Goal: Information Seeking & Learning: Learn about a topic

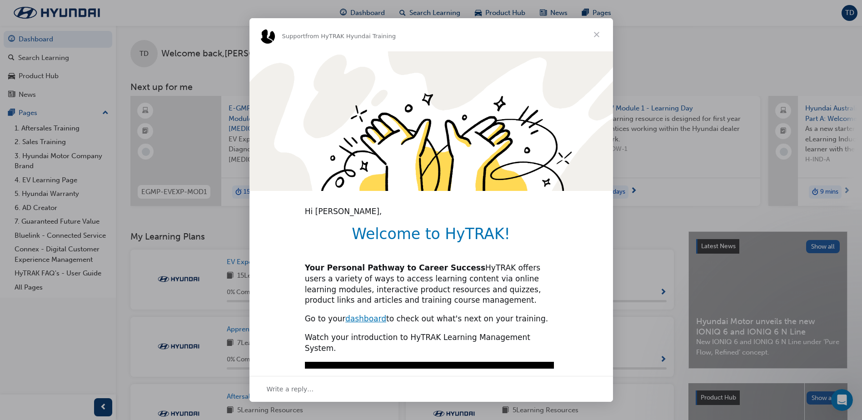
click at [596, 35] on span "Close" at bounding box center [596, 34] width 33 height 33
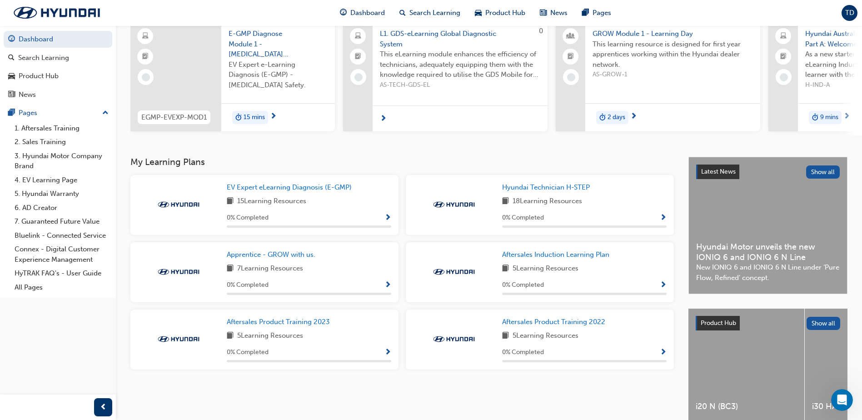
scroll to position [123, 0]
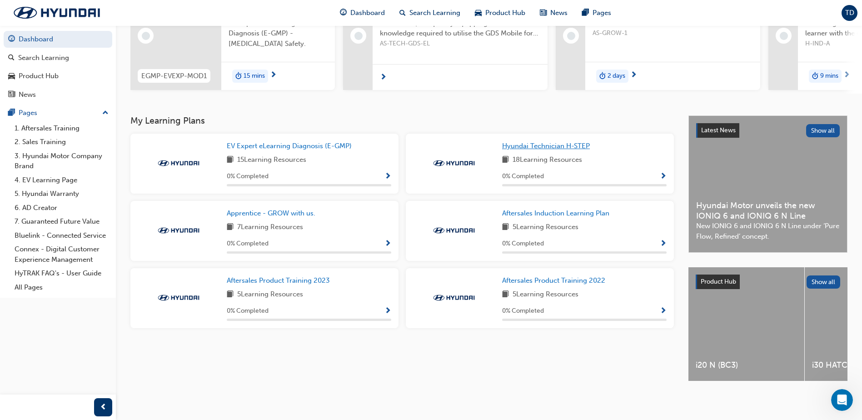
click at [545, 146] on span "Hyundai Technician H-STEP" at bounding box center [546, 146] width 88 height 8
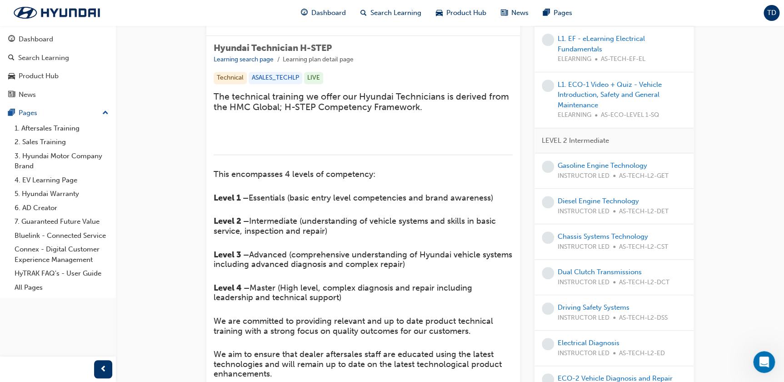
scroll to position [40, 0]
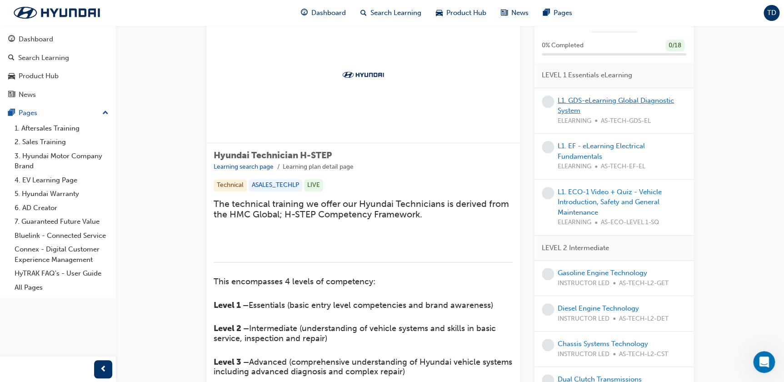
click at [593, 98] on link "L1. GDS-eLearning Global Diagnostic System" at bounding box center [616, 105] width 116 height 19
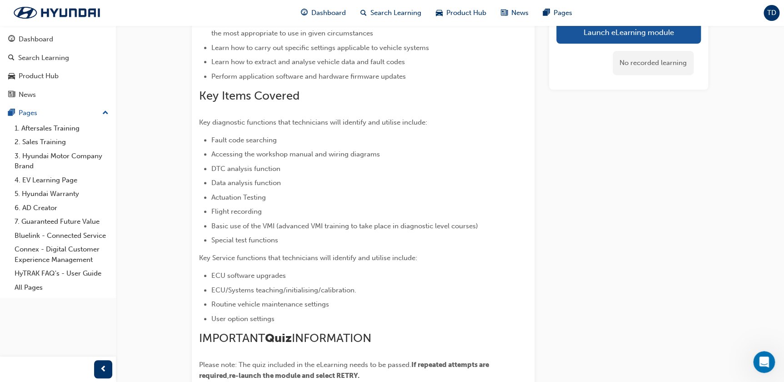
scroll to position [165, 0]
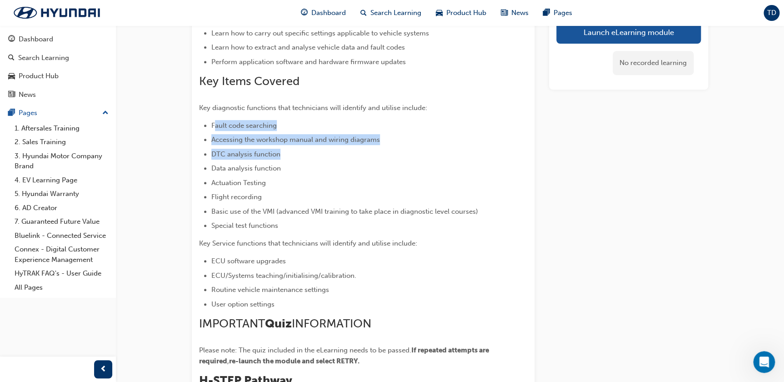
drag, startPoint x: 214, startPoint y: 125, endPoint x: 296, endPoint y: 153, distance: 86.7
click at [296, 153] on ul "Fault code searching Accessing the workshop manual and wiring diagrams DTC anal…" at bounding box center [346, 175] width 295 height 111
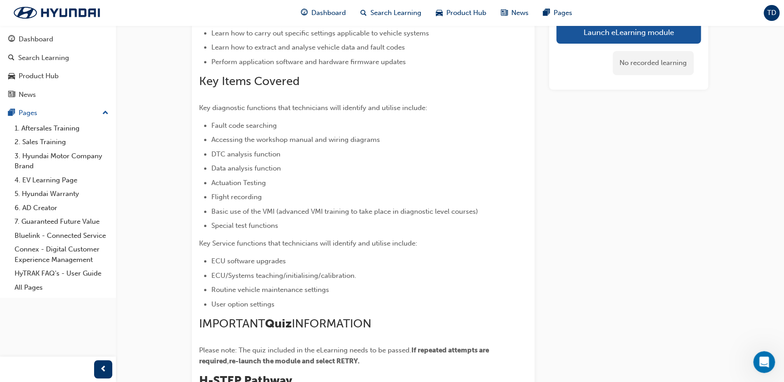
click at [284, 159] on ul "Fault code searching Accessing the workshop manual and wiring diagrams DTC anal…" at bounding box center [346, 175] width 295 height 111
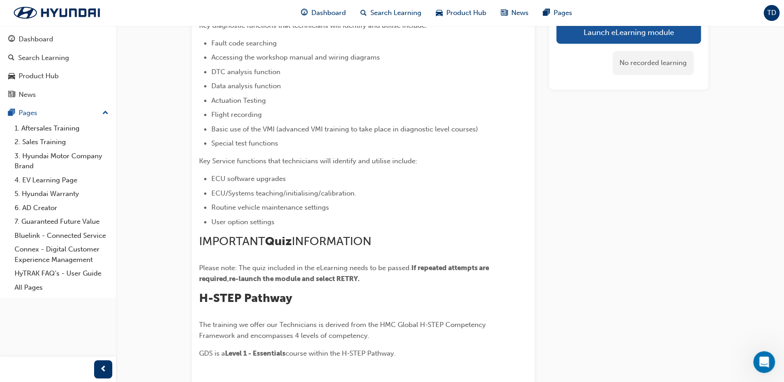
scroll to position [248, 0]
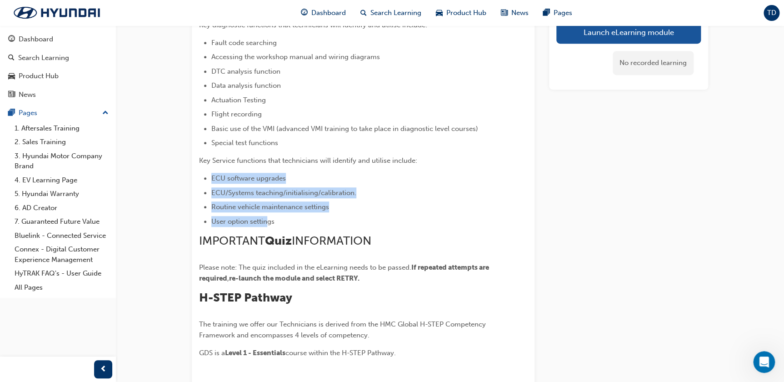
drag, startPoint x: 232, startPoint y: 186, endPoint x: 269, endPoint y: 222, distance: 51.1
click at [269, 222] on ul "ECU software upgrades ECU/Systems teaching/initialising/calibration. Routine ve…" at bounding box center [346, 200] width 295 height 54
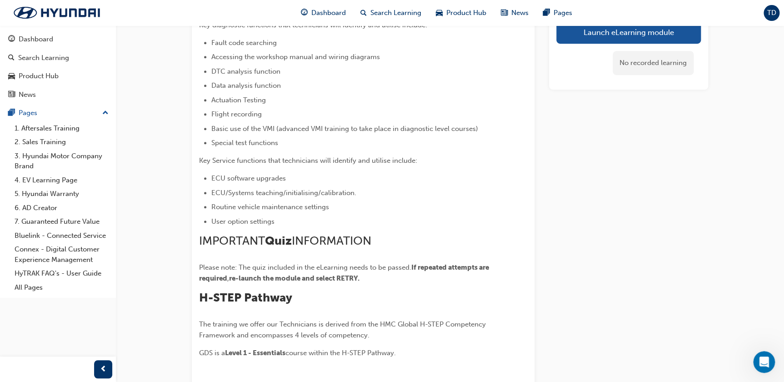
drag, startPoint x: 269, startPoint y: 222, endPoint x: 332, endPoint y: 221, distance: 63.6
click at [332, 221] on li "User option settings" at bounding box center [352, 221] width 283 height 11
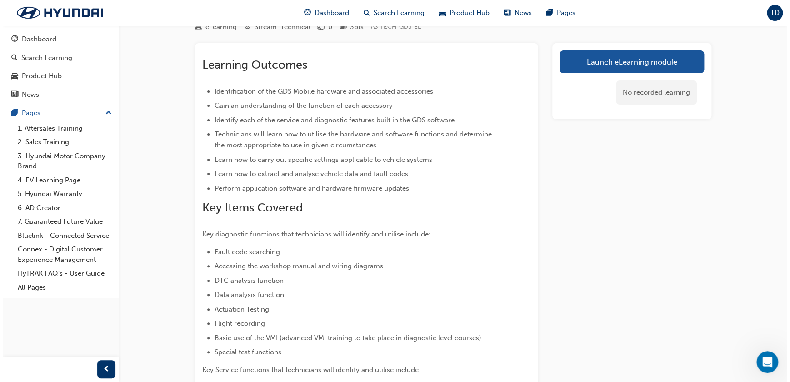
scroll to position [0, 0]
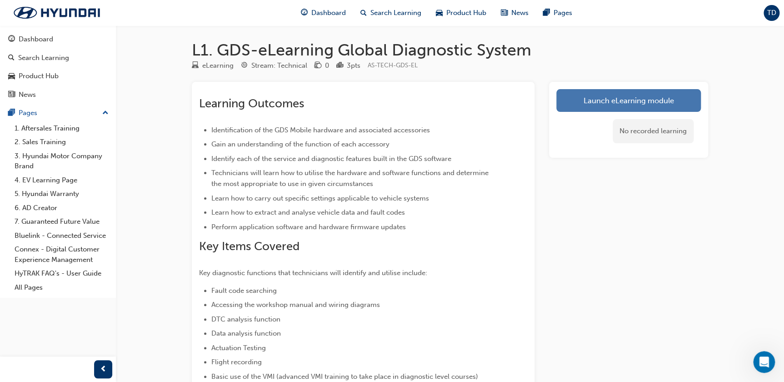
click at [620, 105] on link "Launch eLearning module" at bounding box center [628, 100] width 145 height 23
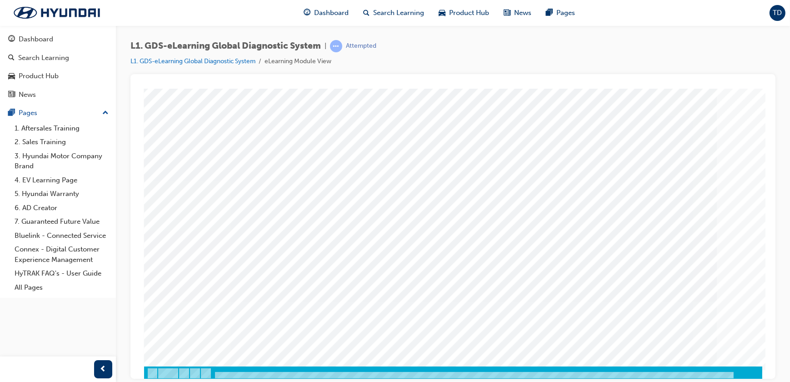
scroll to position [50, 0]
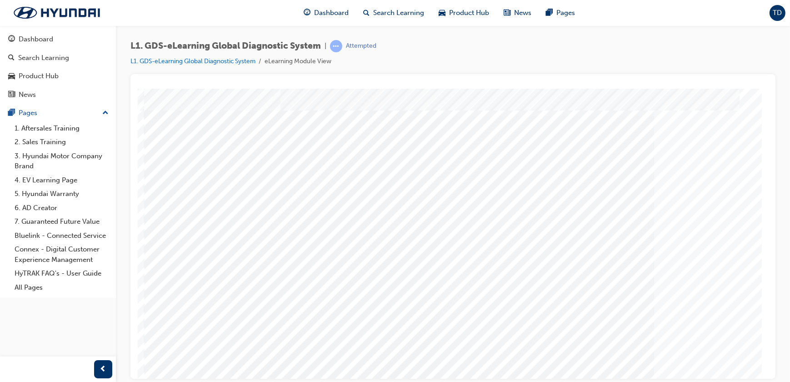
scroll to position [41, 0]
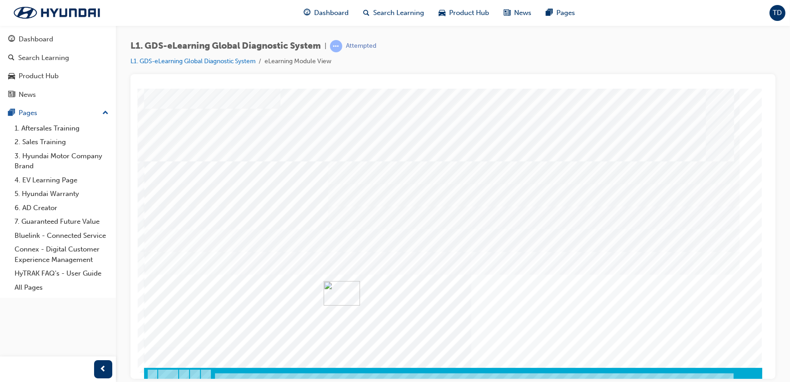
scroll to position [50, 0]
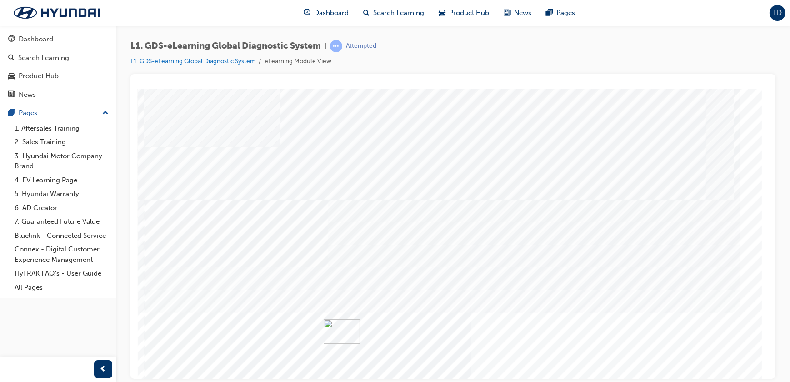
scroll to position [41, 0]
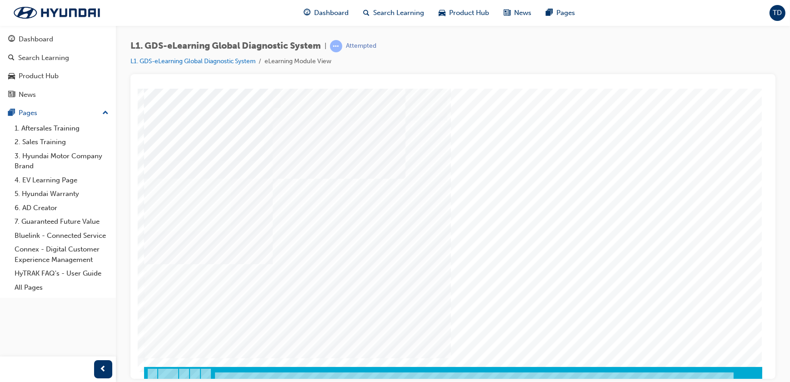
scroll to position [50, 0]
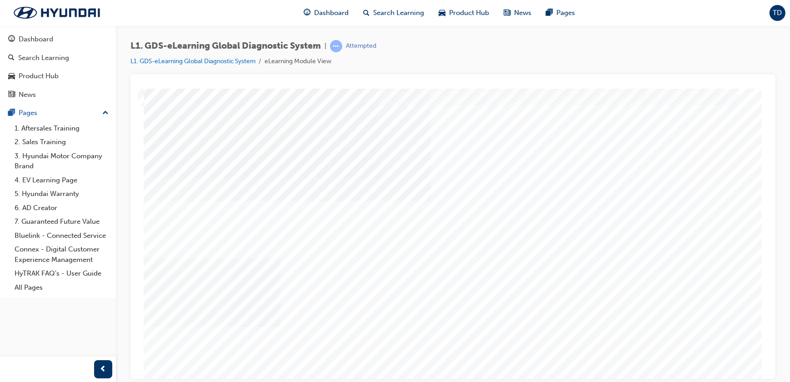
scroll to position [41, 0]
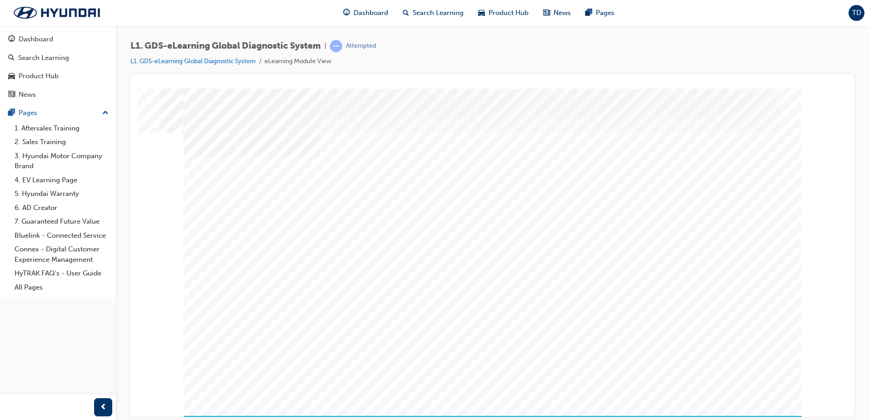
scroll to position [13, 0]
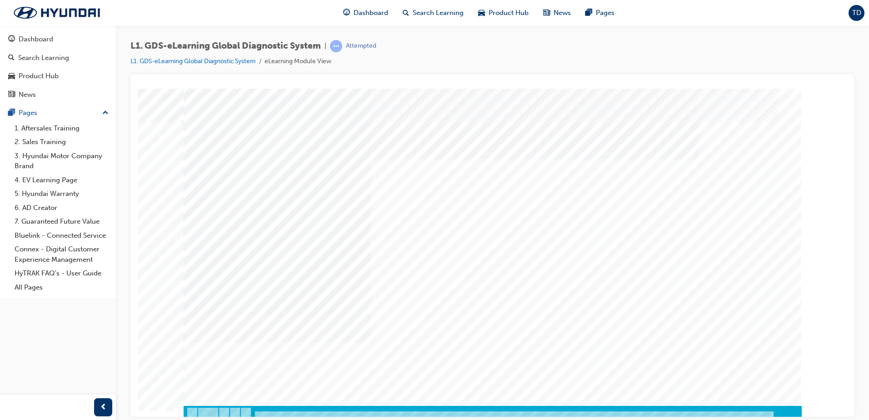
scroll to position [13, 0]
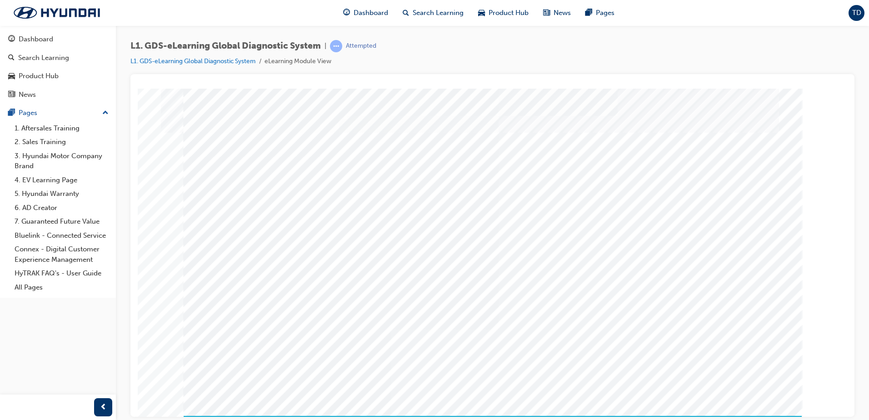
drag, startPoint x: 513, startPoint y: 233, endPoint x: 535, endPoint y: 156, distance: 80.1
click at [535, 156] on div "multistate" at bounding box center [493, 251] width 618 height 327
drag, startPoint x: 502, startPoint y: 239, endPoint x: 350, endPoint y: 244, distance: 151.5
click at [352, 244] on div "multistate" at bounding box center [493, 251] width 618 height 327
drag, startPoint x: 511, startPoint y: 234, endPoint x: 317, endPoint y: 253, distance: 194.5
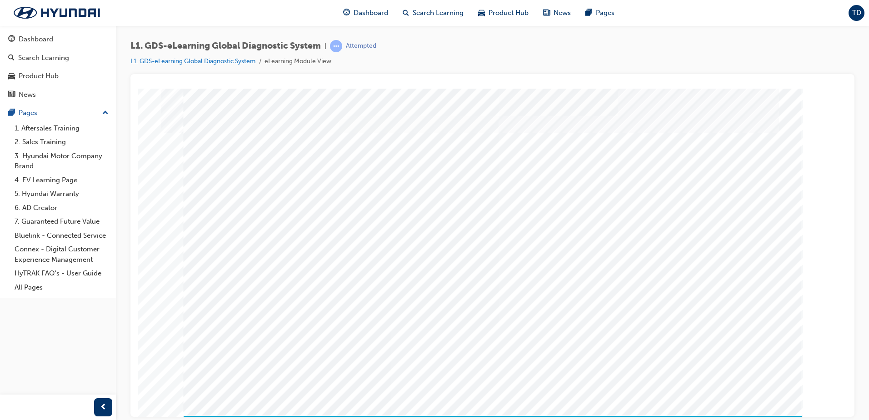
click at [317, 253] on div "multistate" at bounding box center [493, 251] width 618 height 327
drag, startPoint x: 526, startPoint y: 234, endPoint x: 325, endPoint y: 248, distance: 201.4
click at [325, 248] on div "multistate" at bounding box center [493, 251] width 618 height 327
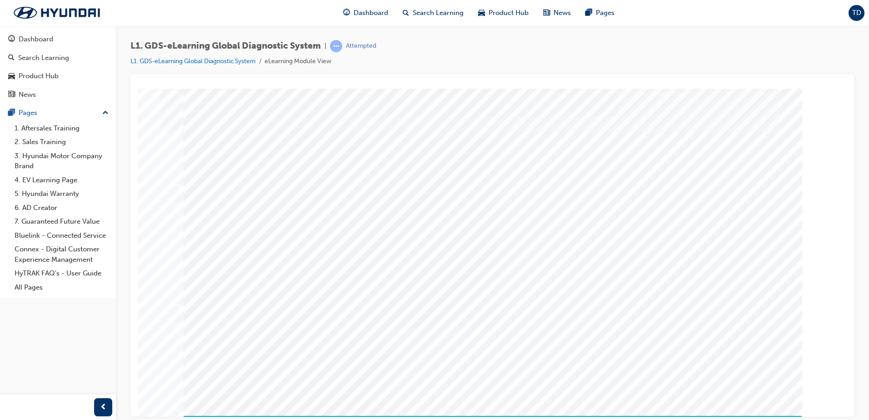
drag, startPoint x: 575, startPoint y: 142, endPoint x: 582, endPoint y: 135, distance: 9.6
click at [582, 135] on div "multistate" at bounding box center [493, 251] width 618 height 327
drag, startPoint x: 347, startPoint y: 247, endPoint x: 509, endPoint y: 274, distance: 163.7
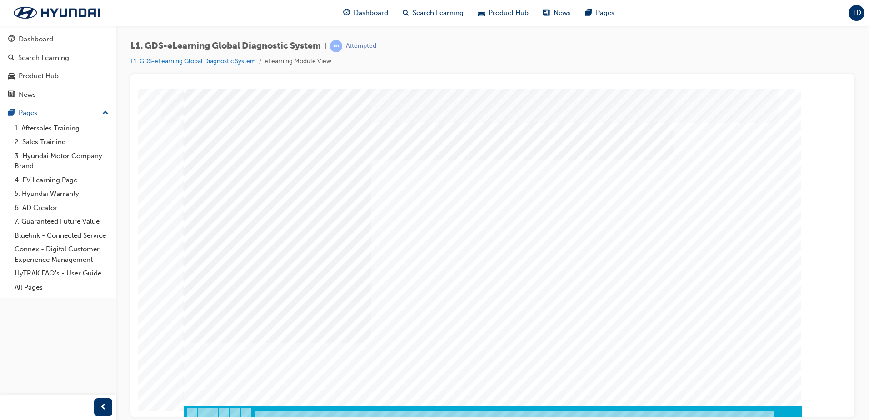
scroll to position [13, 0]
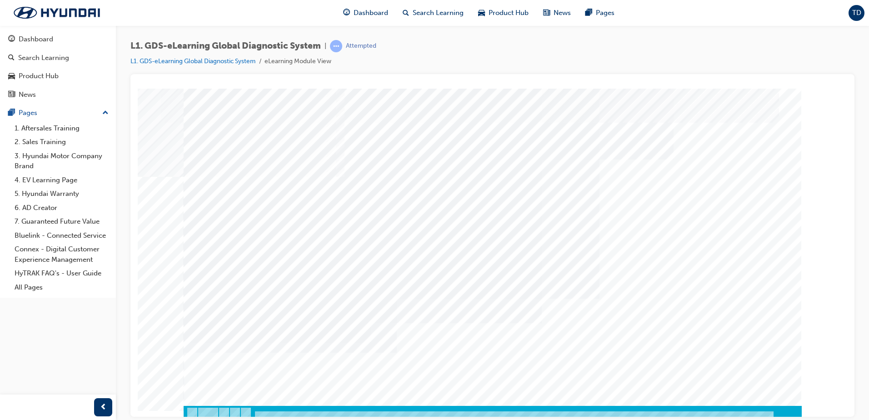
scroll to position [13, 0]
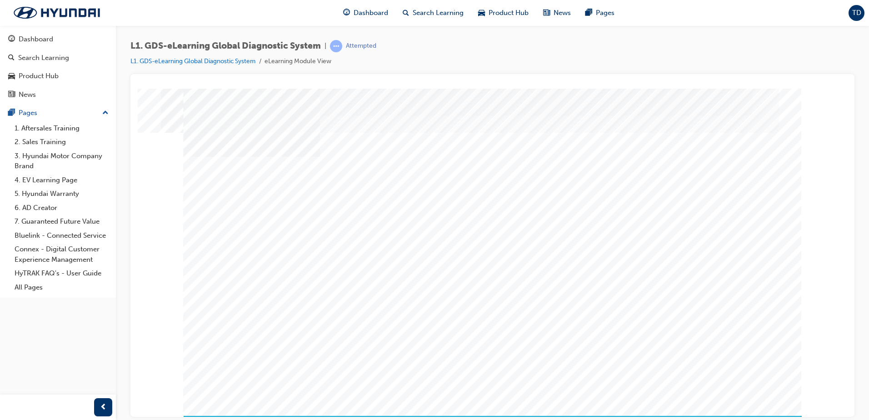
drag, startPoint x: 743, startPoint y: 377, endPoint x: 725, endPoint y: 376, distance: 17.8
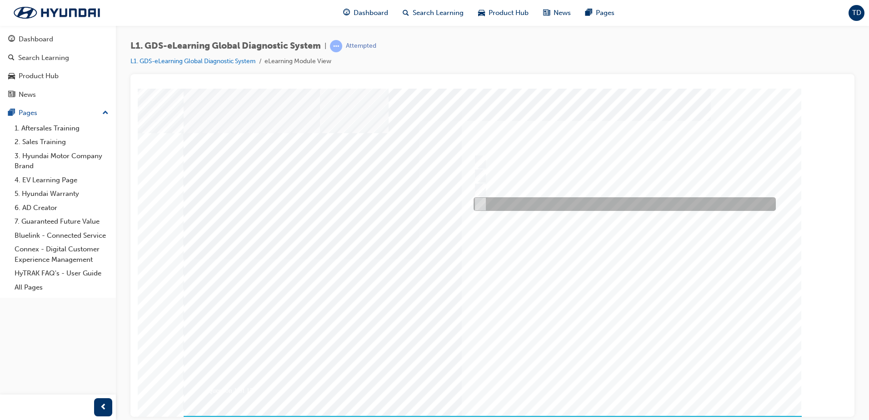
click at [489, 204] on div at bounding box center [622, 204] width 302 height 14
radio input "true"
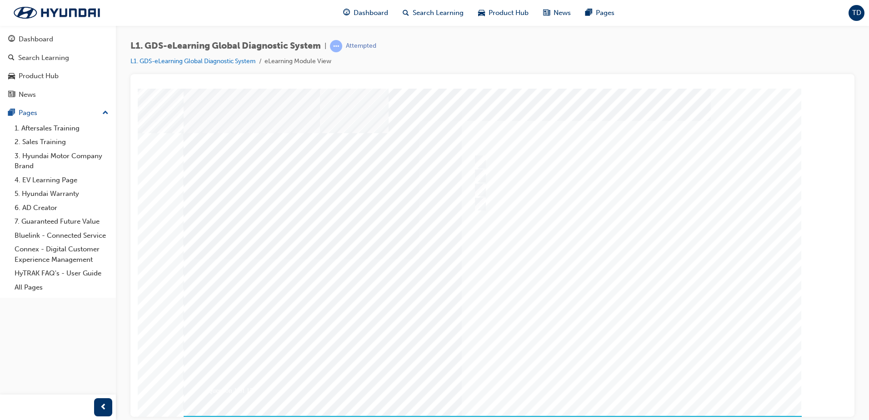
click at [577, 283] on div at bounding box center [493, 258] width 618 height 341
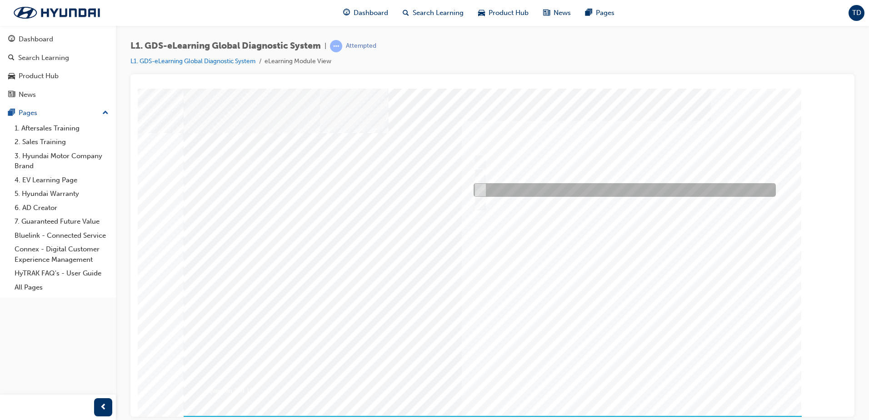
click at [521, 190] on div at bounding box center [622, 190] width 302 height 14
radio input "true"
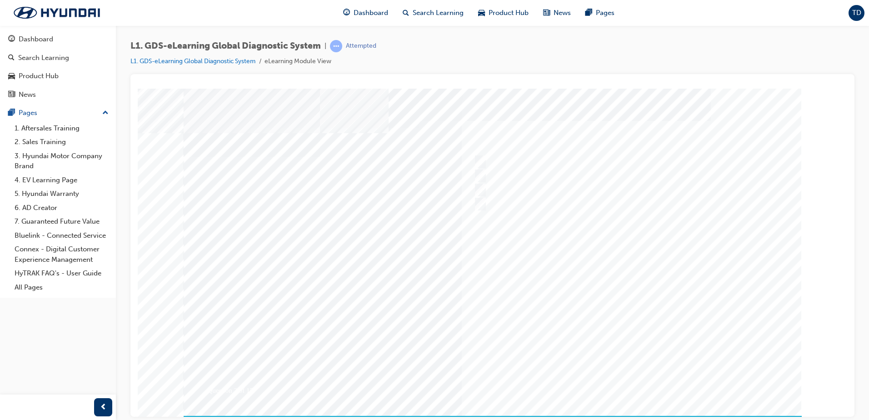
click at [608, 381] on div at bounding box center [493, 258] width 618 height 341
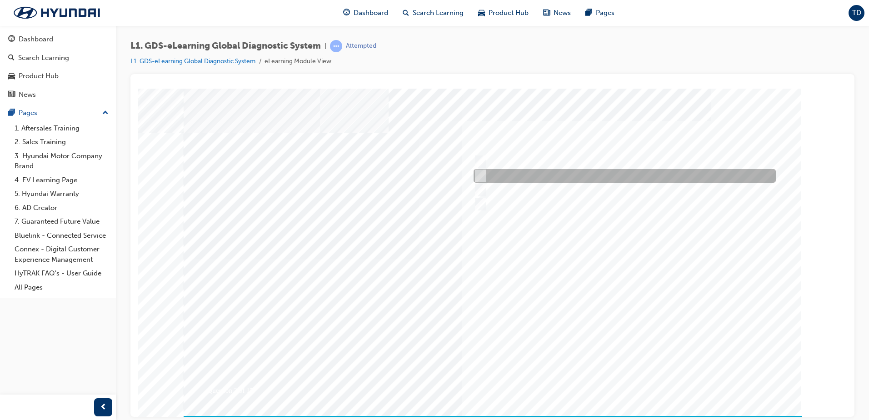
click at [479, 175] on input "Data Analysis" at bounding box center [478, 176] width 10 height 10
checkbox input "true"
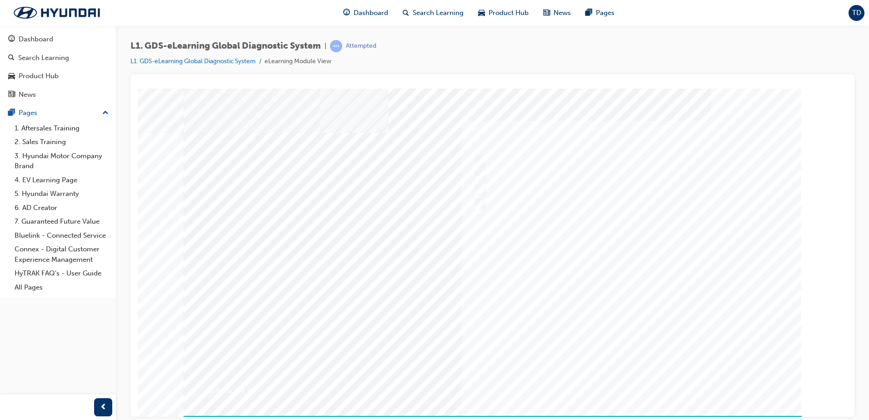
click at [646, 383] on div at bounding box center [493, 258] width 618 height 341
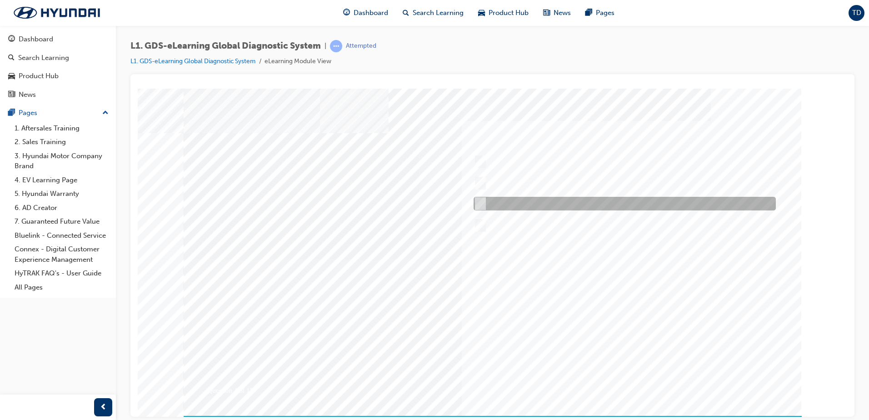
click at [489, 206] on div at bounding box center [622, 204] width 302 height 14
radio input "true"
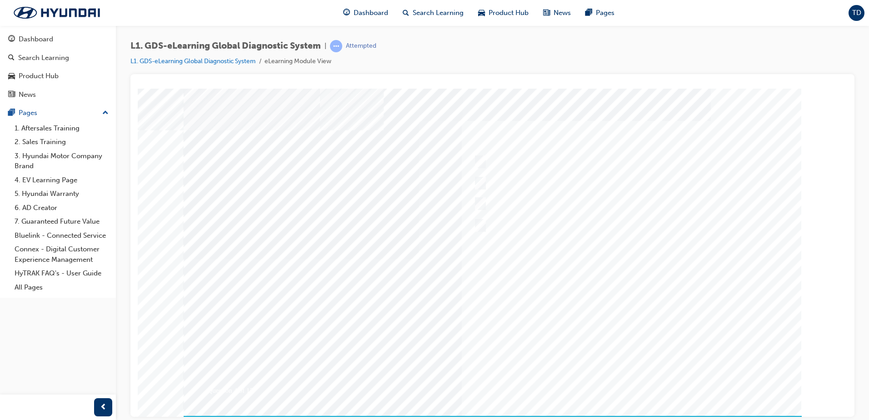
click at [634, 376] on div at bounding box center [493, 258] width 618 height 341
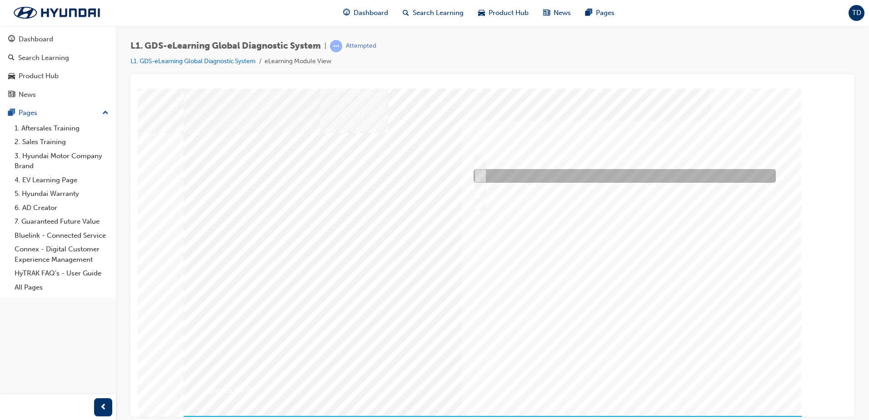
click at [480, 177] on input "From GDS Smart Toolbox by selecting Service Information" at bounding box center [478, 176] width 10 height 10
checkbox input "true"
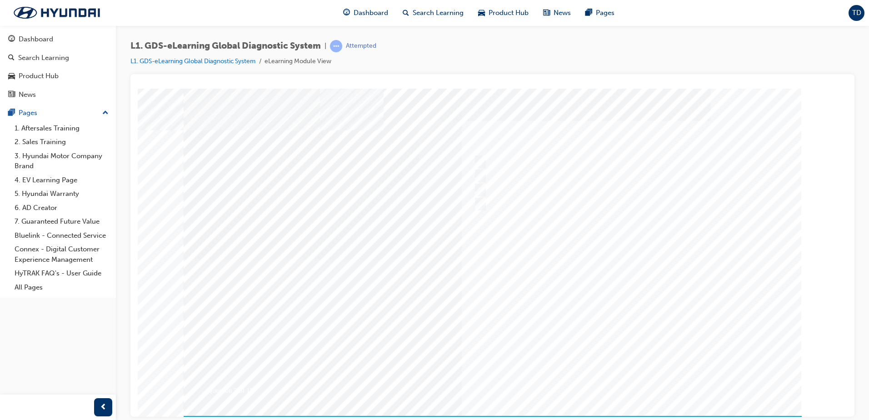
click at [618, 375] on div at bounding box center [493, 258] width 618 height 341
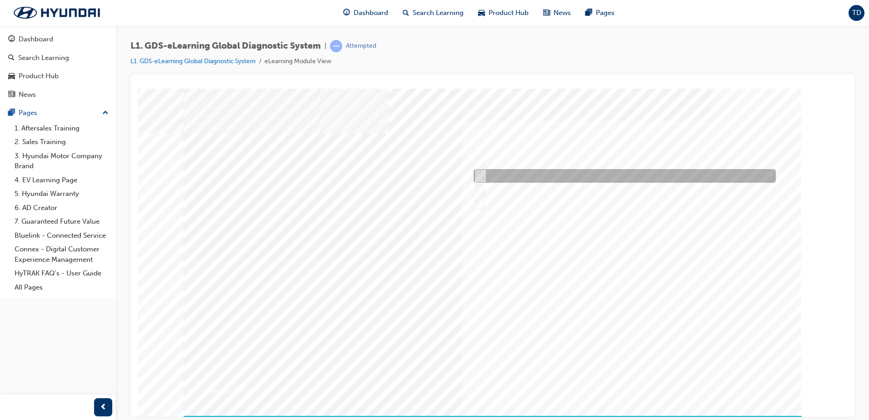
click at [480, 180] on input "Physically look at the component to check if it’s operating" at bounding box center [478, 176] width 10 height 10
checkbox input "true"
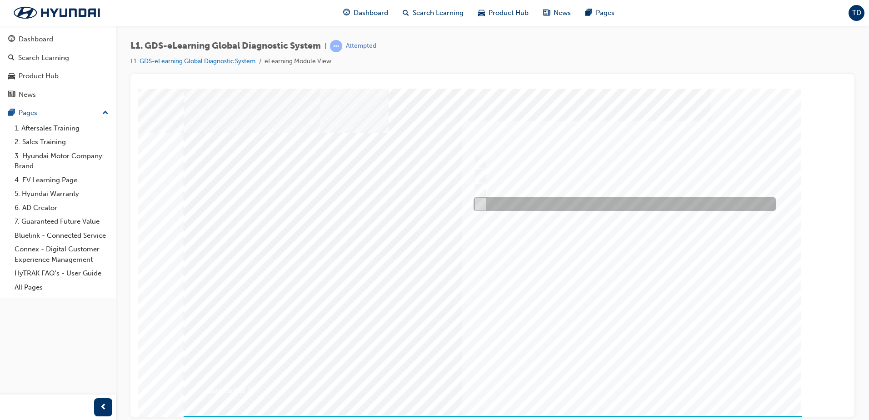
click at [481, 204] on input "Hear if the component to check for operation" at bounding box center [478, 204] width 10 height 10
checkbox input "true"
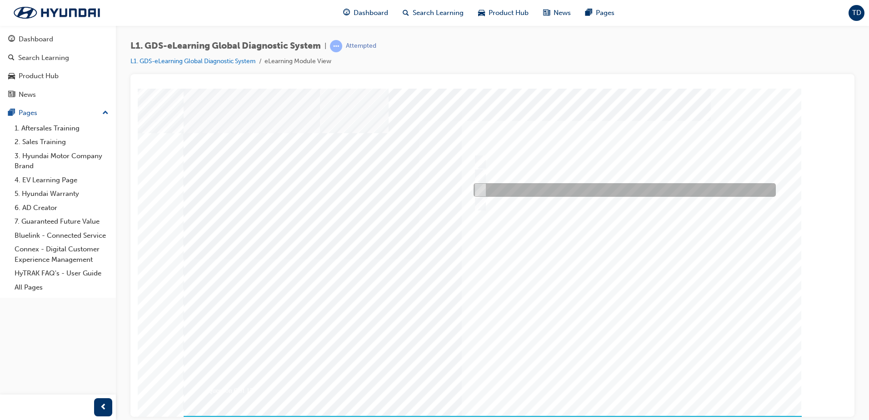
click at [476, 192] on input "Remove the component and check for operation" at bounding box center [478, 190] width 10 height 10
checkbox input "true"
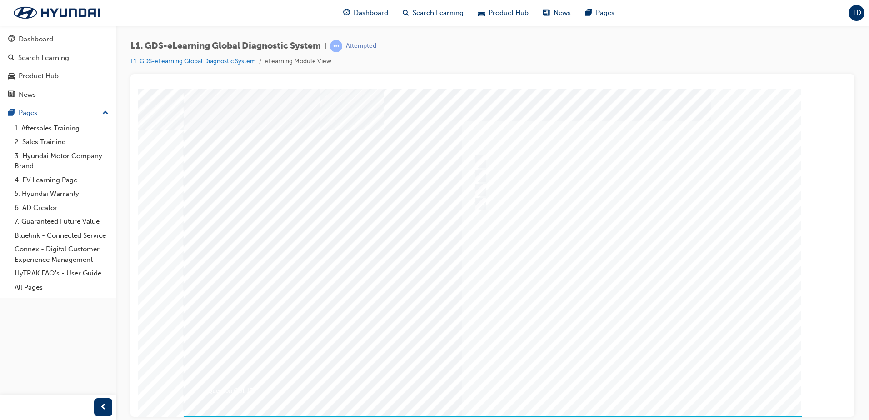
click at [640, 377] on div at bounding box center [493, 258] width 618 height 341
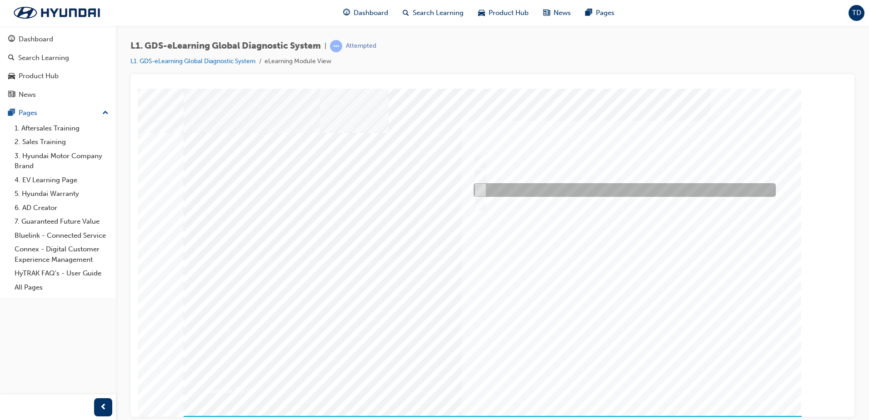
click at [483, 188] on input "When there is a failure during the Auto Mode upgrade" at bounding box center [479, 190] width 10 height 10
radio input "true"
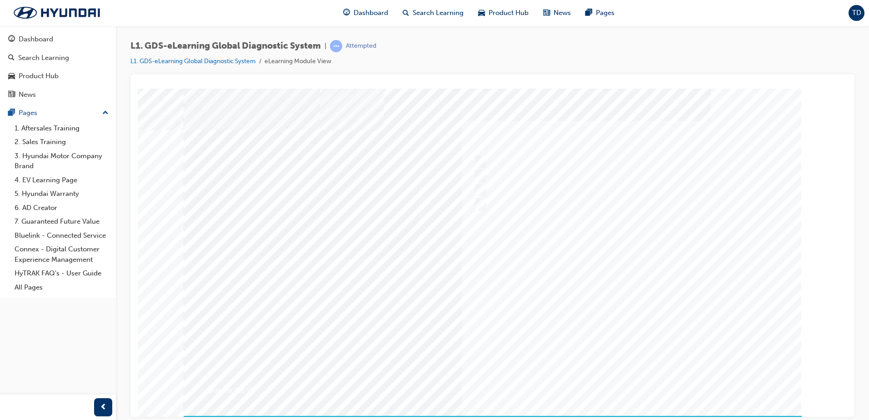
click at [618, 381] on div at bounding box center [493, 258] width 618 height 341
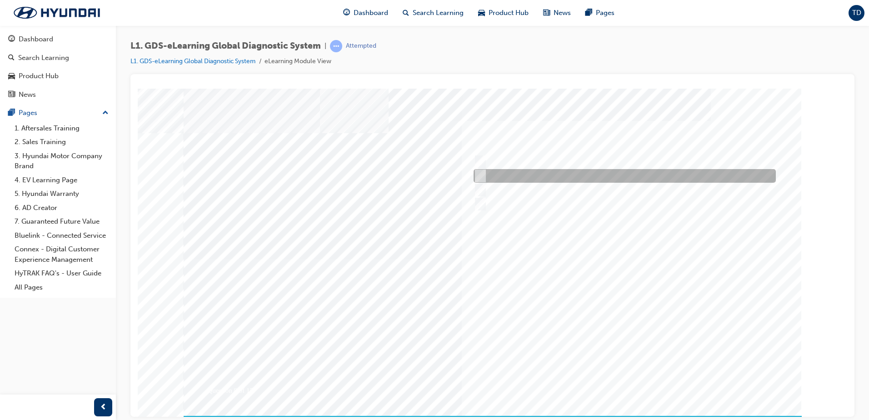
click at [480, 175] on input "Actuation Test" at bounding box center [479, 176] width 10 height 10
radio input "true"
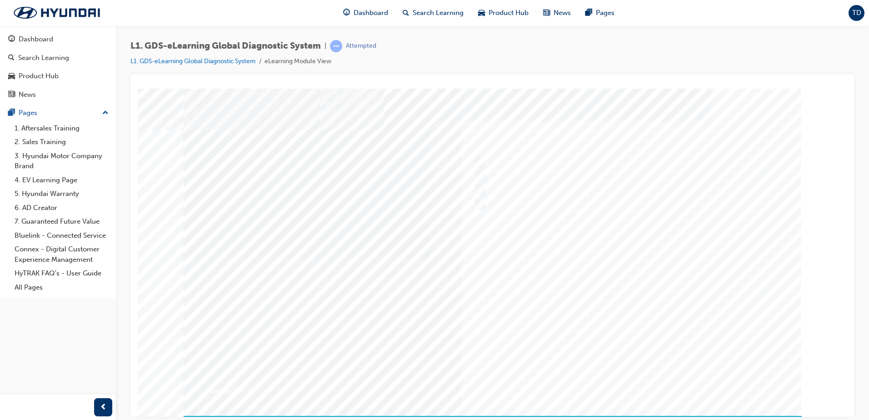
click at [614, 377] on div at bounding box center [493, 258] width 618 height 341
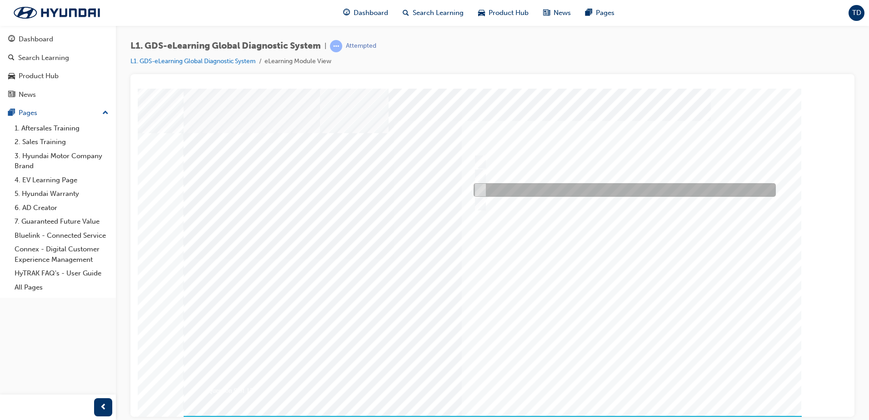
click at [480, 188] on input "Data Recording" at bounding box center [479, 190] width 10 height 10
radio input "true"
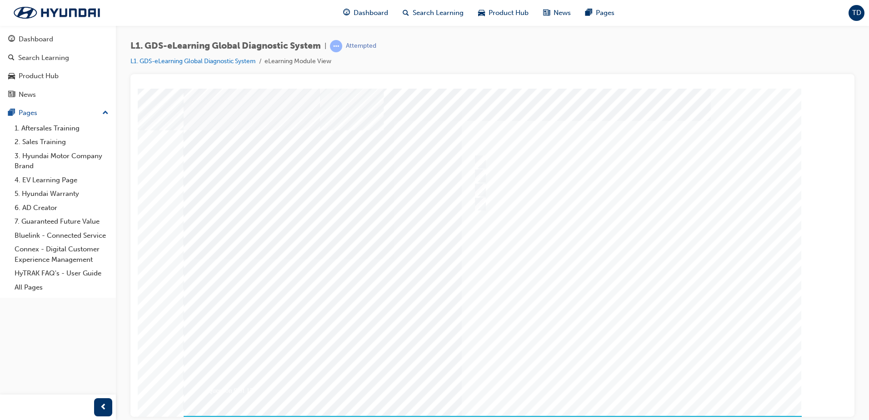
click at [625, 380] on div at bounding box center [493, 258] width 618 height 341
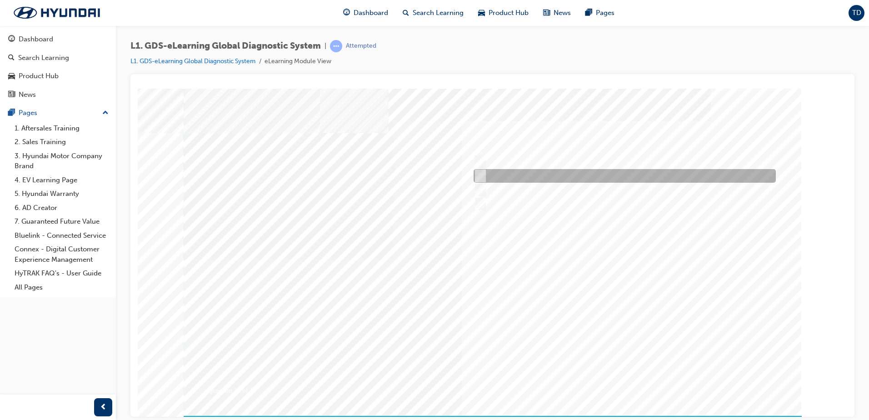
click at [478, 173] on input "S/W Management" at bounding box center [479, 176] width 10 height 10
radio input "true"
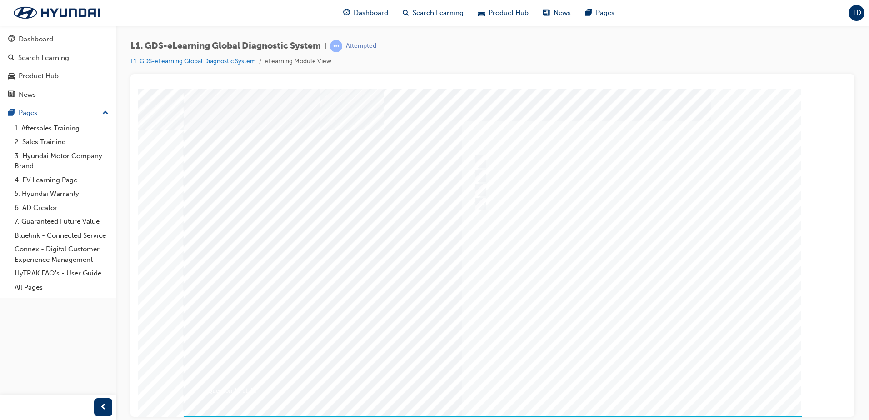
click at [617, 385] on div at bounding box center [493, 258] width 618 height 341
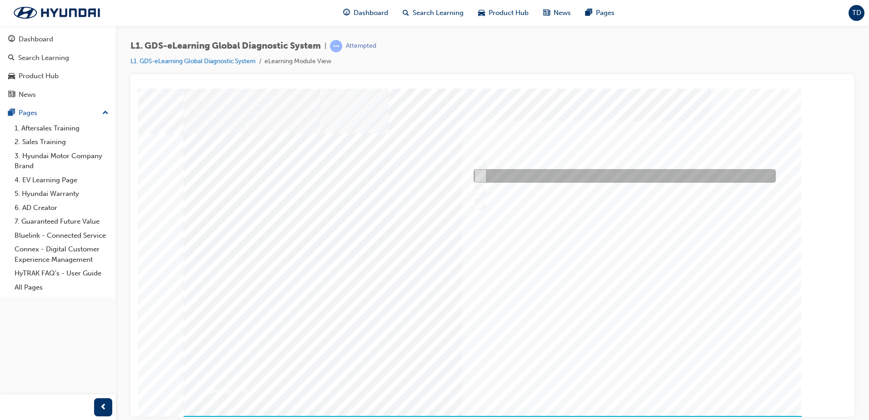
click at [555, 177] on div at bounding box center [622, 176] width 302 height 14
radio input "true"
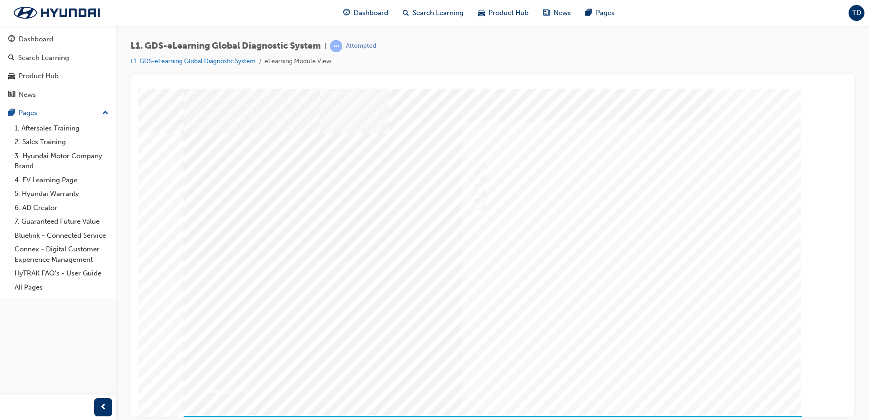
click at [627, 380] on div at bounding box center [493, 258] width 618 height 341
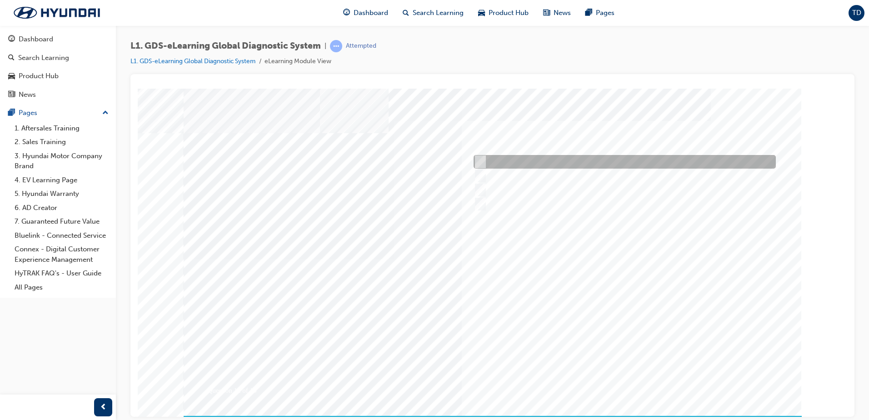
click at [479, 164] on input "Current, Pending and History" at bounding box center [479, 162] width 10 height 10
radio input "true"
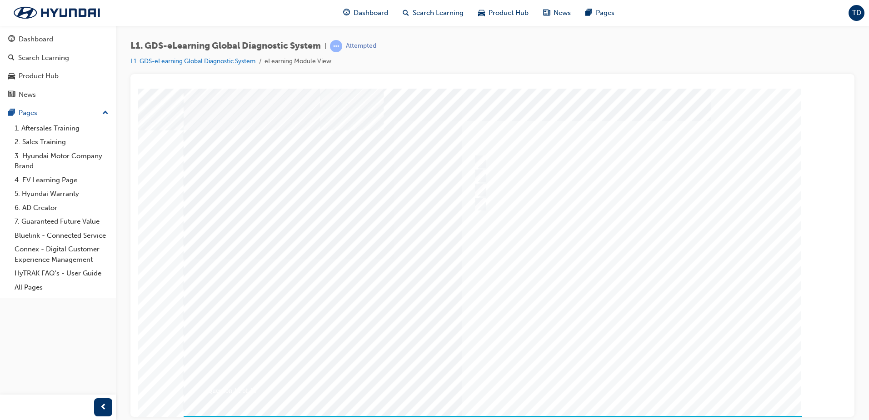
click at [606, 384] on div at bounding box center [493, 258] width 618 height 341
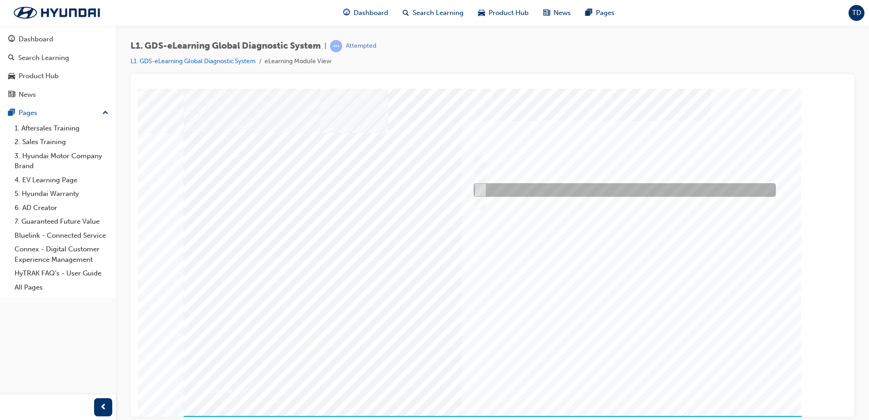
click at [480, 191] on input "Records the data that has been selected" at bounding box center [479, 190] width 10 height 10
radio input "true"
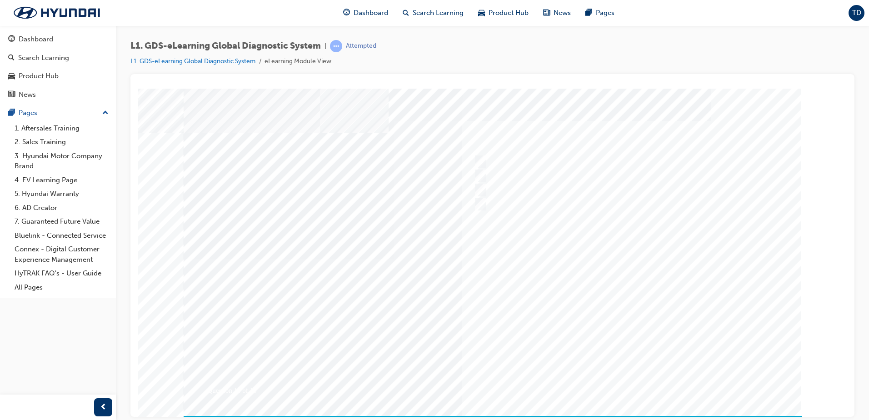
click at [632, 375] on div at bounding box center [493, 258] width 618 height 341
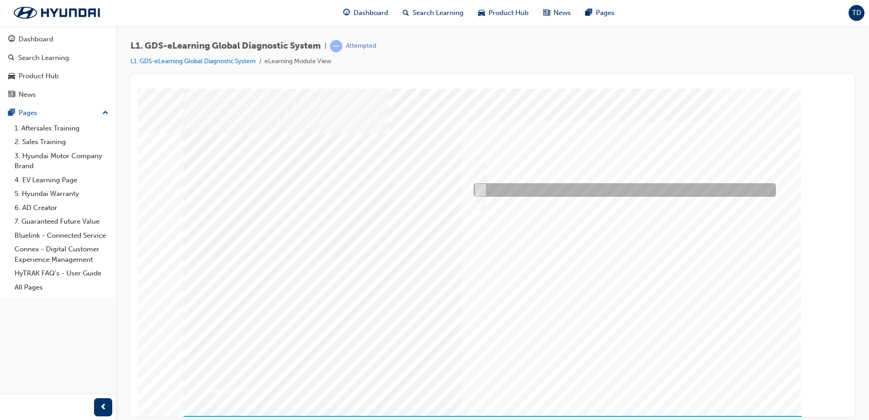
click at [482, 189] on input "Records the data, gives full description and options of the vehicle been select…" at bounding box center [479, 190] width 10 height 10
radio input "true"
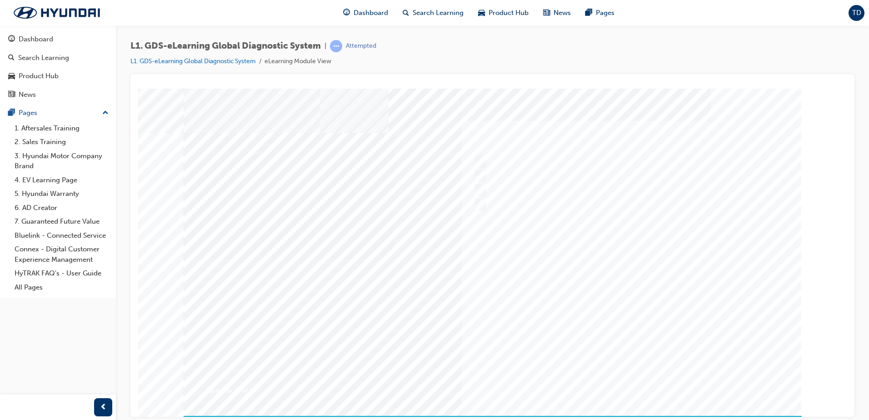
click at [638, 378] on div at bounding box center [493, 258] width 618 height 341
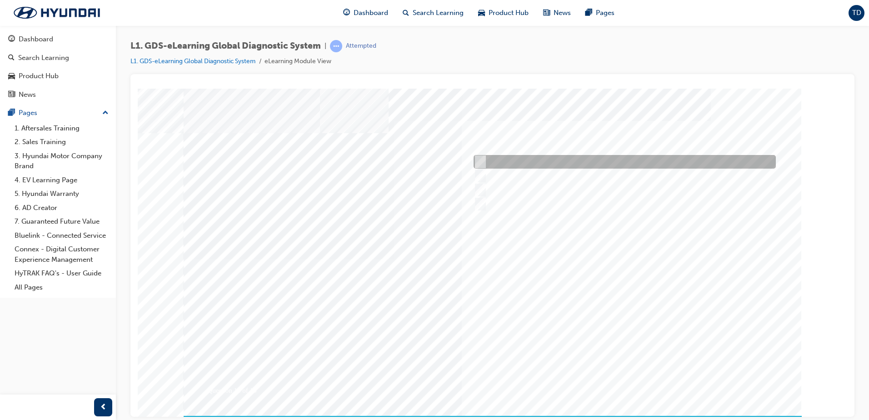
click at [481, 157] on input "0710" at bounding box center [479, 162] width 10 height 10
radio input "true"
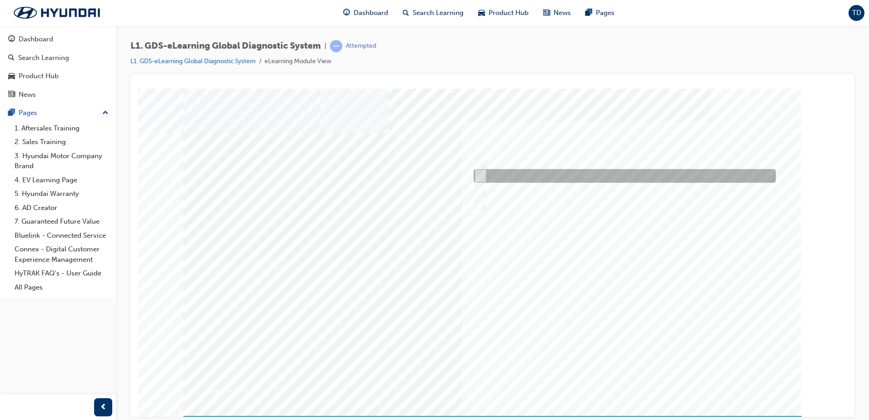
click at [483, 176] on input "0107" at bounding box center [479, 176] width 10 height 10
radio input "true"
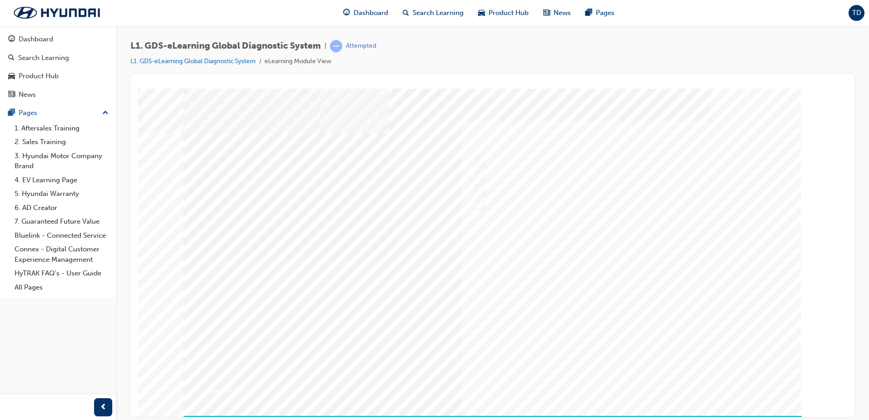
click at [628, 378] on div at bounding box center [493, 258] width 618 height 341
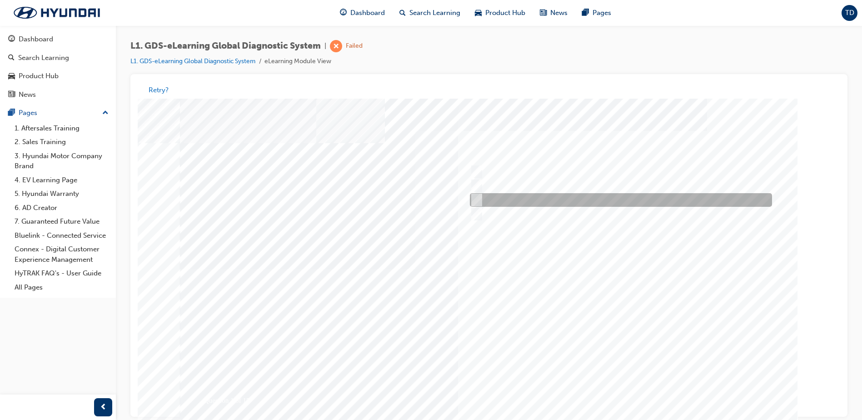
click at [475, 198] on input "Five" at bounding box center [475, 200] width 10 height 10
radio input "true"
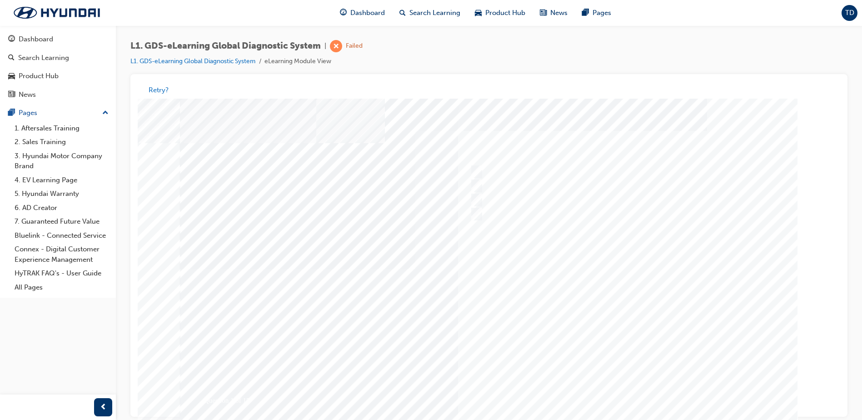
click at [625, 393] on div at bounding box center [489, 269] width 618 height 341
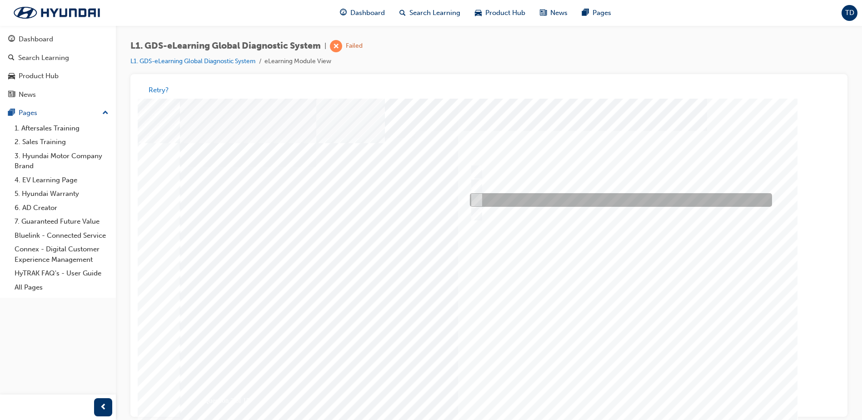
click at [473, 202] on input "Notification on a new update" at bounding box center [475, 200] width 10 height 10
radio input "true"
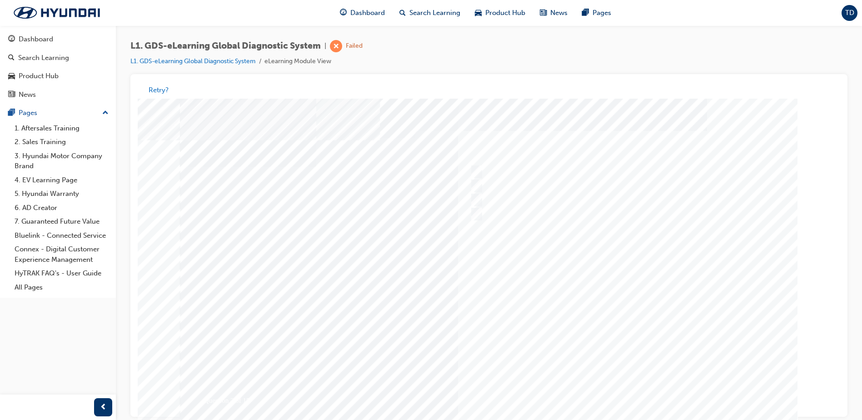
click at [615, 382] on div at bounding box center [489, 269] width 618 height 341
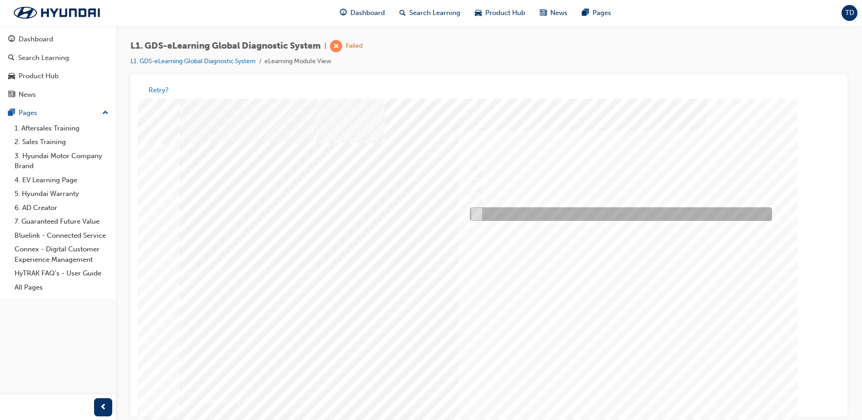
click at [470, 212] on input "Smart EV Solution" at bounding box center [475, 215] width 10 height 10
checkbox input "true"
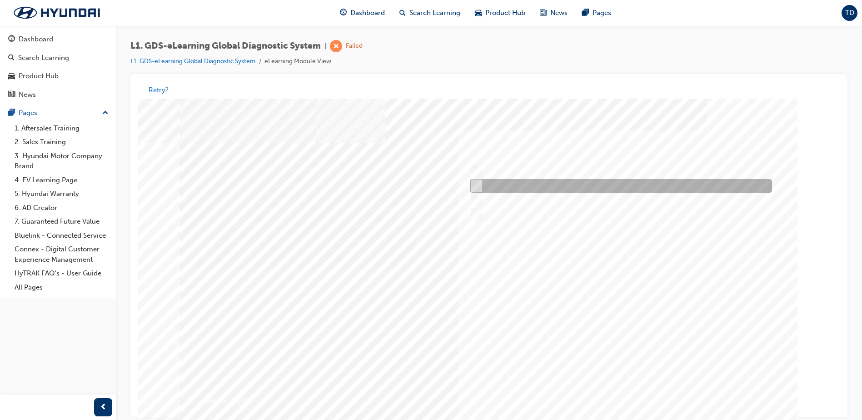
click at [480, 187] on div at bounding box center [619, 187] width 302 height 14
checkbox input "true"
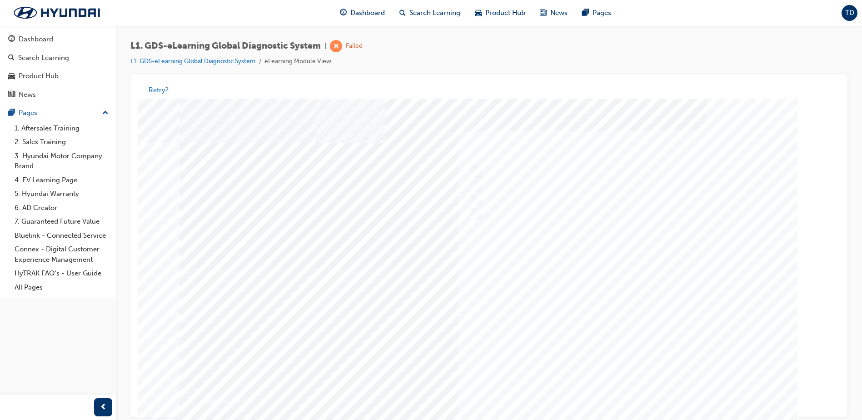
click at [600, 381] on div at bounding box center [489, 269] width 618 height 341
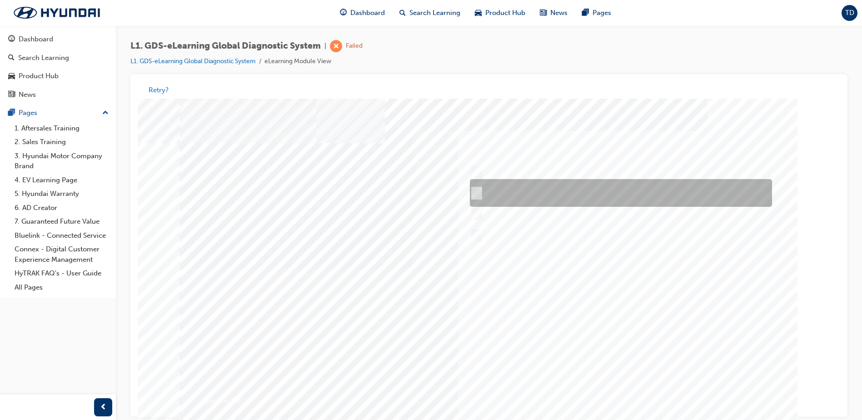
click at [478, 193] on input "START the engine and do not turn the ignition key to the OFF position during th…" at bounding box center [475, 194] width 10 height 10
radio input "true"
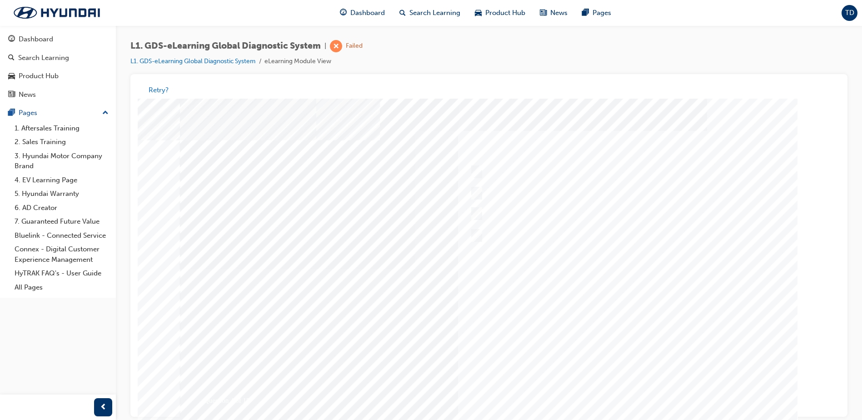
click at [640, 390] on div at bounding box center [489, 269] width 618 height 341
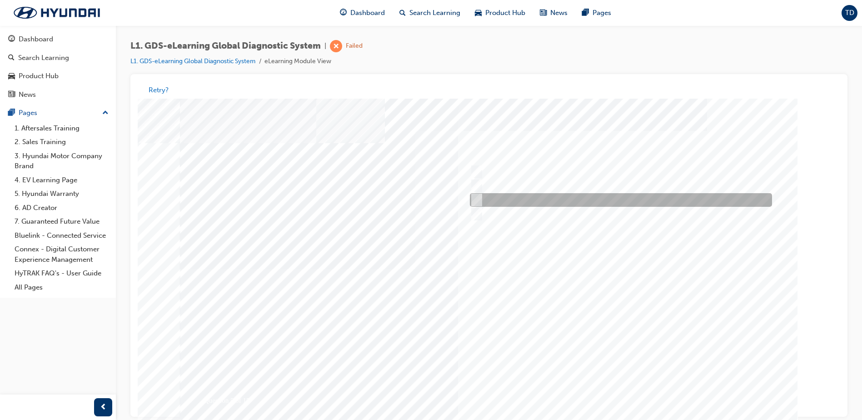
click at [478, 197] on input "From Home Screen Bottom Menu by selecting Service Information" at bounding box center [475, 200] width 10 height 10
checkbox input "true"
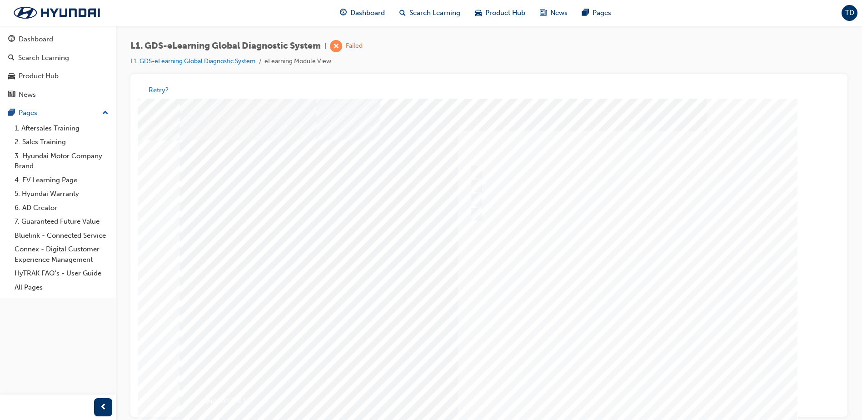
click at [624, 392] on div at bounding box center [489, 269] width 618 height 341
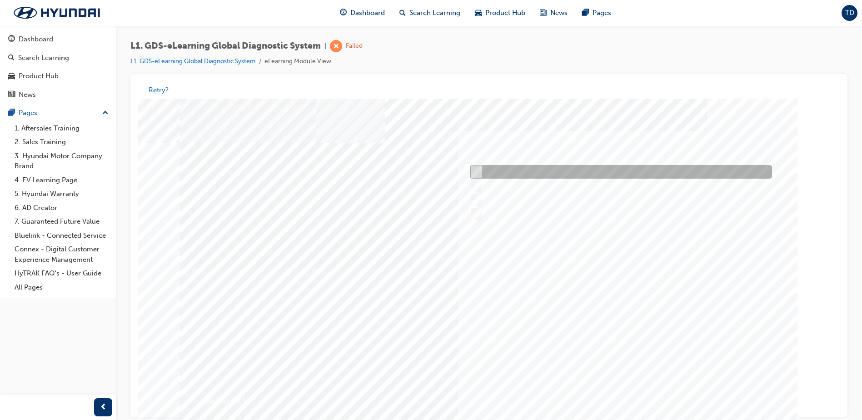
click at [474, 174] on input "Touch and feel to check if component’s operating" at bounding box center [475, 172] width 10 height 10
checkbox input "true"
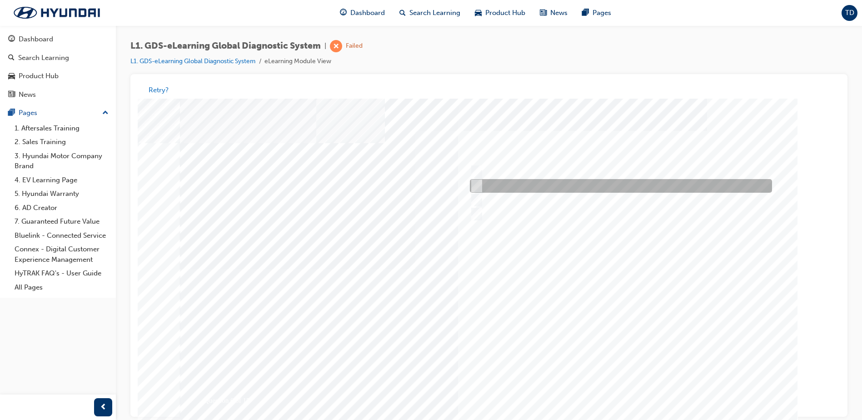
click at [480, 183] on div at bounding box center [619, 187] width 302 height 14
checkbox input "true"
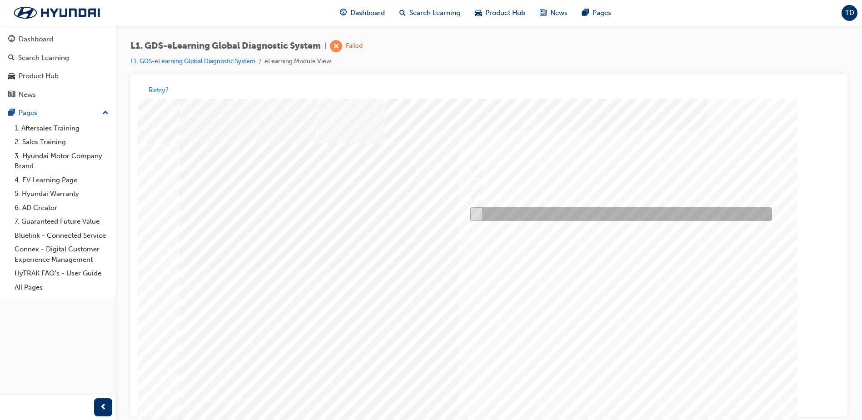
click at [480, 210] on div at bounding box center [619, 215] width 302 height 14
checkbox input "true"
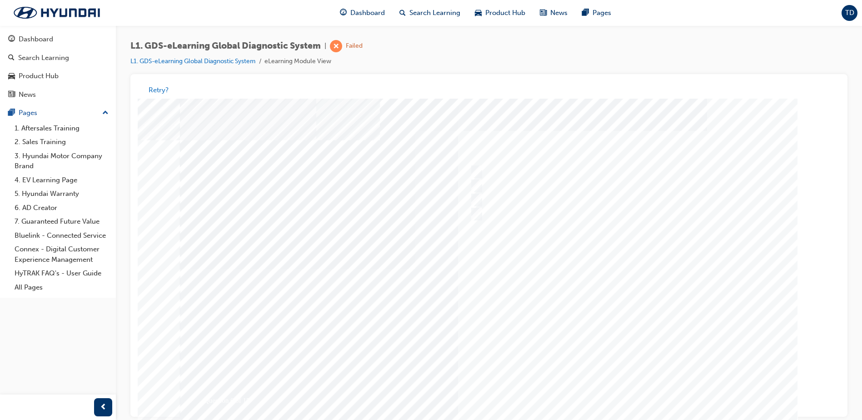
click at [628, 388] on div at bounding box center [489, 269] width 618 height 341
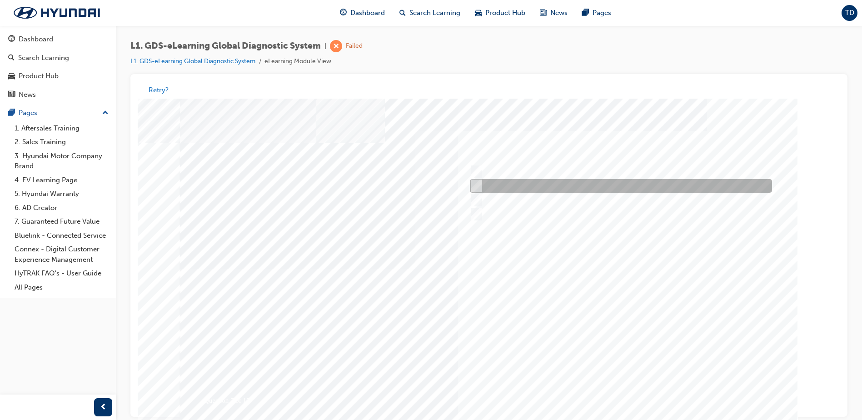
click at [479, 189] on input "When instructed by the Service Manager" at bounding box center [475, 186] width 10 height 10
radio input "true"
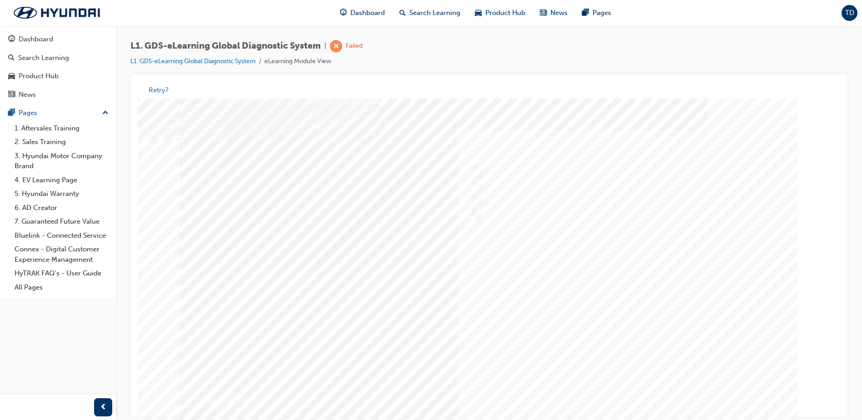
click at [630, 394] on div at bounding box center [489, 269] width 618 height 341
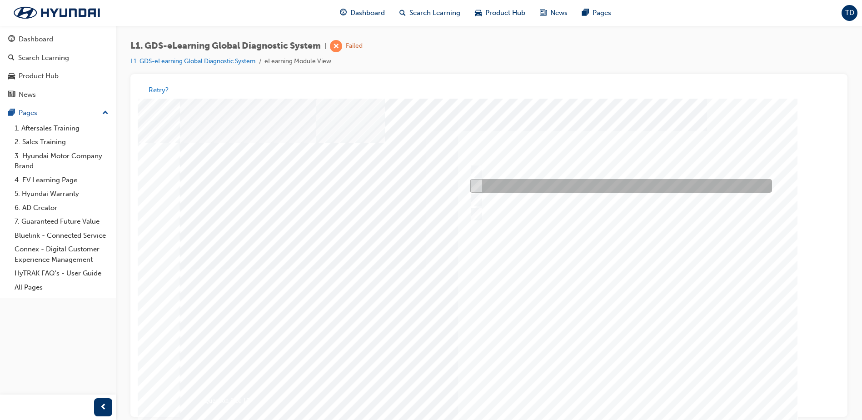
click at [484, 189] on div at bounding box center [619, 187] width 302 height 14
radio input "true"
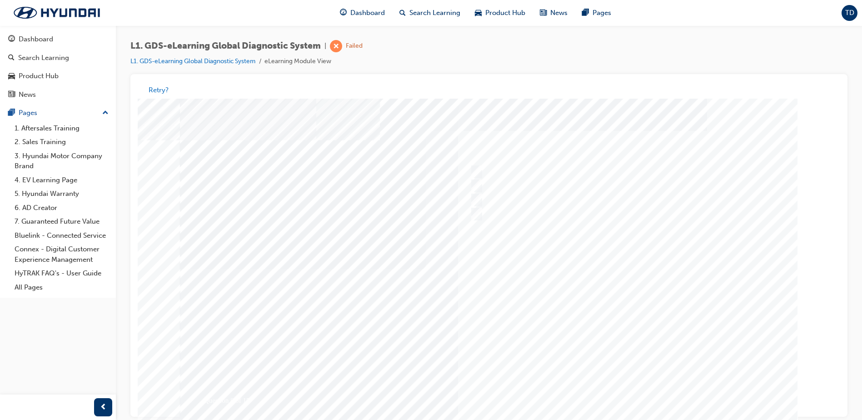
click at [613, 383] on div at bounding box center [489, 269] width 618 height 341
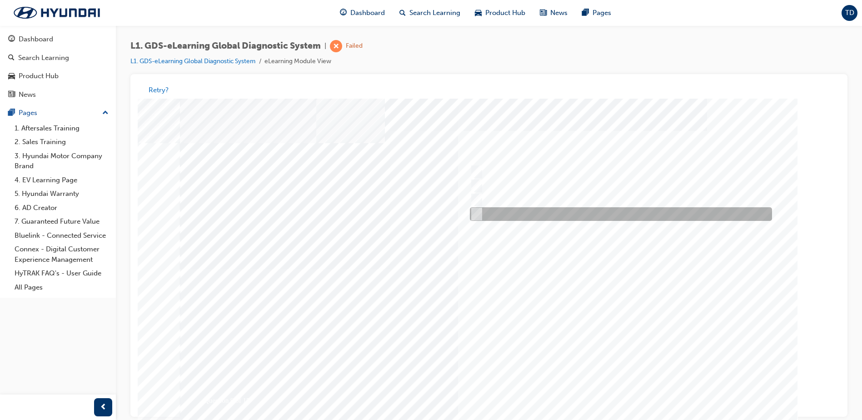
click at [479, 215] on input "Trigger Module Firmware Updating" at bounding box center [475, 215] width 10 height 10
radio input "true"
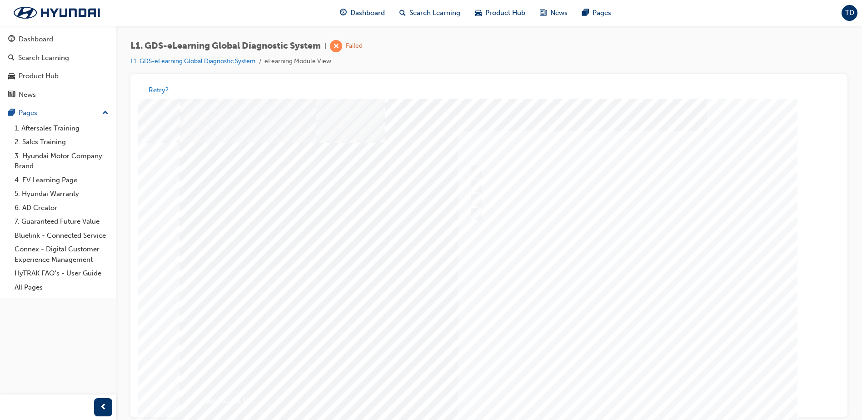
click at [620, 393] on div at bounding box center [489, 269] width 618 height 341
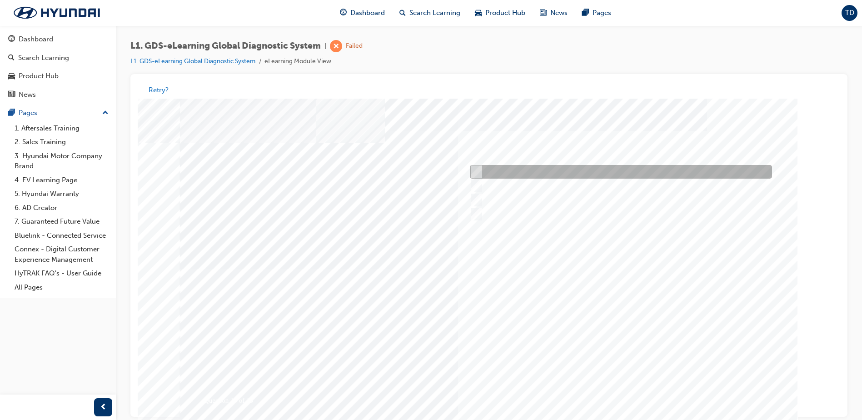
click at [539, 167] on div at bounding box center [619, 172] width 302 height 14
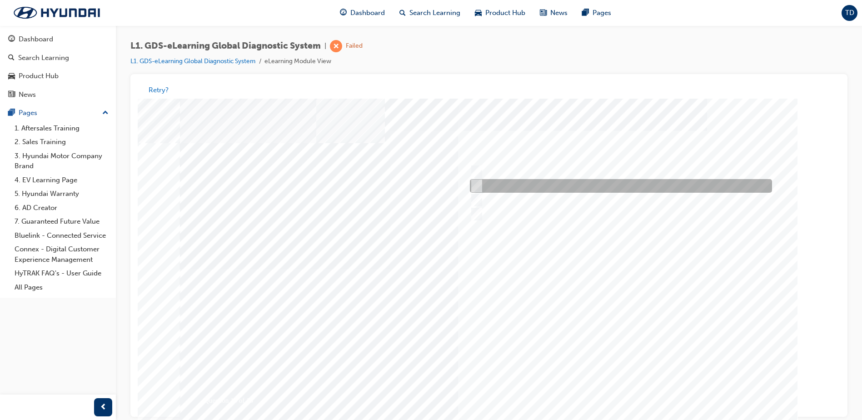
click at [554, 181] on div at bounding box center [619, 187] width 302 height 14
radio input "false"
radio input "true"
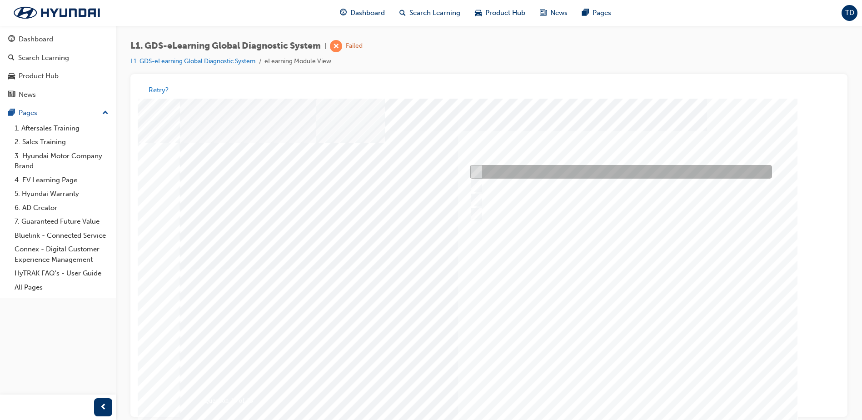
click at [569, 171] on div at bounding box center [619, 172] width 302 height 14
radio input "true"
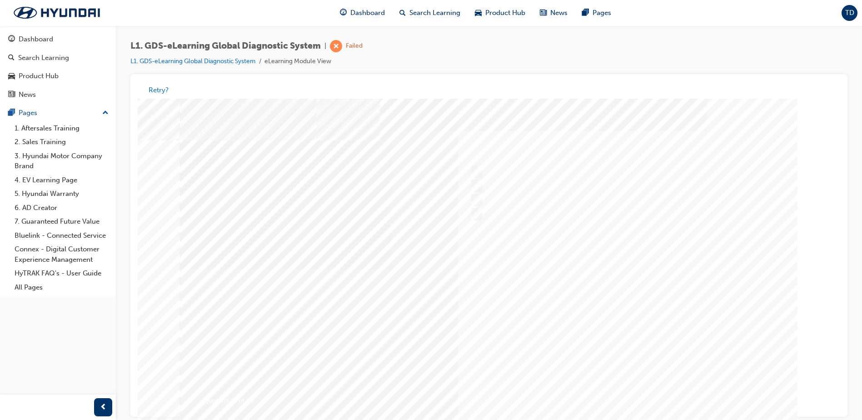
click at [618, 386] on div at bounding box center [489, 269] width 618 height 341
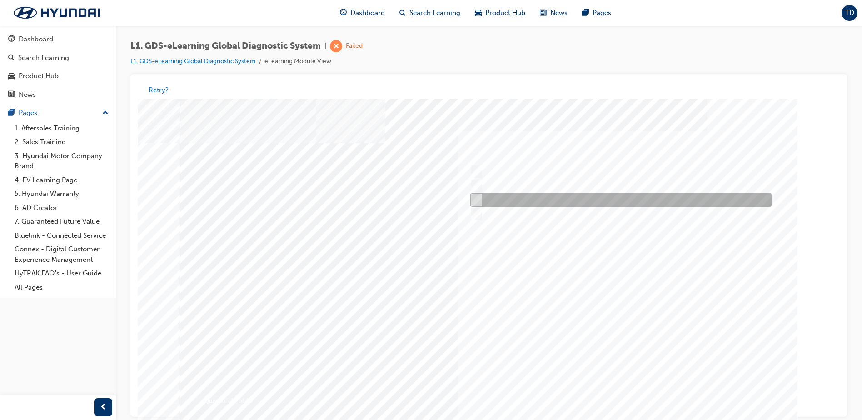
click at [545, 199] on div at bounding box center [619, 201] width 302 height 14
radio input "true"
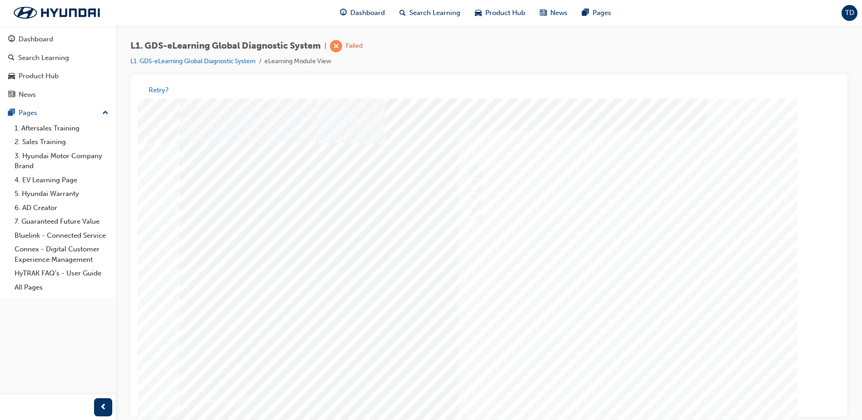
click at [615, 382] on div at bounding box center [489, 269] width 618 height 341
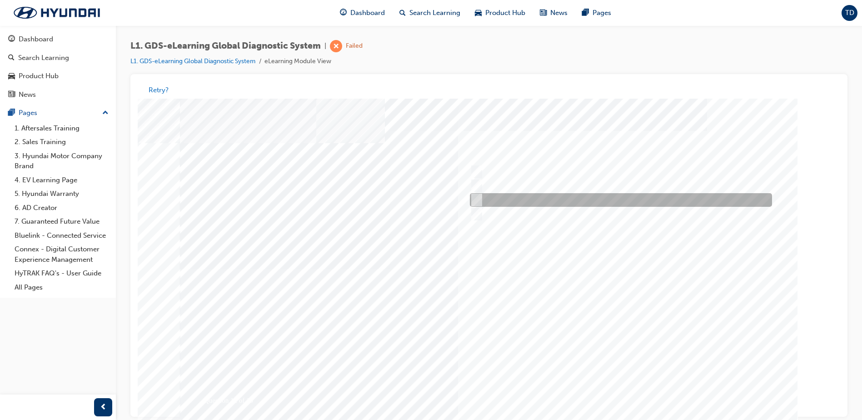
click at [543, 202] on div at bounding box center [619, 201] width 302 height 14
radio input "true"
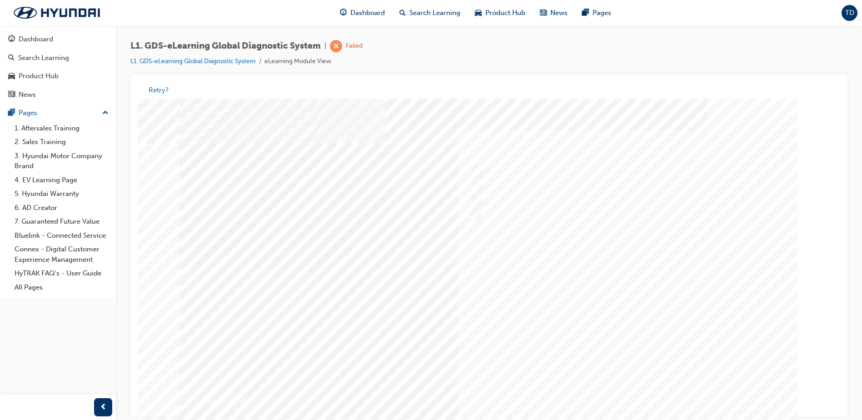
click at [602, 382] on div at bounding box center [489, 269] width 618 height 341
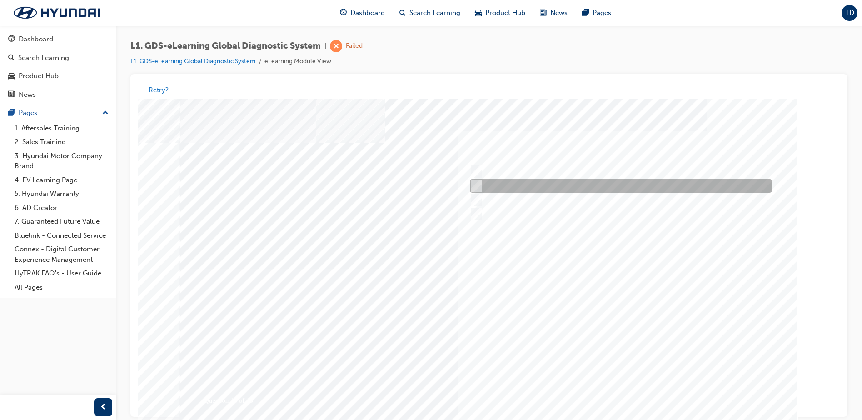
click at [554, 184] on div at bounding box center [619, 187] width 302 height 14
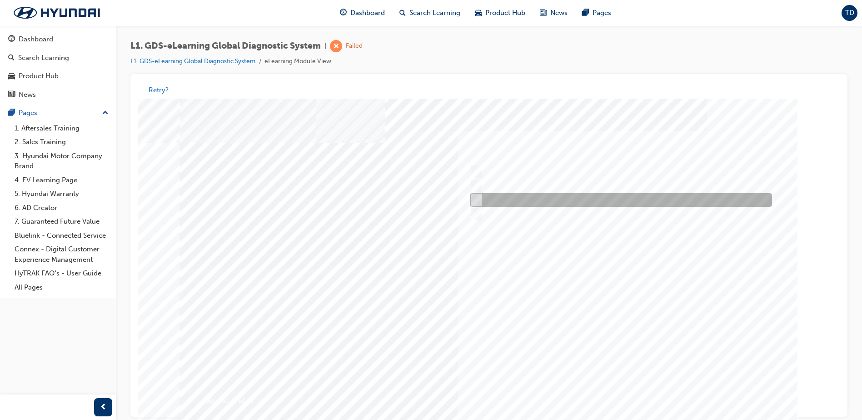
click at [553, 200] on div at bounding box center [619, 201] width 302 height 14
radio input "false"
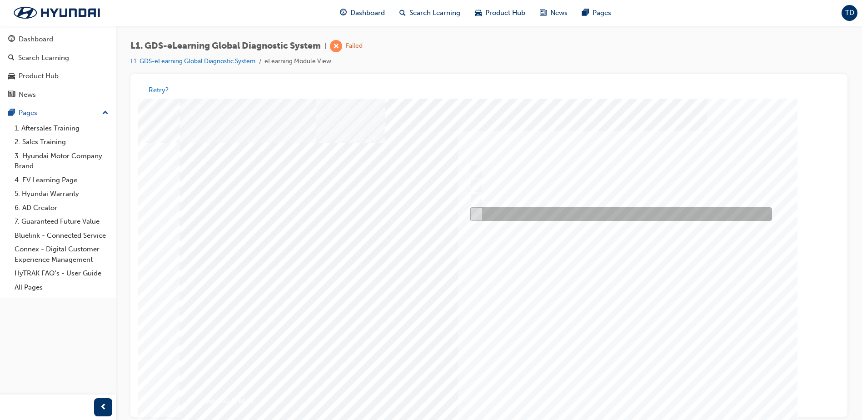
click at [558, 216] on div at bounding box center [619, 215] width 302 height 14
radio input "false"
radio input "true"
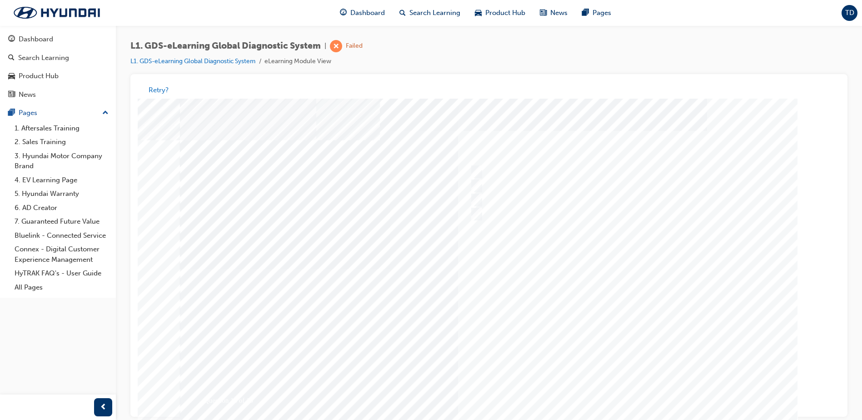
drag, startPoint x: 624, startPoint y: 390, endPoint x: 611, endPoint y: 355, distance: 37.1
click at [624, 389] on div at bounding box center [489, 269] width 618 height 341
click at [642, 391] on div at bounding box center [489, 269] width 618 height 341
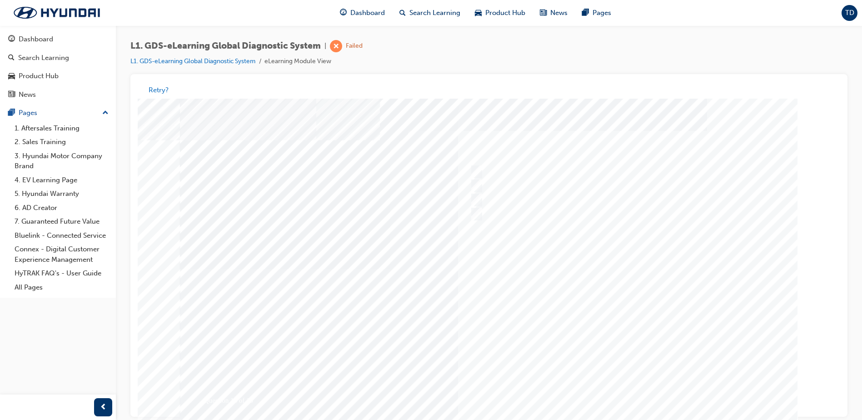
click at [533, 316] on div at bounding box center [489, 269] width 618 height 341
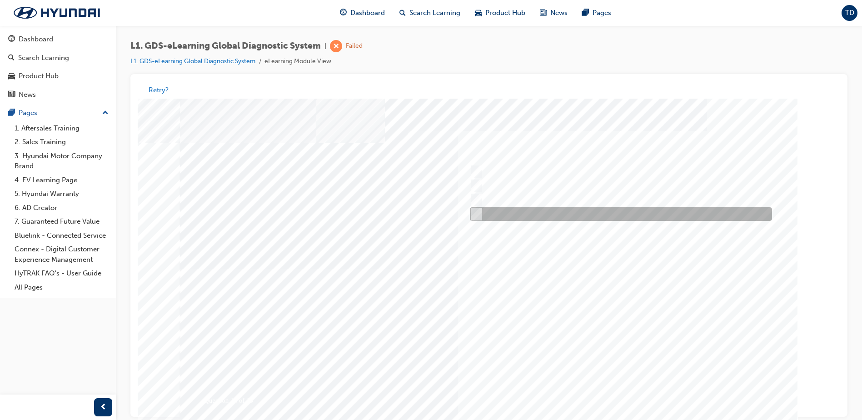
click at [482, 209] on div at bounding box center [619, 215] width 302 height 14
radio input "true"
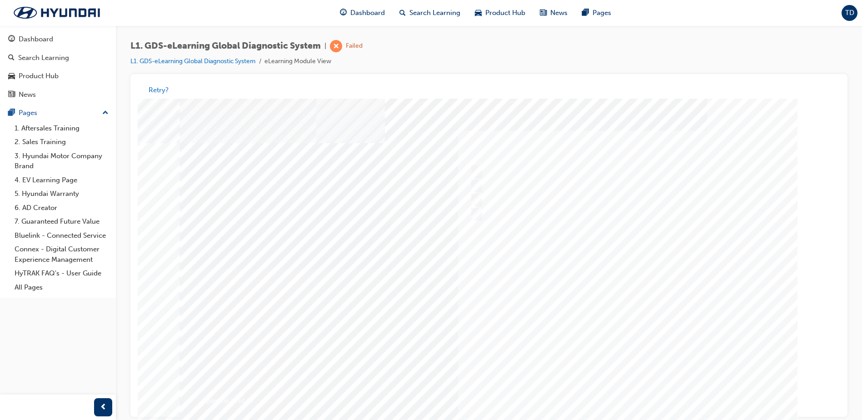
click at [628, 393] on div at bounding box center [489, 269] width 618 height 341
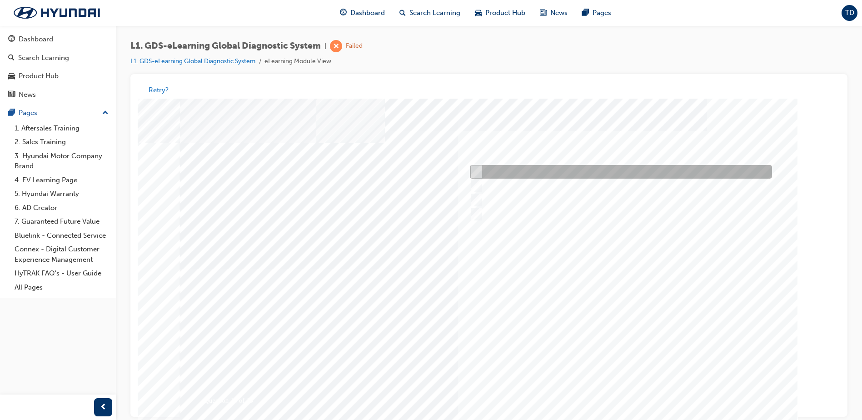
click at [472, 169] on input "0710" at bounding box center [475, 172] width 10 height 10
radio input "true"
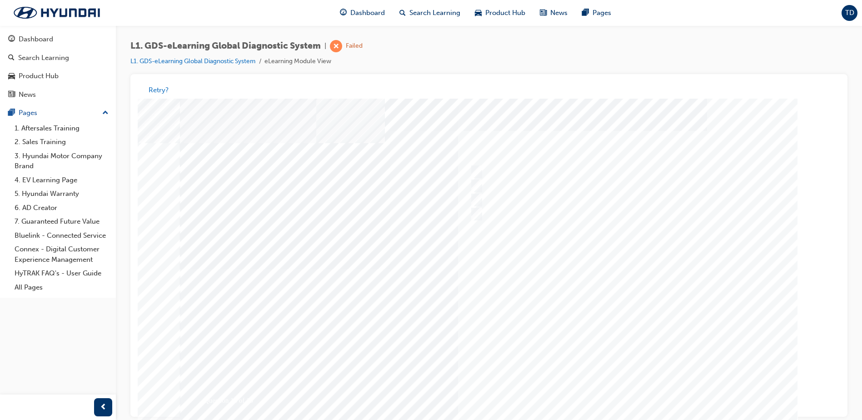
click at [615, 393] on div at bounding box center [489, 269] width 618 height 341
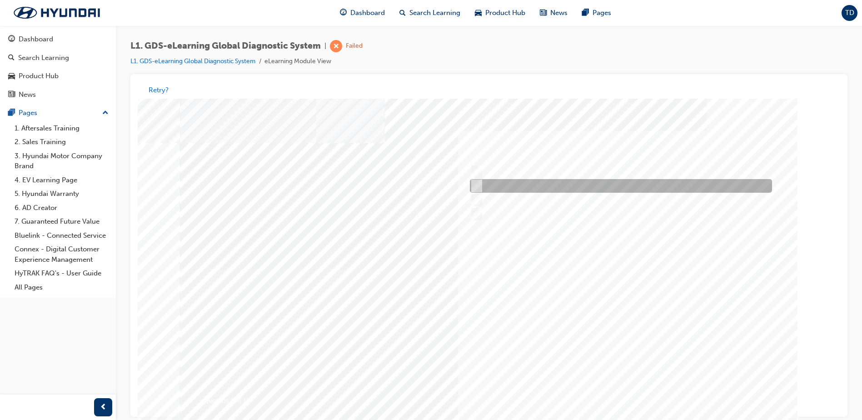
click at [550, 183] on div at bounding box center [619, 187] width 302 height 14
radio input "true"
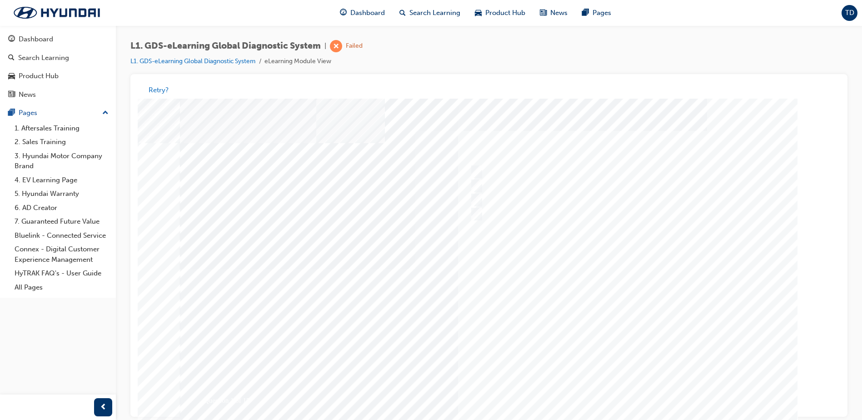
click at [630, 390] on div at bounding box center [489, 269] width 618 height 341
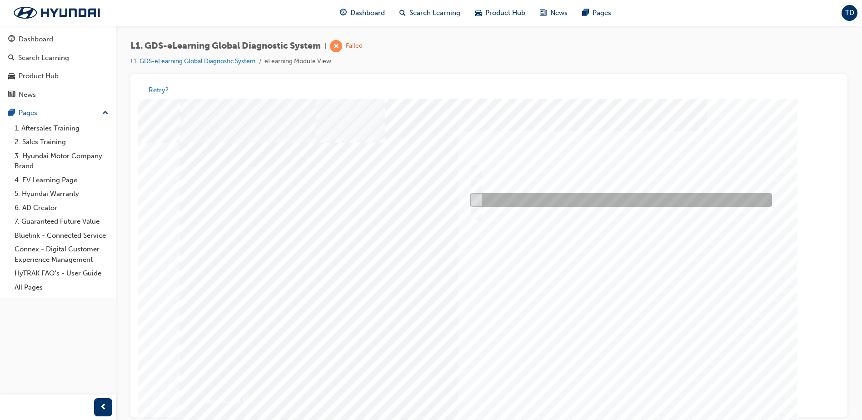
click at [531, 199] on div at bounding box center [619, 201] width 302 height 14
radio input "true"
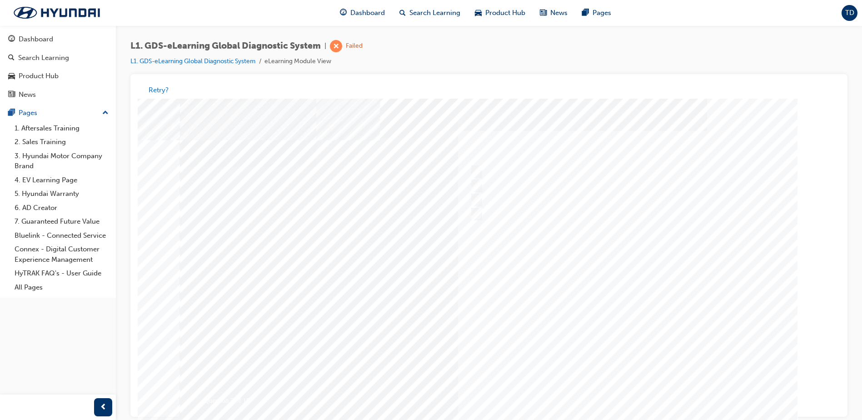
drag, startPoint x: 615, startPoint y: 379, endPoint x: 620, endPoint y: 372, distance: 9.1
click at [615, 381] on div at bounding box center [489, 269] width 618 height 341
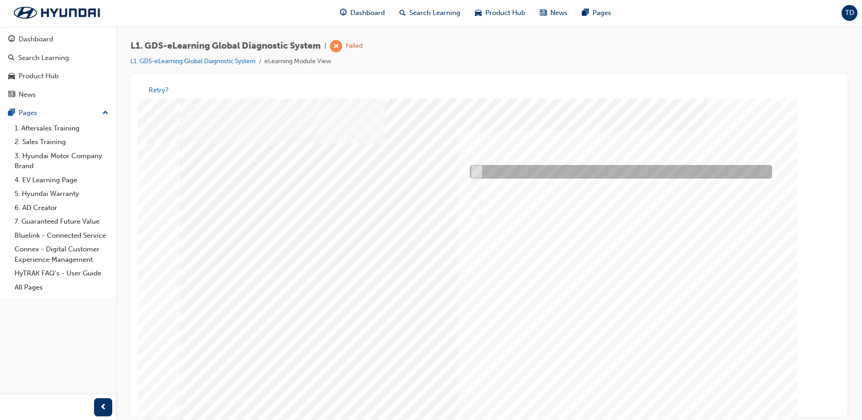
click at [505, 168] on div "Question 3 of 15" at bounding box center [489, 262] width 618 height 327
click at [515, 170] on div at bounding box center [619, 172] width 302 height 14
checkbox input "true"
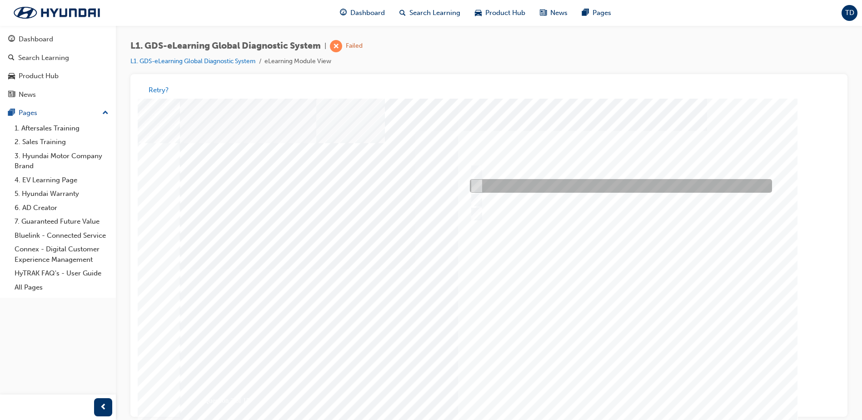
click at [526, 185] on div at bounding box center [619, 187] width 302 height 14
click at [527, 191] on div at bounding box center [619, 187] width 302 height 14
checkbox input "false"
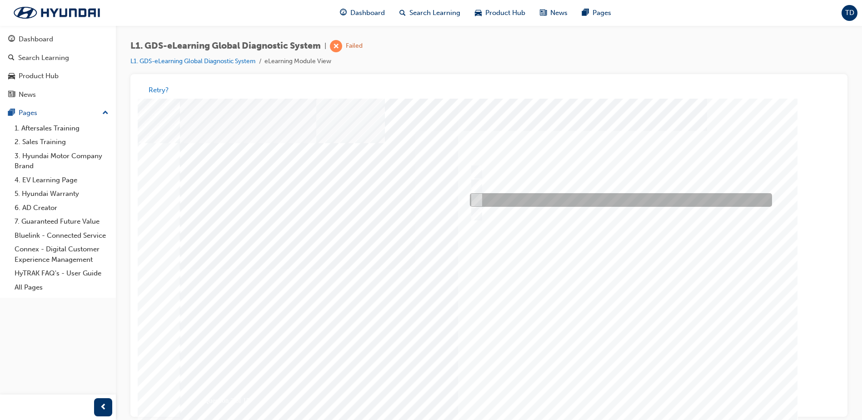
click at [531, 198] on div at bounding box center [619, 201] width 302 height 14
checkbox input "true"
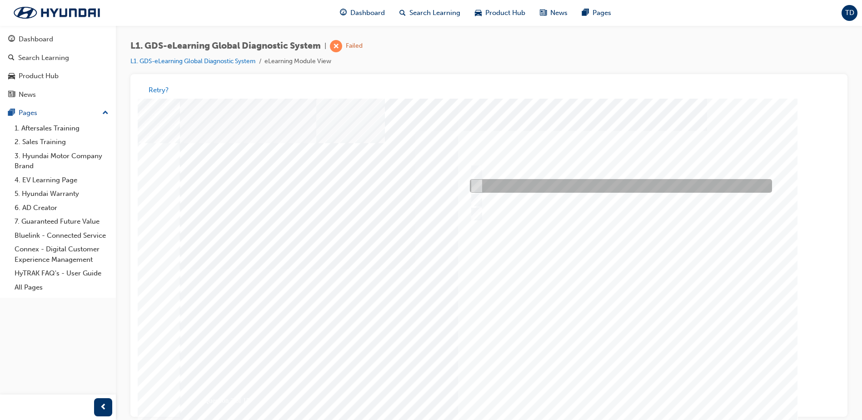
click at [527, 184] on div at bounding box center [619, 187] width 302 height 14
checkbox input "true"
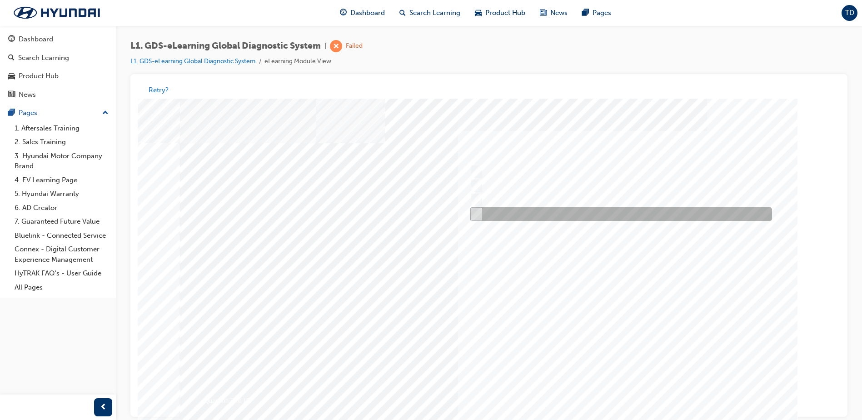
click at [530, 208] on div at bounding box center [619, 215] width 302 height 14
checkbox input "true"
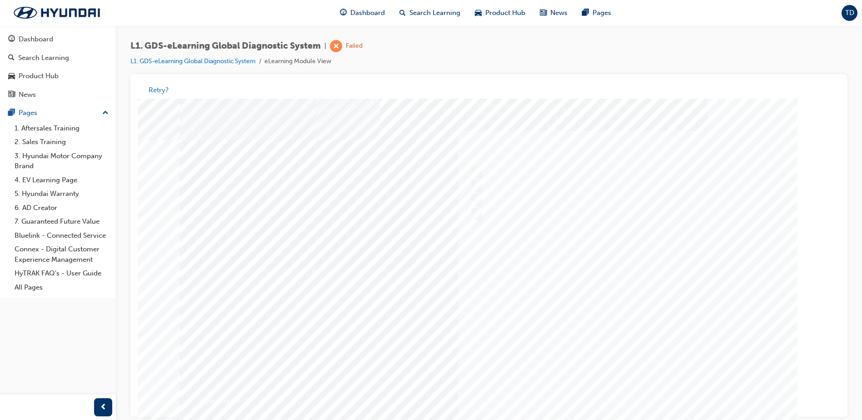
drag, startPoint x: 585, startPoint y: 325, endPoint x: 593, endPoint y: 342, distance: 18.7
click at [586, 330] on div at bounding box center [489, 269] width 618 height 341
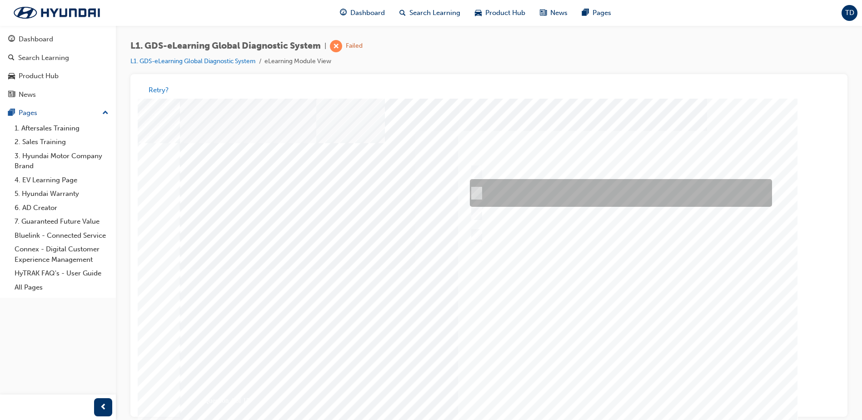
drag, startPoint x: 522, startPoint y: 195, endPoint x: 528, endPoint y: 199, distance: 6.9
click at [522, 195] on div at bounding box center [619, 194] width 302 height 28
radio input "true"
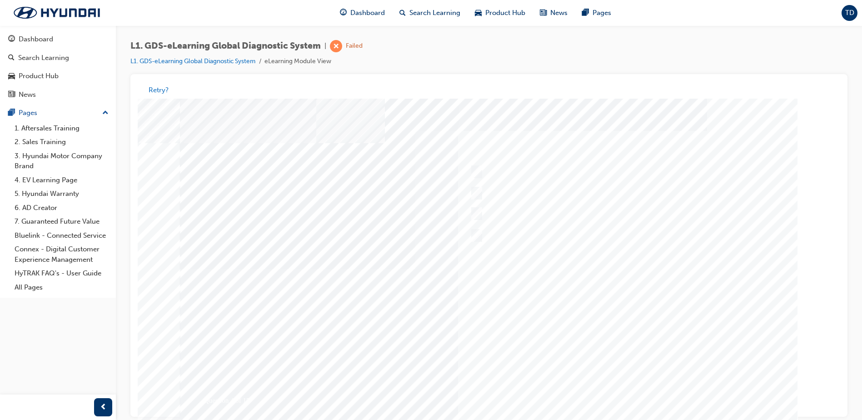
click at [601, 348] on div at bounding box center [489, 269] width 618 height 341
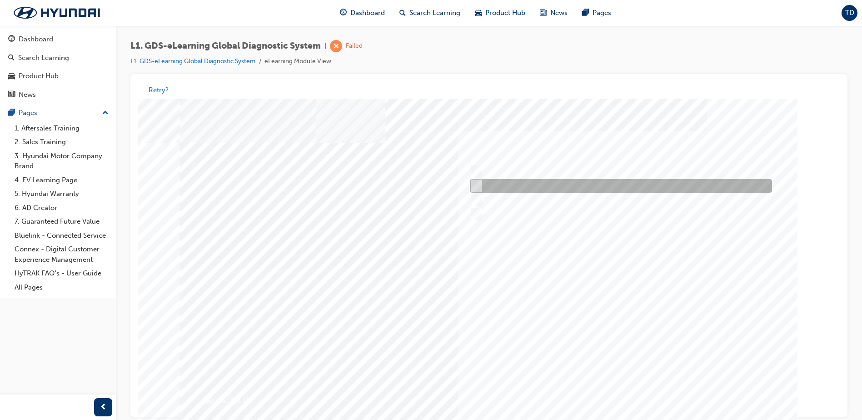
click at [539, 184] on div at bounding box center [619, 187] width 302 height 14
checkbox input "true"
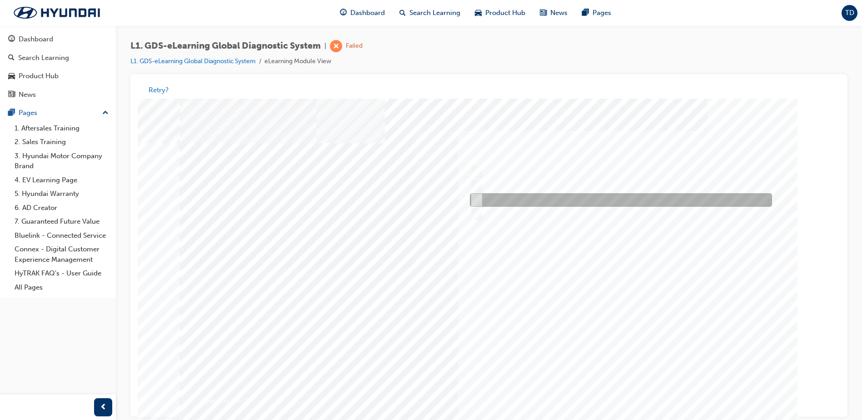
click at [542, 203] on div at bounding box center [619, 201] width 302 height 14
click at [553, 199] on div at bounding box center [619, 201] width 302 height 14
checkbox input "false"
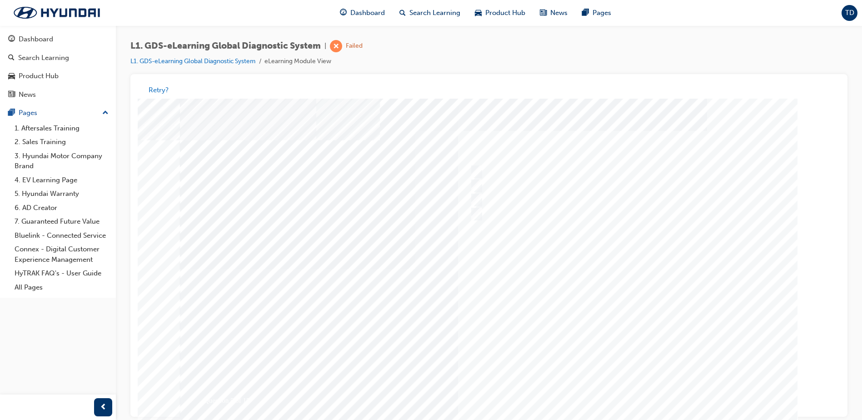
click at [636, 390] on div at bounding box center [489, 269] width 618 height 341
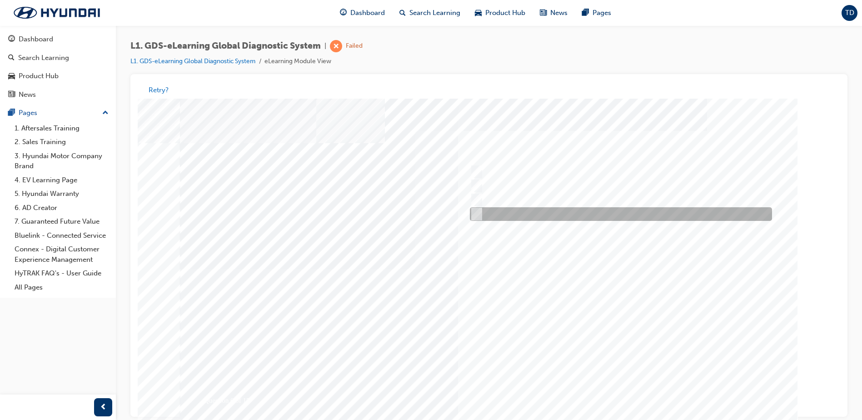
click at [477, 214] on input "Hear if the component to check for operation" at bounding box center [475, 215] width 10 height 10
checkbox input "true"
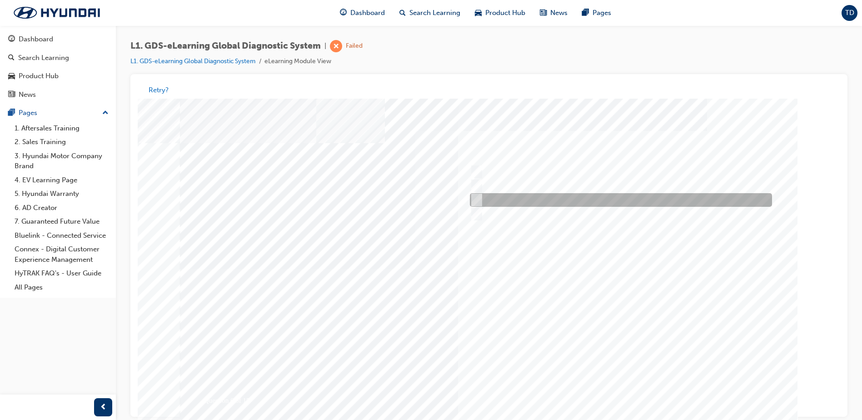
click at [472, 200] on input "Remove the component and check for operation" at bounding box center [475, 200] width 10 height 10
checkbox input "true"
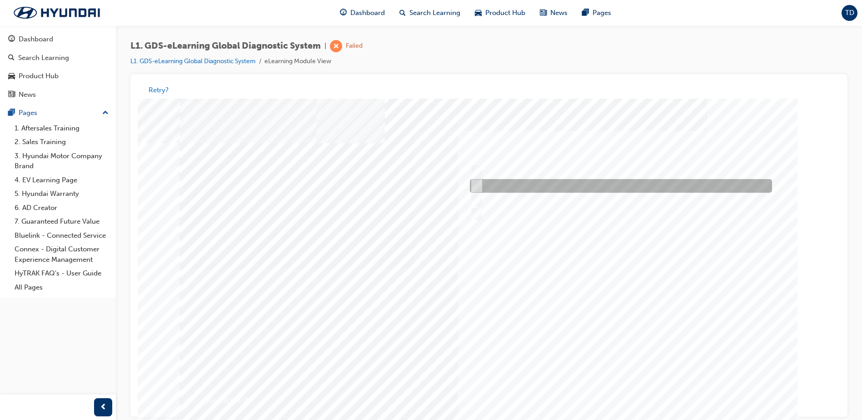
click at [474, 188] on input "Physically look at the component to check if it’s operating" at bounding box center [475, 186] width 10 height 10
checkbox input "true"
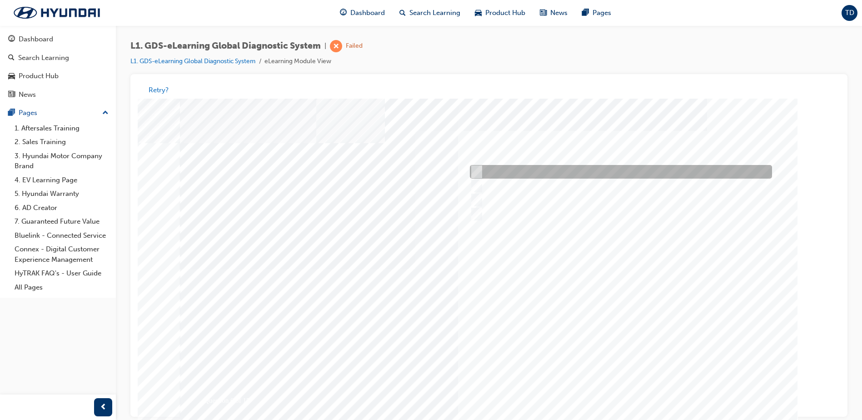
click at [477, 177] on input "Touch and feel to check if component’s operating" at bounding box center [475, 172] width 10 height 10
checkbox input "true"
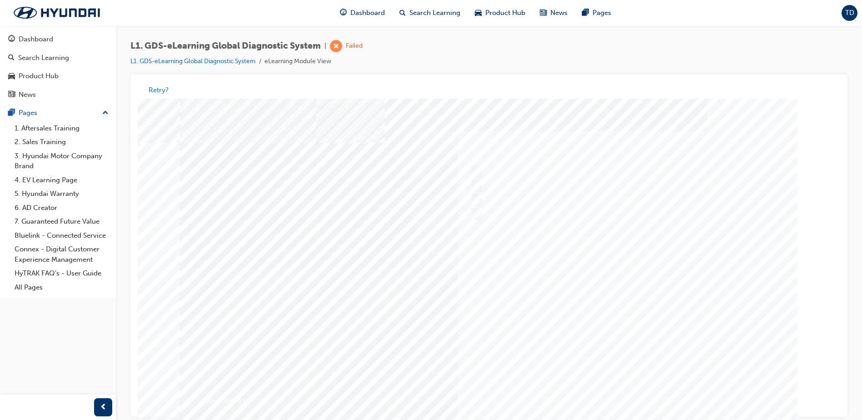
click at [625, 389] on div at bounding box center [489, 269] width 618 height 341
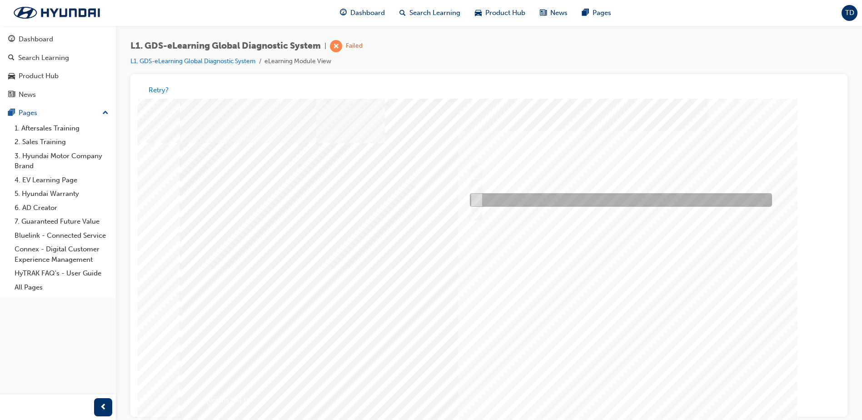
click at [478, 205] on input "When there is a failure during the Auto Mode upgrade" at bounding box center [475, 200] width 10 height 10
radio input "true"
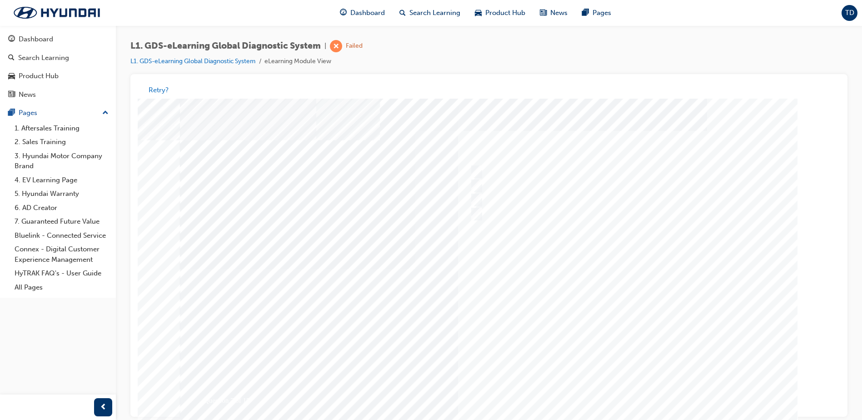
click at [608, 379] on div at bounding box center [489, 269] width 618 height 341
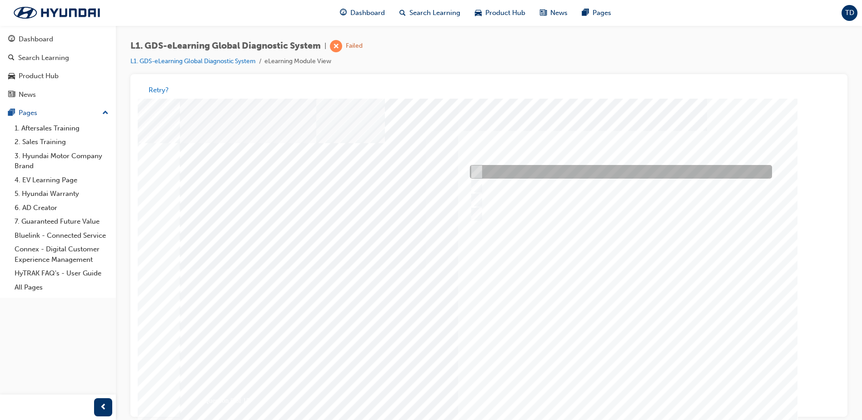
click at [475, 175] on input "S/W Management" at bounding box center [475, 172] width 10 height 10
radio input "true"
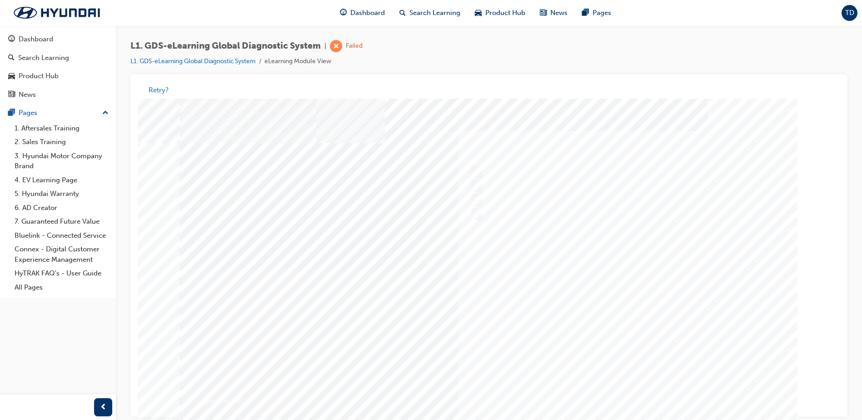
click at [626, 389] on div at bounding box center [489, 269] width 618 height 341
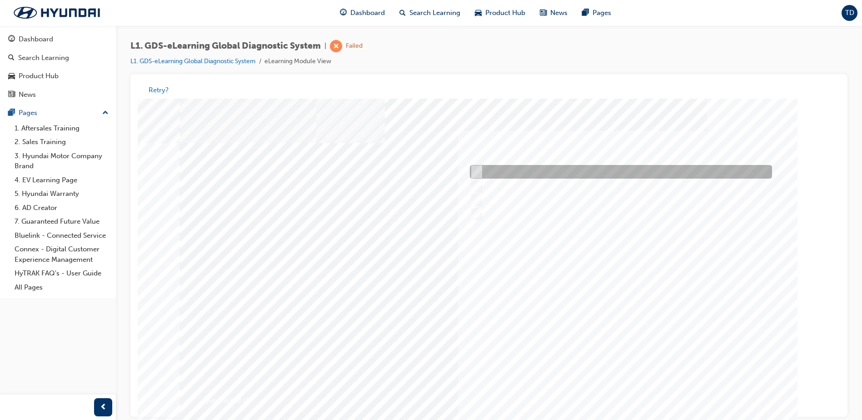
click at [475, 170] on input "Data Saving" at bounding box center [475, 172] width 10 height 10
radio input "true"
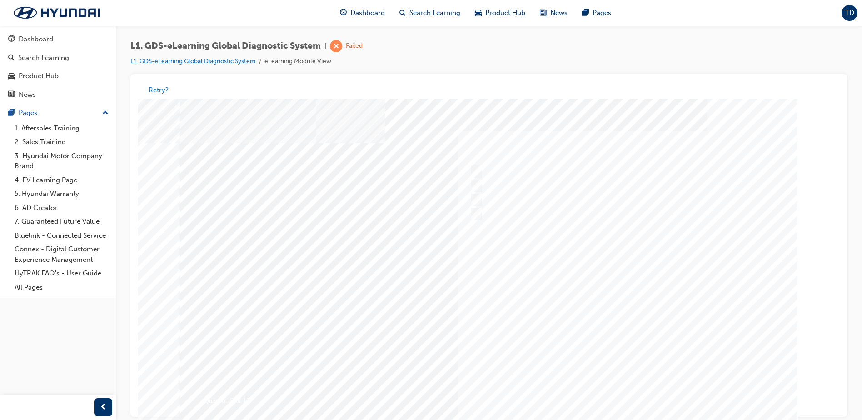
click at [636, 390] on div at bounding box center [489, 269] width 618 height 341
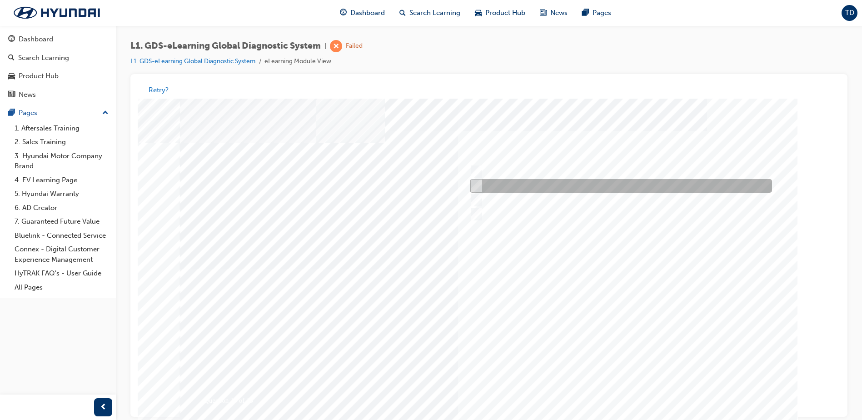
click at [492, 187] on div at bounding box center [619, 187] width 302 height 14
radio input "true"
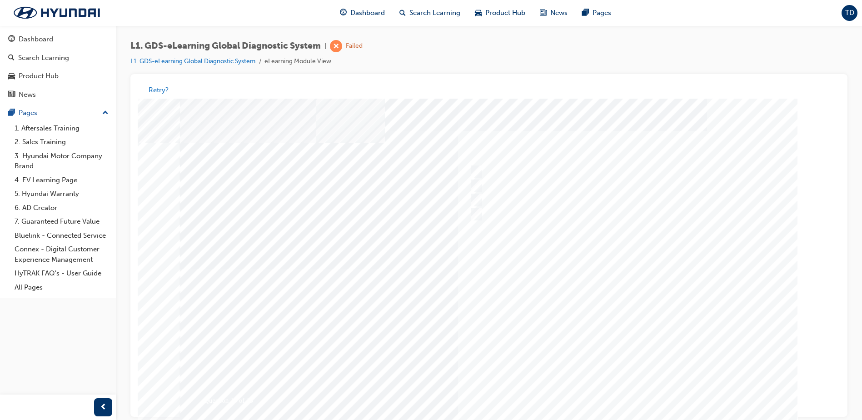
click at [640, 393] on div at bounding box center [489, 269] width 618 height 341
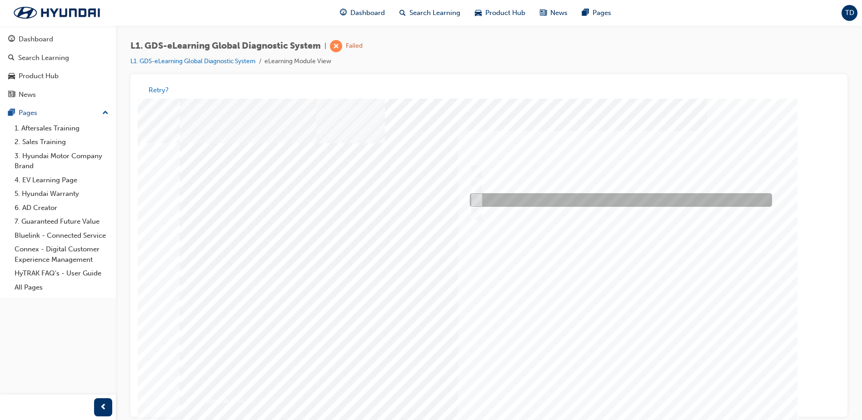
click at [487, 198] on div at bounding box center [619, 201] width 302 height 14
radio input "true"
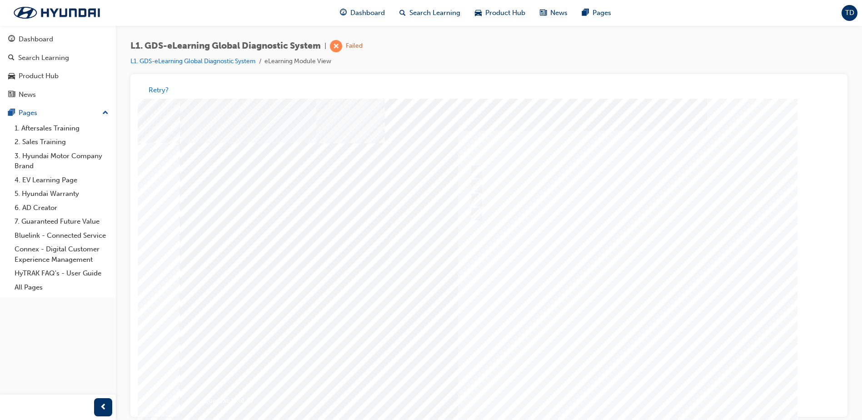
click at [638, 396] on div at bounding box center [489, 269] width 618 height 341
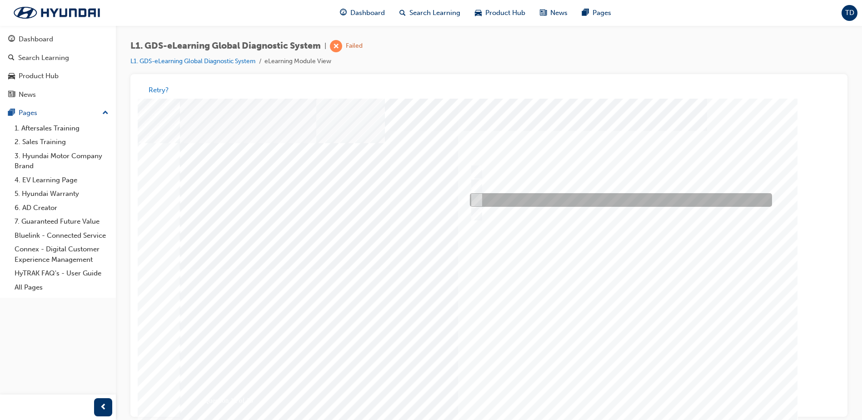
click at [479, 201] on input "Active, Pending and History" at bounding box center [475, 200] width 10 height 10
radio input "true"
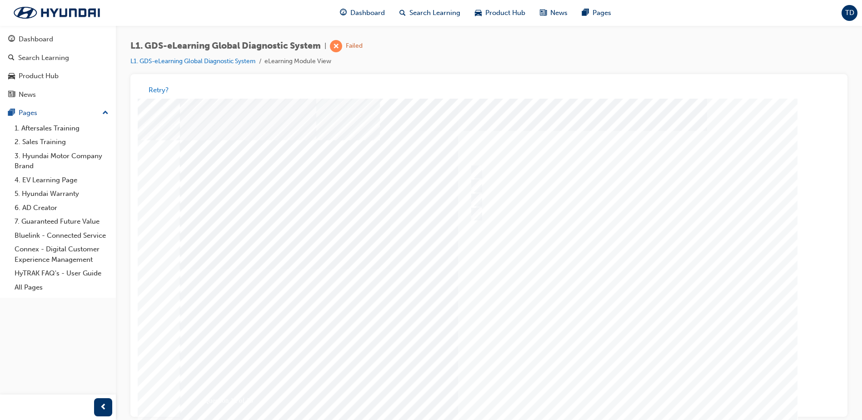
click at [628, 388] on div at bounding box center [489, 269] width 618 height 341
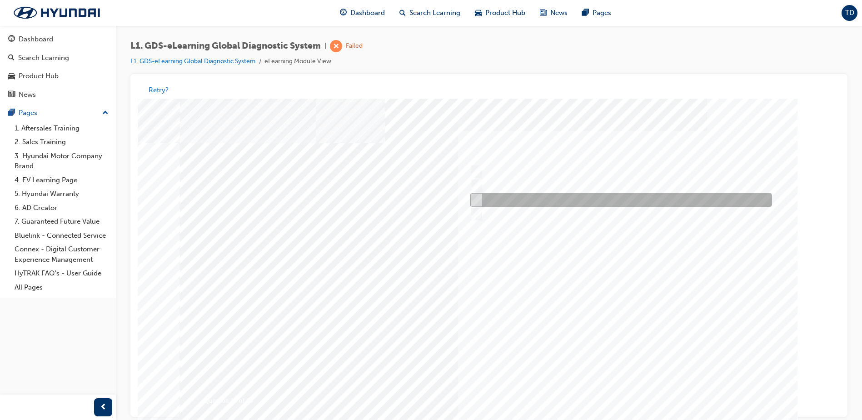
click at [476, 201] on input "Records the data that has been selected" at bounding box center [475, 200] width 10 height 10
radio input "true"
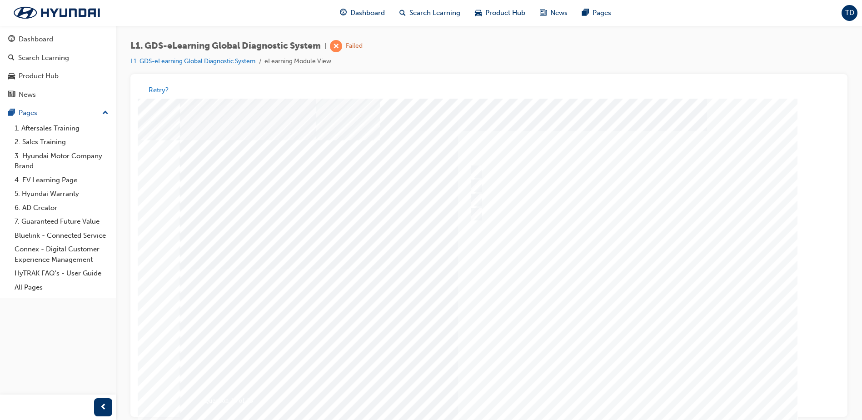
click at [635, 398] on div at bounding box center [489, 269] width 618 height 341
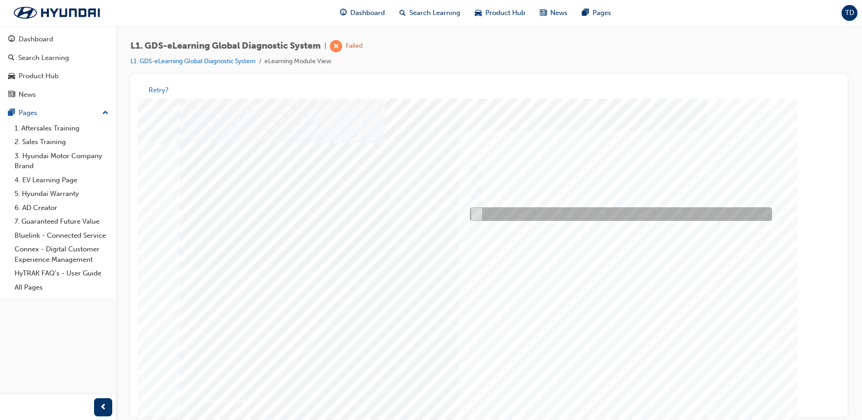
click at [480, 213] on div at bounding box center [619, 215] width 302 height 14
radio input "true"
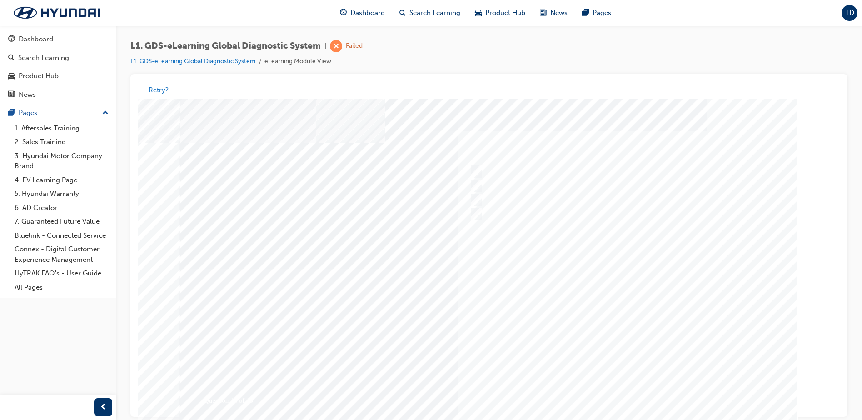
click at [629, 390] on div at bounding box center [489, 269] width 618 height 341
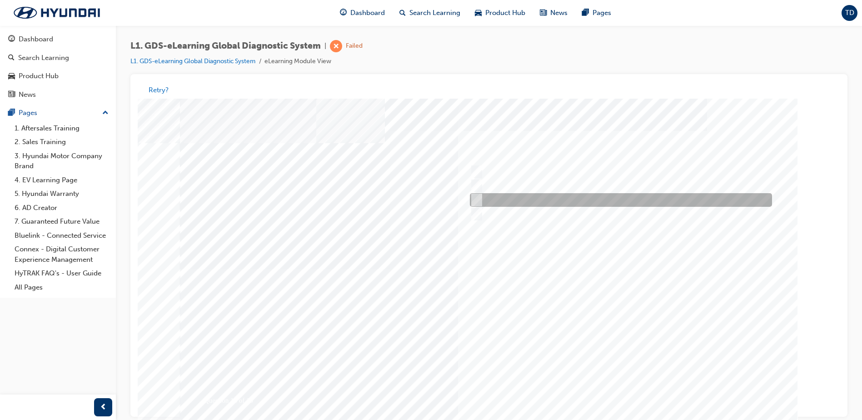
click at [475, 195] on input "0170" at bounding box center [475, 200] width 10 height 10
radio input "true"
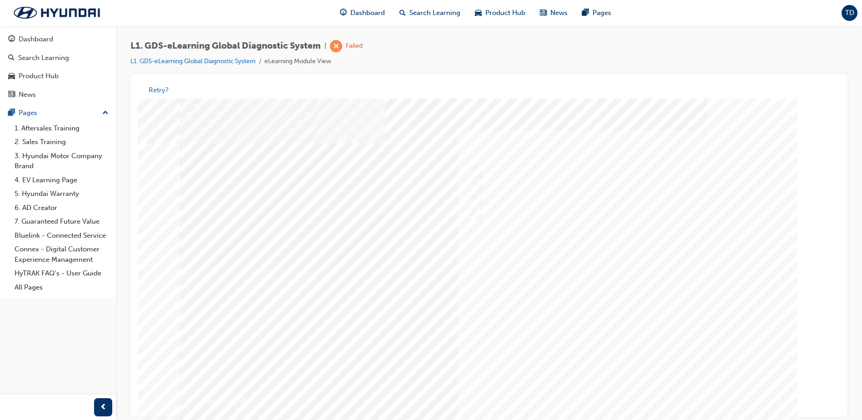
click at [635, 392] on div at bounding box center [489, 269] width 618 height 341
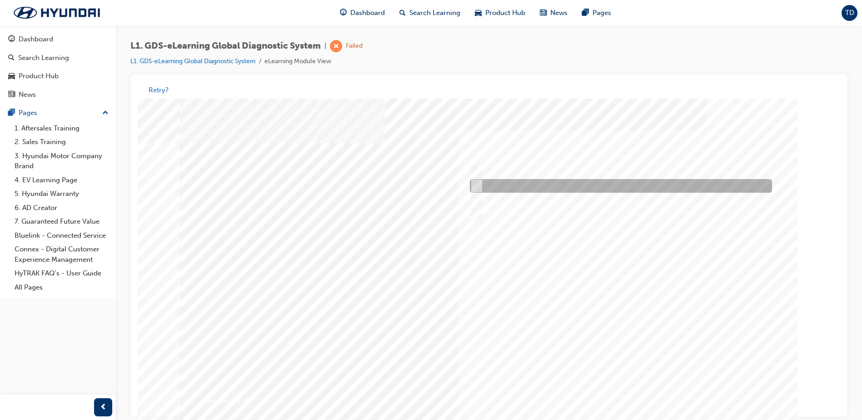
click at [479, 183] on input "Four" at bounding box center [475, 186] width 10 height 10
radio input "true"
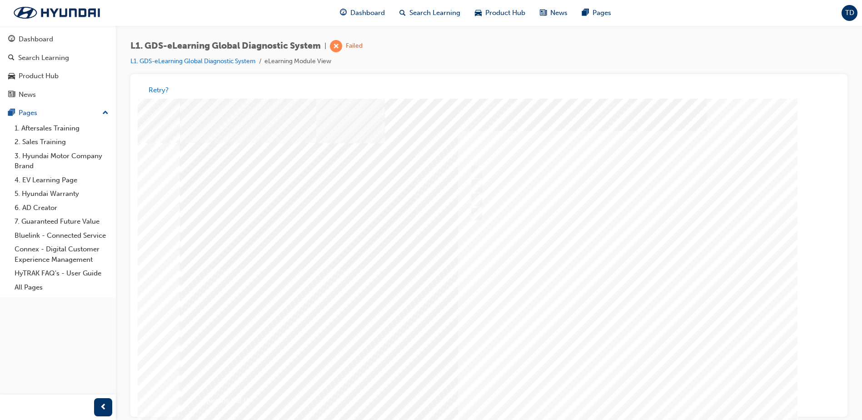
click at [629, 395] on div at bounding box center [489, 269] width 618 height 341
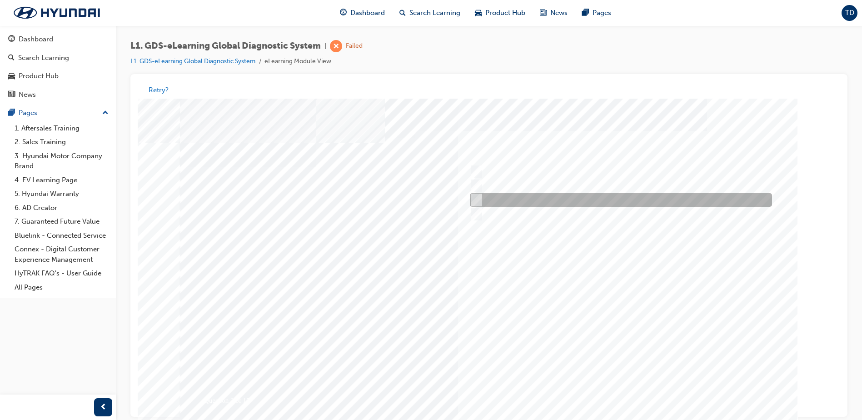
click at [472, 199] on input "Notification on a new update" at bounding box center [475, 200] width 10 height 10
radio input "true"
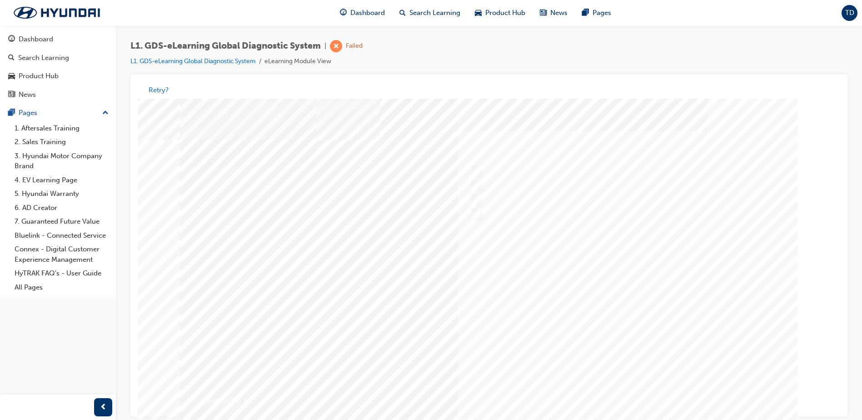
click at [617, 394] on div at bounding box center [489, 269] width 618 height 341
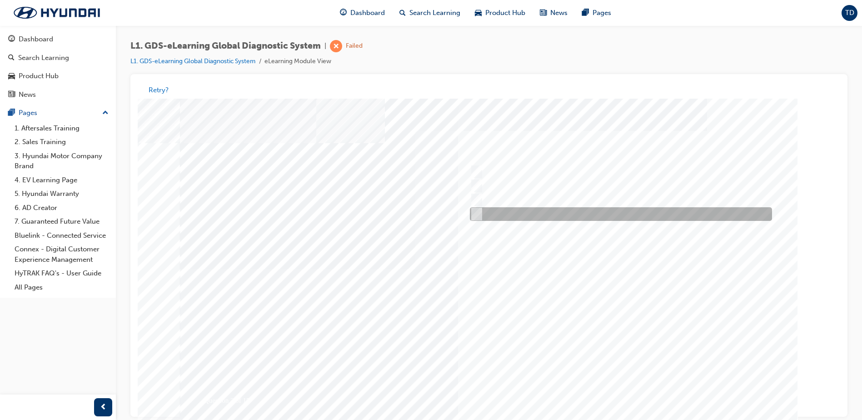
click at [477, 213] on input "Smart EV Solution" at bounding box center [475, 215] width 10 height 10
checkbox input "true"
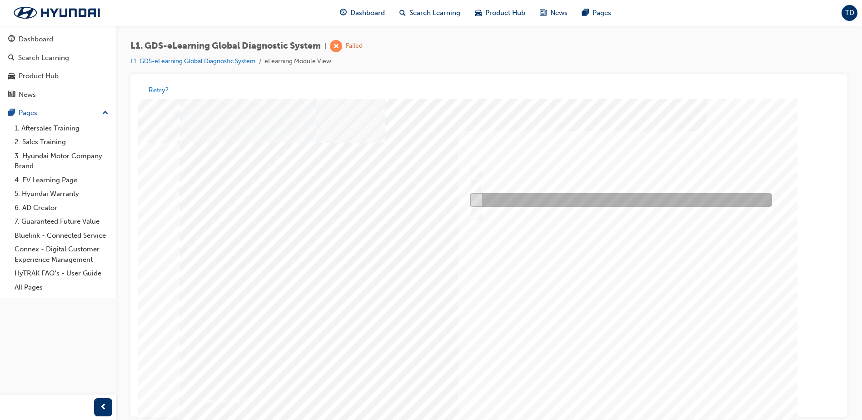
click at [474, 199] on input "User Guide" at bounding box center [475, 200] width 10 height 10
checkbox input "true"
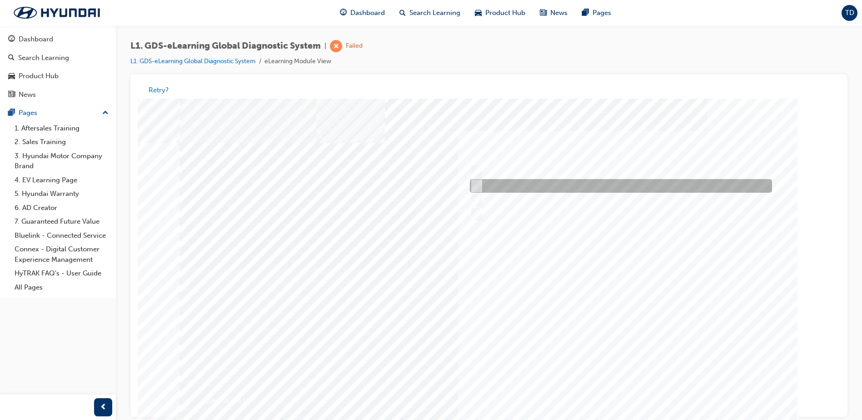
click at [480, 187] on div at bounding box center [619, 187] width 302 height 14
checkbox input "true"
click at [475, 174] on input "Fault Code Searching" at bounding box center [475, 172] width 10 height 10
checkbox input "true"
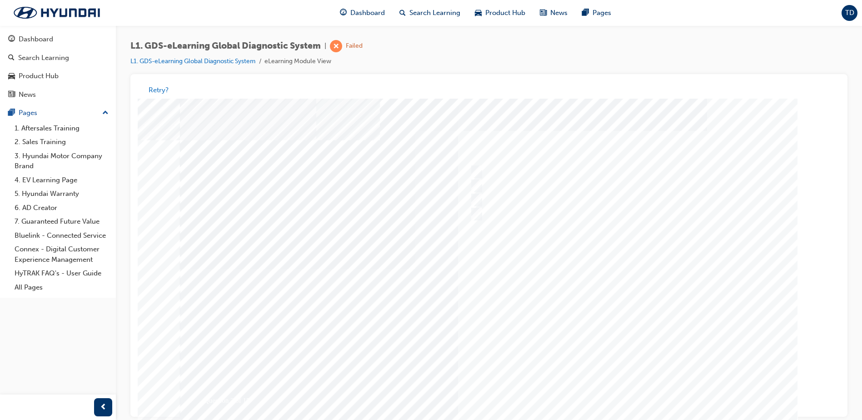
click at [622, 395] on div at bounding box center [489, 269] width 618 height 341
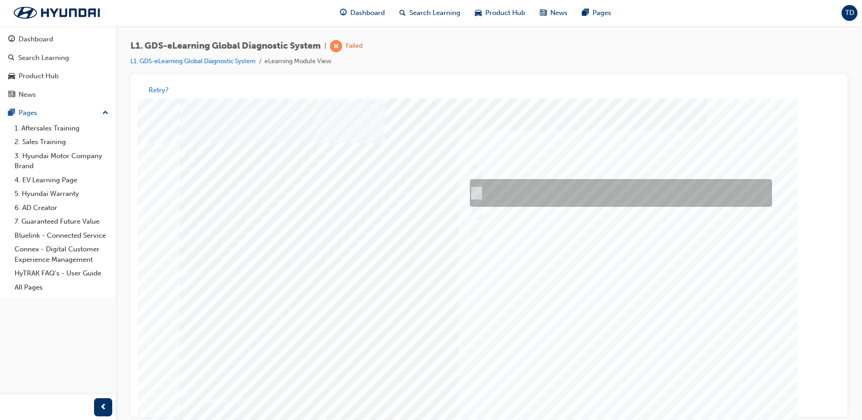
click at [481, 195] on div at bounding box center [619, 194] width 302 height 28
radio input "true"
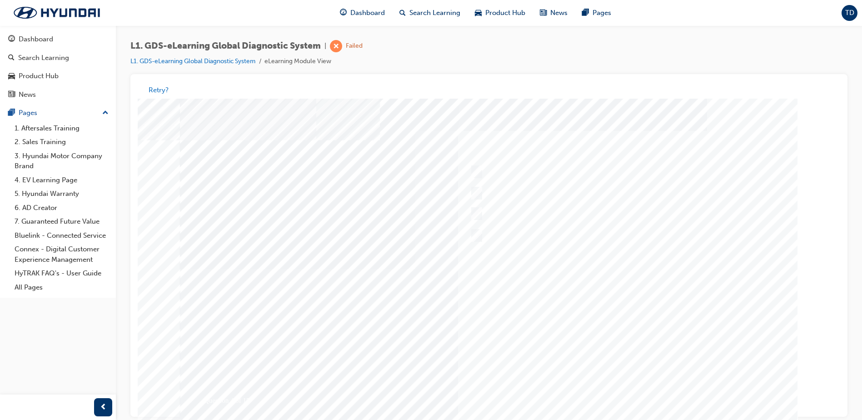
click at [611, 390] on div at bounding box center [489, 269] width 618 height 341
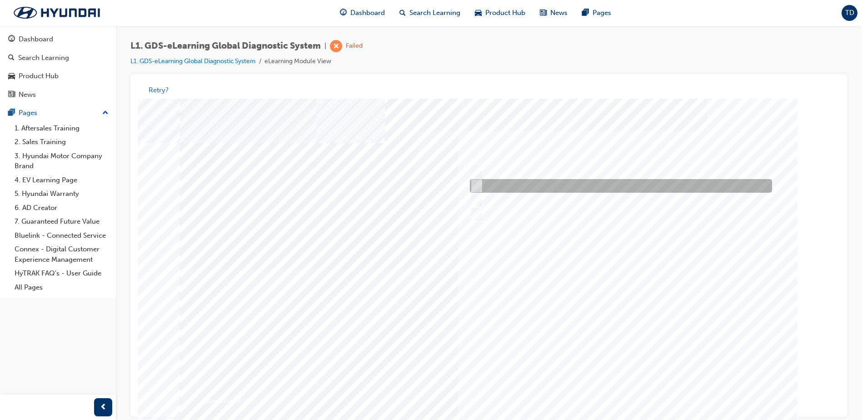
click at [478, 187] on input "From GDS Smart Toolbox by selecting Service Information" at bounding box center [475, 186] width 10 height 10
checkbox input "true"
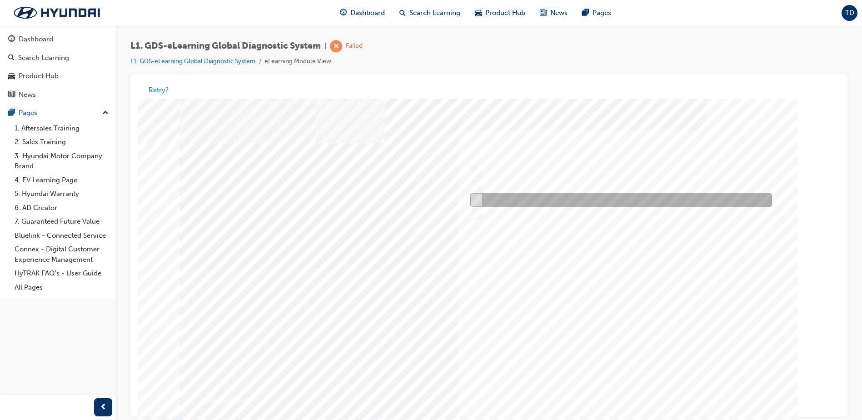
click at [474, 196] on input "From Home Screen Bottom Menu by selecting Service Information" at bounding box center [475, 200] width 10 height 10
checkbox input "true"
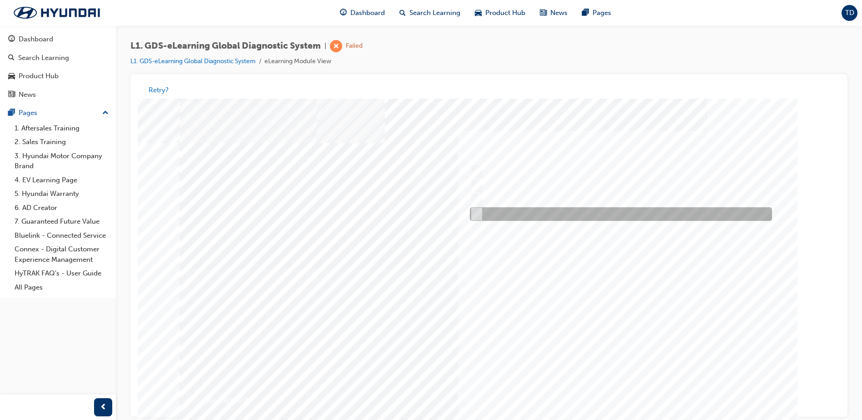
click at [479, 216] on input "From Top Menu by selecting Service Information" at bounding box center [475, 215] width 10 height 10
checkbox input "true"
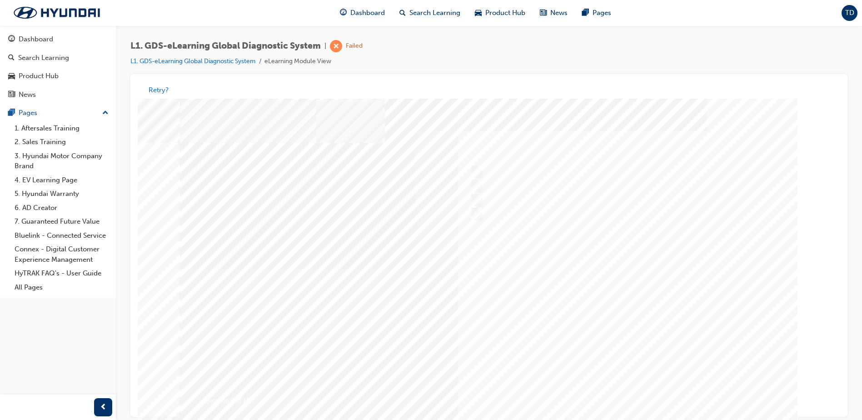
click at [620, 392] on div at bounding box center [489, 269] width 618 height 341
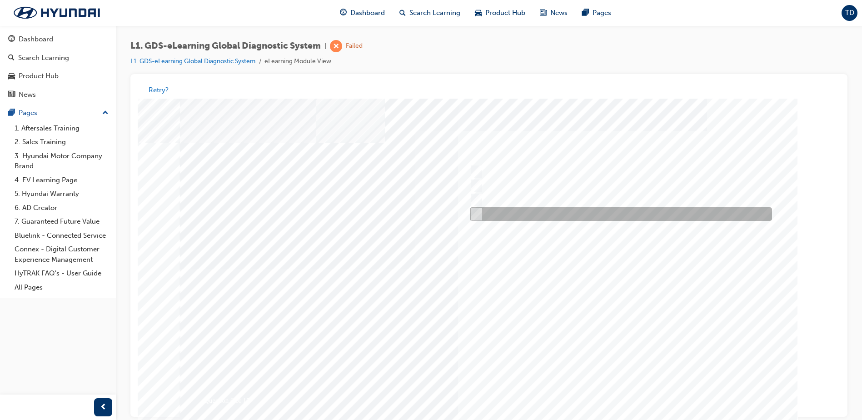
click at [475, 216] on input "Hear if the component to check for operation" at bounding box center [475, 215] width 10 height 10
checkbox input "true"
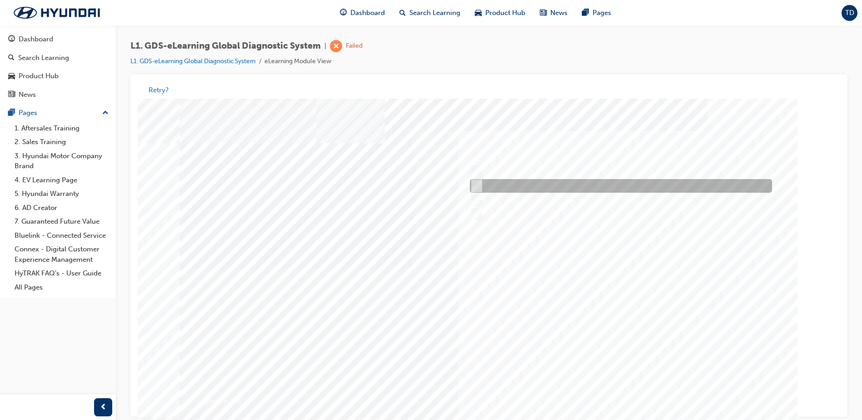
click at [479, 189] on input "Physically look at the component to check if it’s operating" at bounding box center [475, 186] width 10 height 10
checkbox input "true"
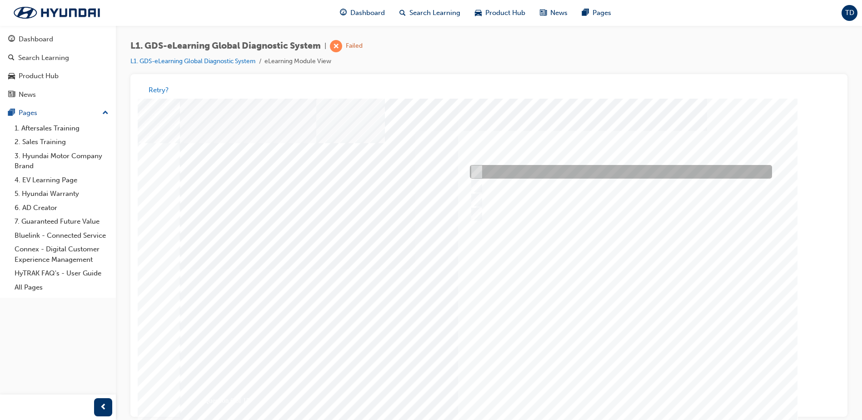
click at [480, 177] on div at bounding box center [619, 172] width 302 height 14
checkbox input "true"
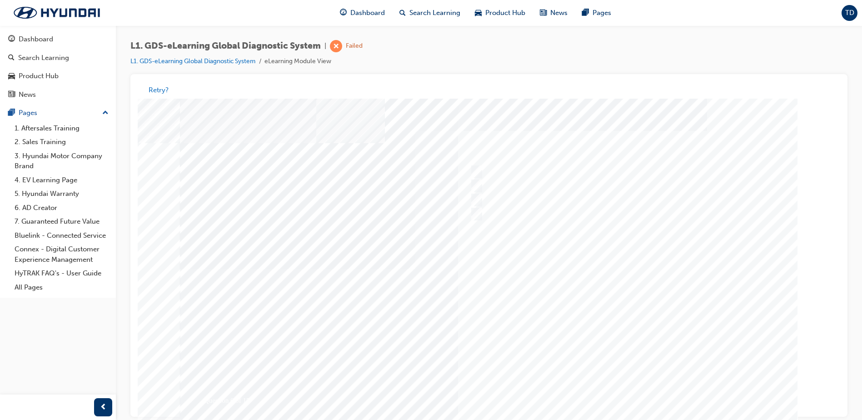
click at [609, 390] on div at bounding box center [489, 269] width 618 height 341
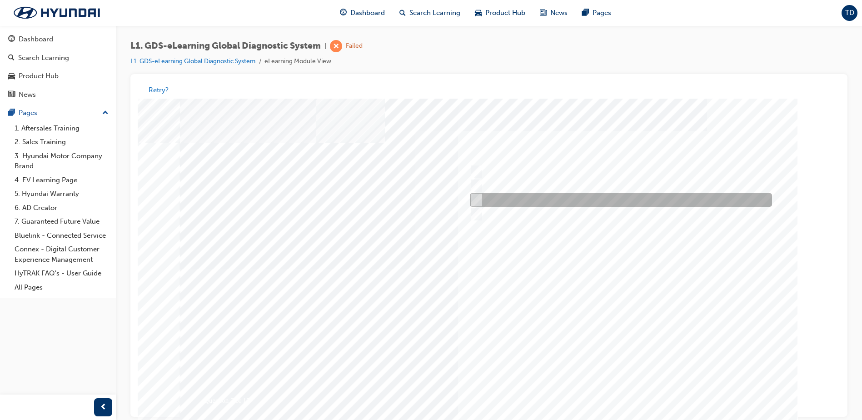
click at [487, 197] on div at bounding box center [619, 201] width 302 height 14
radio input "true"
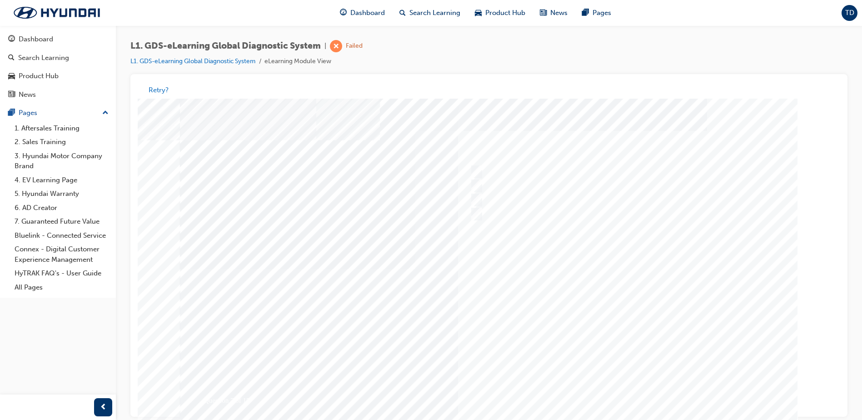
click at [629, 385] on div at bounding box center [489, 269] width 618 height 341
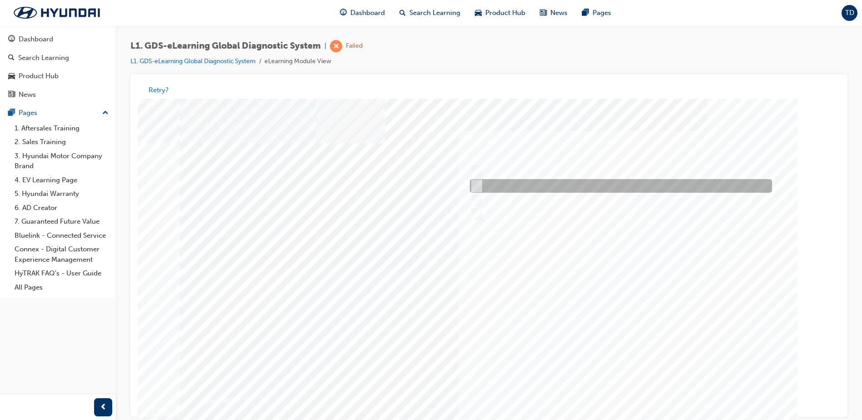
click at [479, 184] on input "Actuation Test" at bounding box center [475, 186] width 10 height 10
radio input "true"
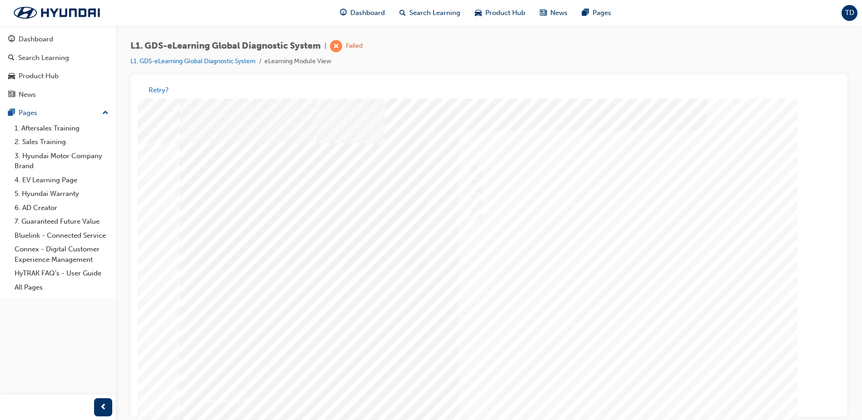
click at [615, 392] on div at bounding box center [489, 269] width 618 height 341
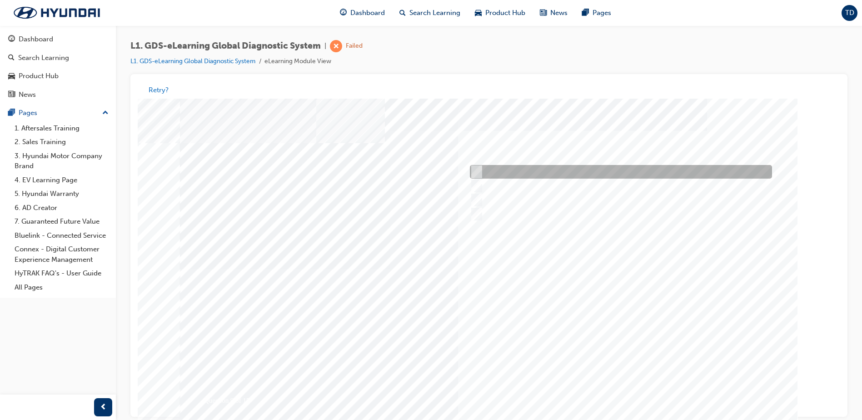
click at [480, 175] on input "Data Saving" at bounding box center [475, 172] width 10 height 10
radio input "true"
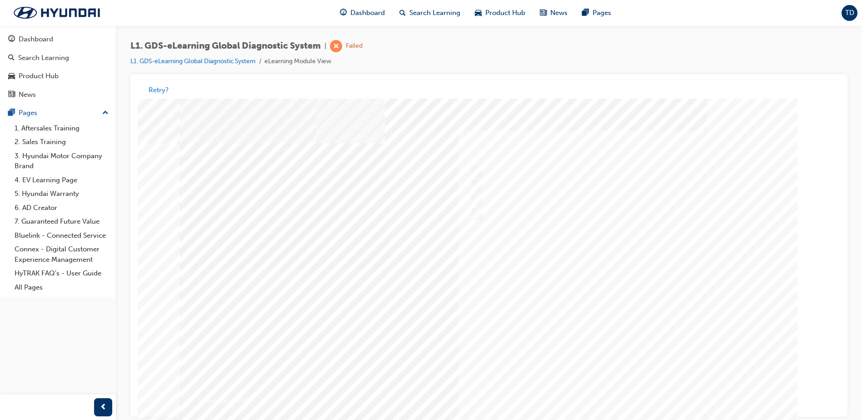
click at [635, 386] on div at bounding box center [489, 269] width 618 height 341
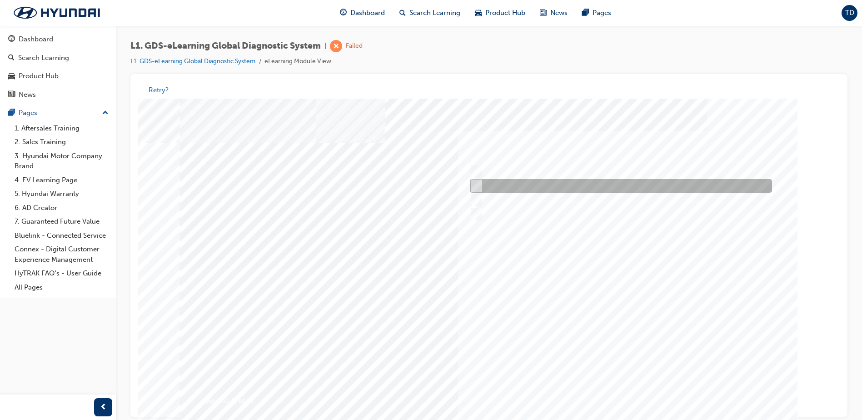
click at [474, 185] on input "S/W Management" at bounding box center [475, 186] width 10 height 10
radio input "true"
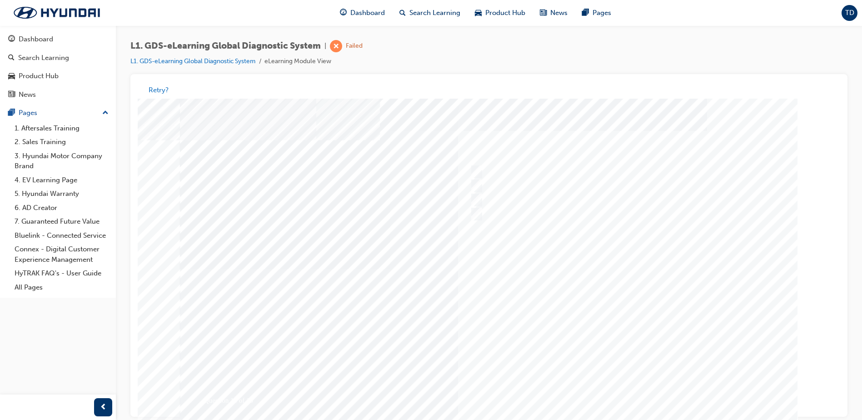
click at [629, 395] on div at bounding box center [489, 269] width 618 height 341
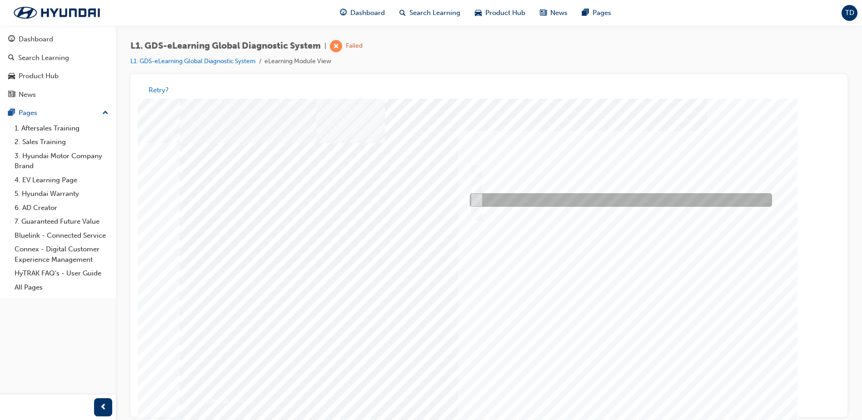
click at [474, 200] on input "To view the oscilloscope using the VMI" at bounding box center [475, 200] width 10 height 10
radio input "true"
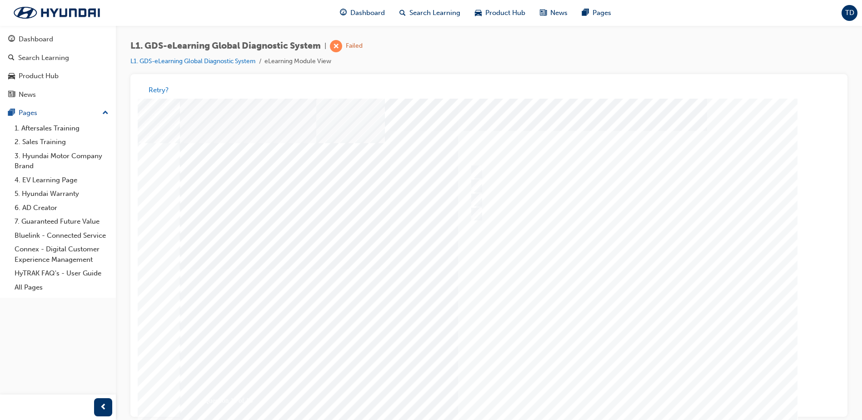
click at [626, 385] on div at bounding box center [489, 269] width 618 height 341
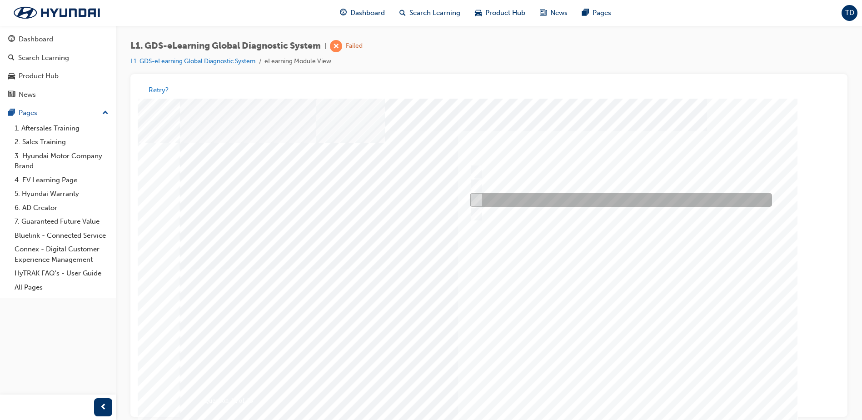
click at [481, 203] on div at bounding box center [619, 201] width 302 height 14
radio input "true"
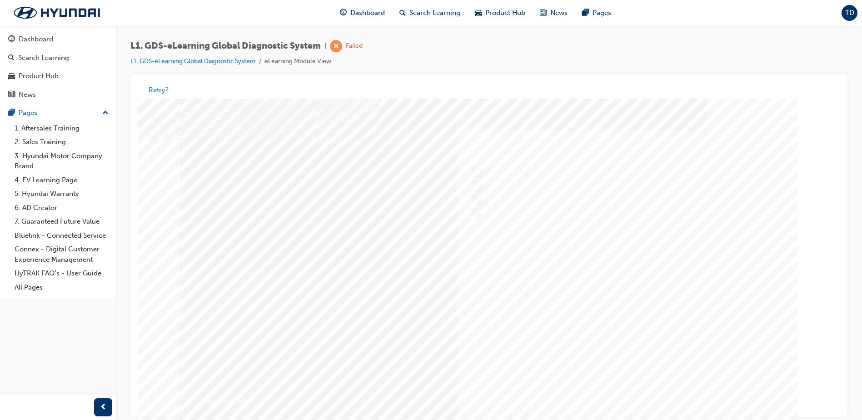
click at [616, 394] on div at bounding box center [489, 269] width 618 height 341
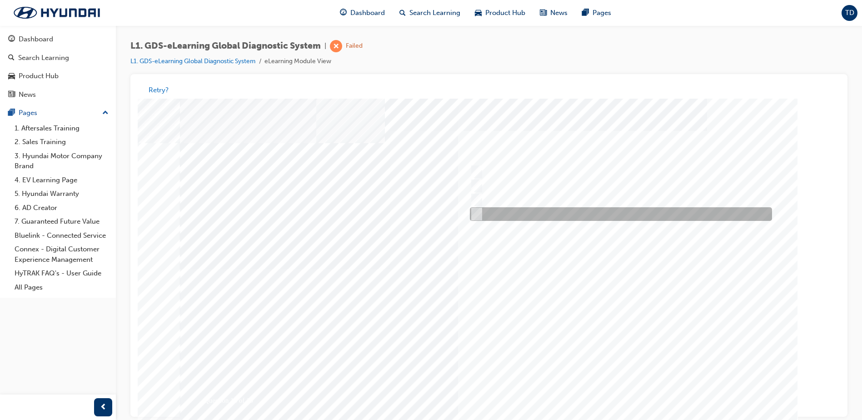
click at [475, 215] on input "Select the data you don’t need" at bounding box center [475, 215] width 10 height 10
radio input "true"
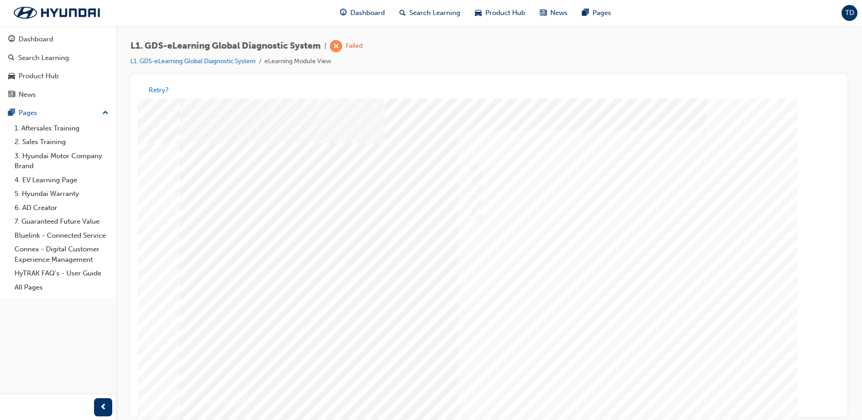
click at [620, 395] on div at bounding box center [489, 269] width 618 height 341
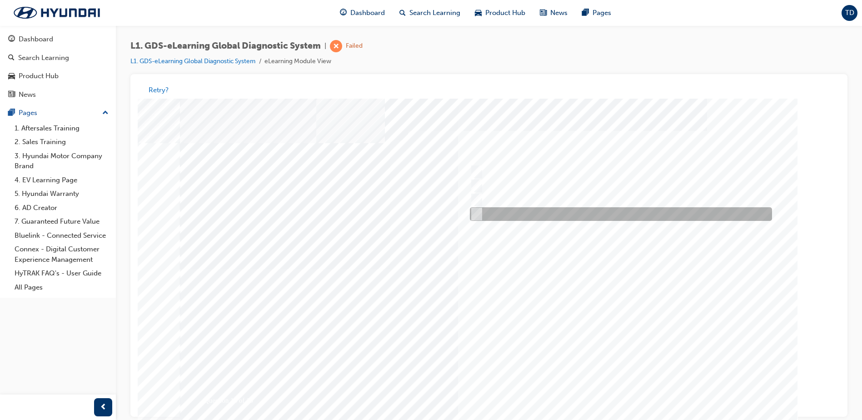
click at [472, 211] on input "Generates a report to Technical Assistance Group" at bounding box center [475, 215] width 10 height 10
radio input "true"
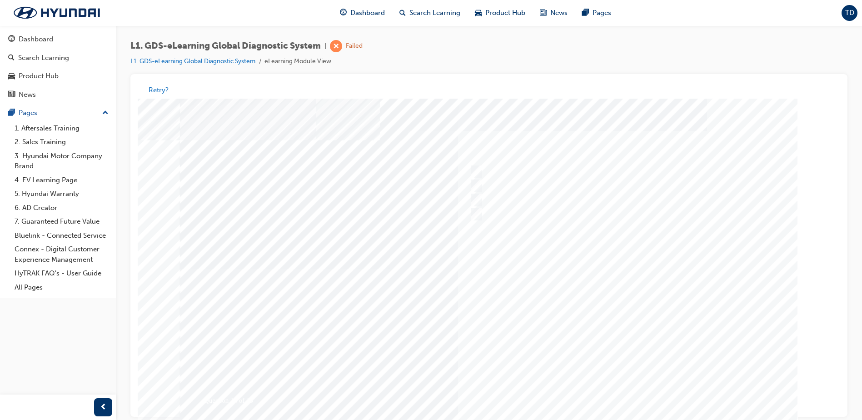
click at [635, 397] on div at bounding box center [489, 269] width 618 height 341
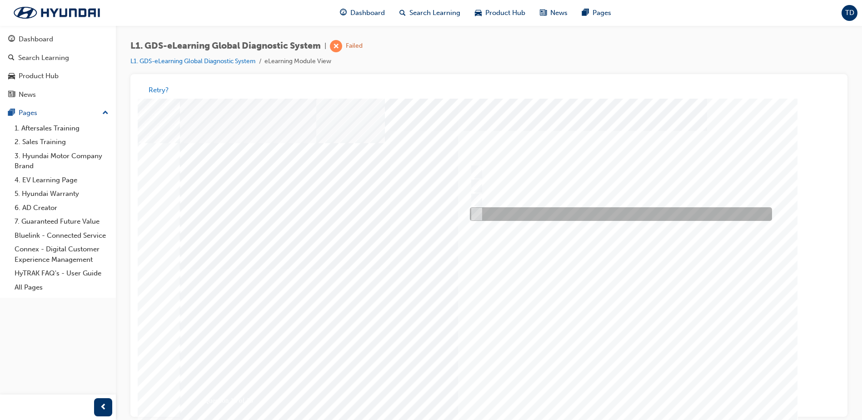
click at [475, 212] on input "0701" at bounding box center [475, 215] width 10 height 10
radio input "true"
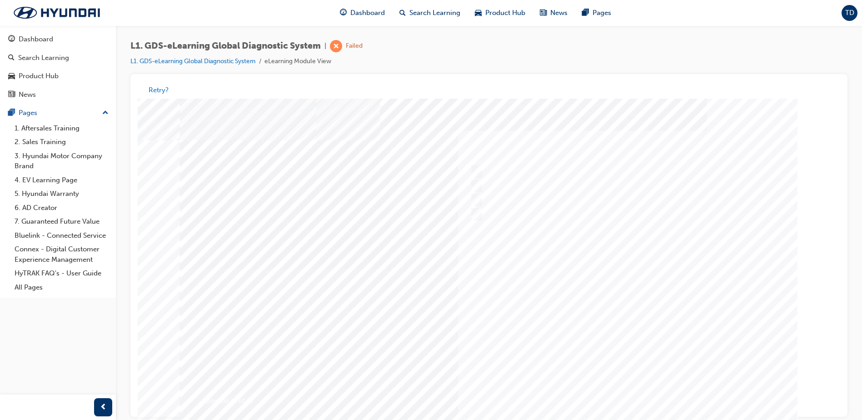
click at [607, 396] on div at bounding box center [489, 269] width 618 height 341
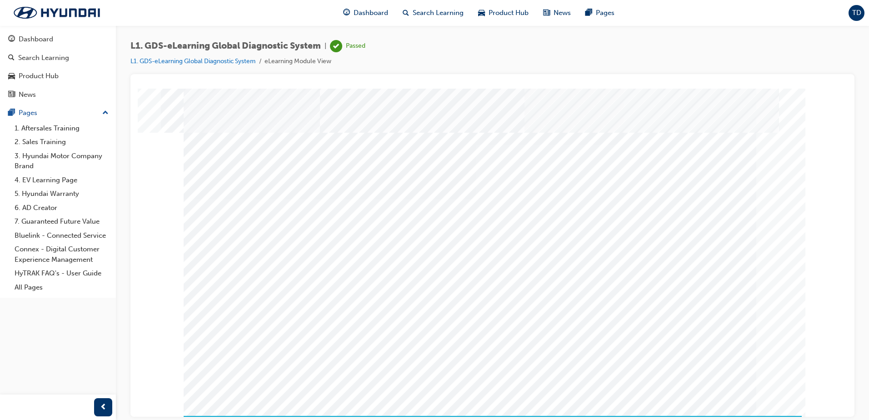
scroll to position [13, 0]
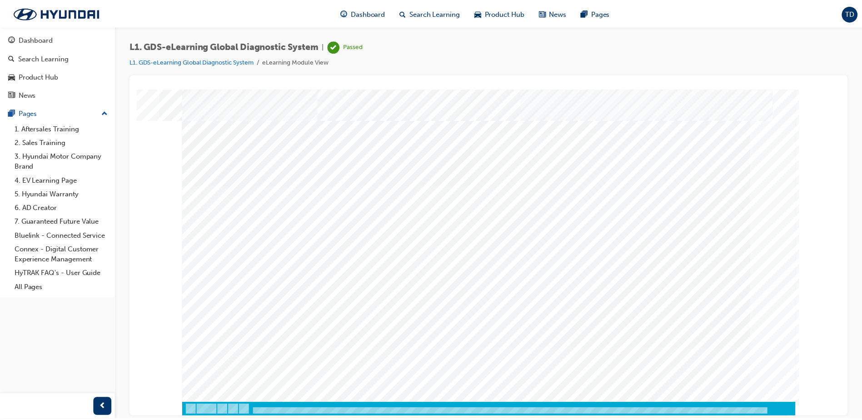
scroll to position [0, 0]
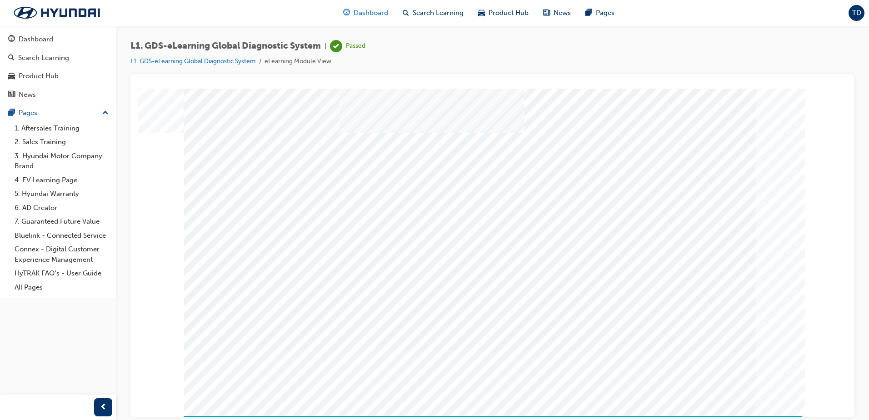
click at [368, 9] on span "Dashboard" at bounding box center [371, 13] width 35 height 10
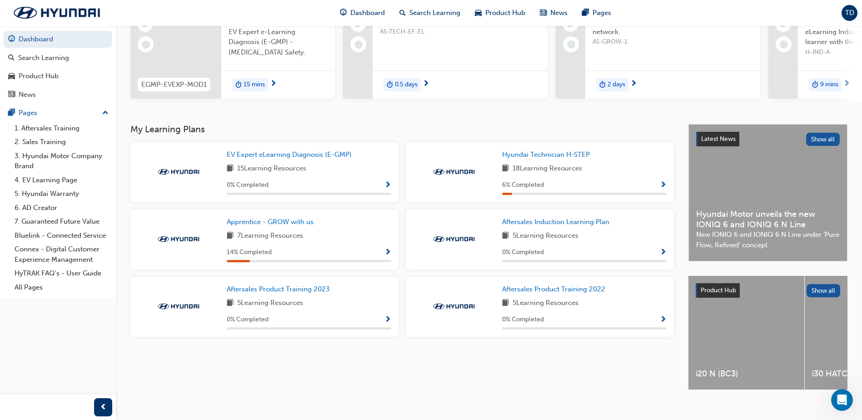
scroll to position [123, 0]
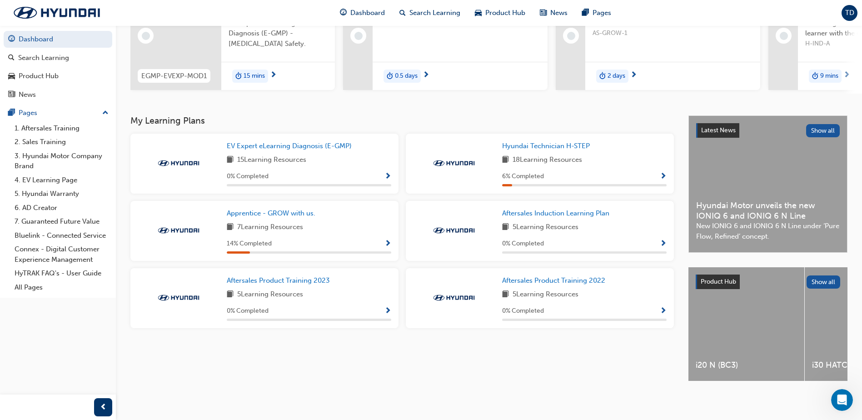
click at [585, 150] on div "Hyundai Technician H-STEP 18 Learning Resources 6 % Completed" at bounding box center [584, 163] width 165 height 45
click at [580, 145] on span "Hyundai Technician H-STEP" at bounding box center [546, 146] width 88 height 8
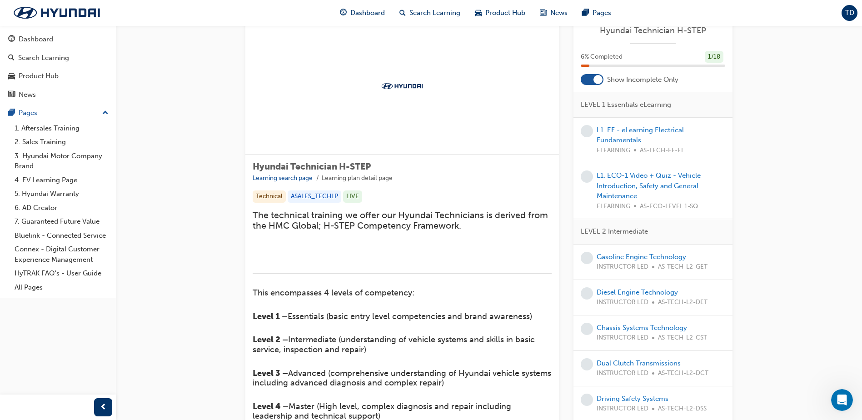
scroll to position [45, 0]
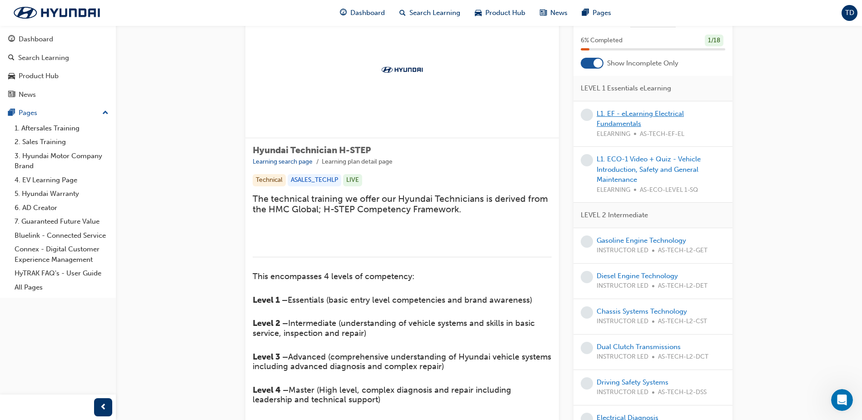
click at [623, 115] on link "L1. EF - eLearning Electrical Fundamentals" at bounding box center [640, 119] width 87 height 19
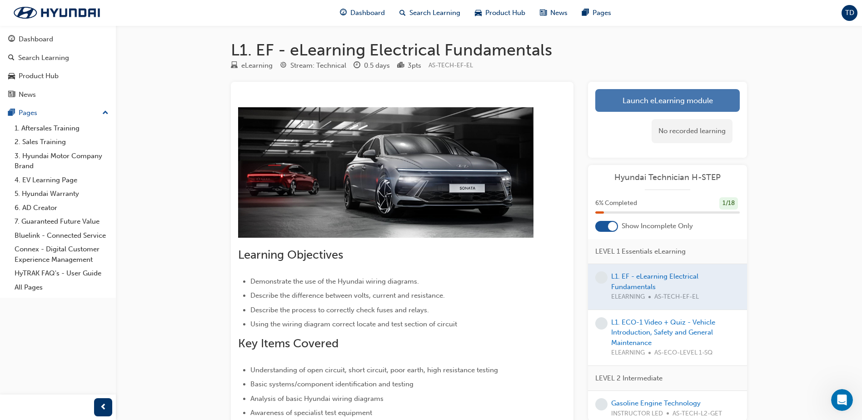
click at [670, 102] on link "Launch eLearning module" at bounding box center [667, 100] width 145 height 23
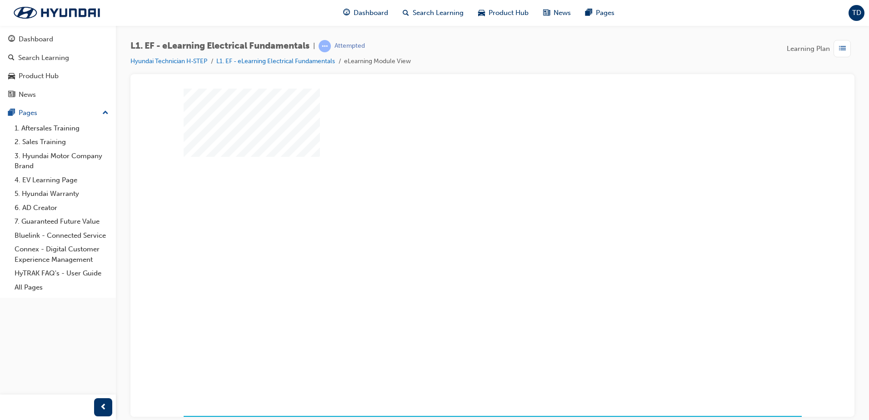
click at [466, 225] on div "play" at bounding box center [466, 225] width 0 height 0
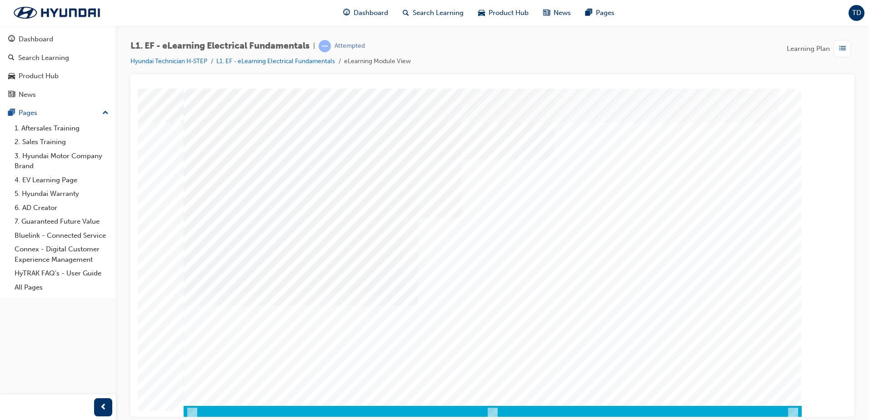
scroll to position [13, 0]
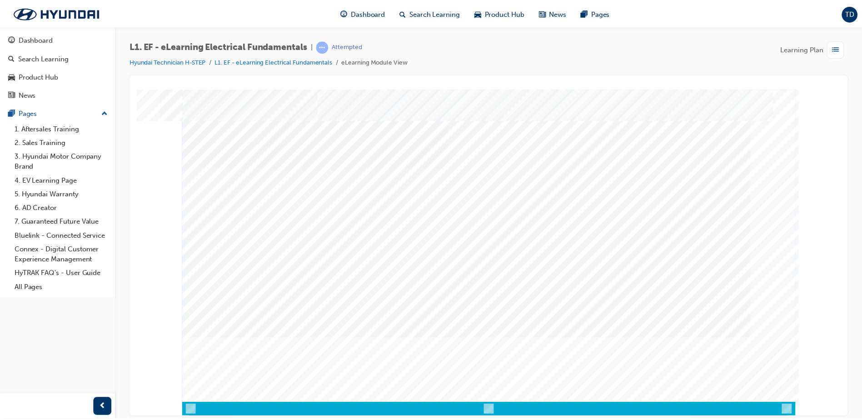
scroll to position [0, 0]
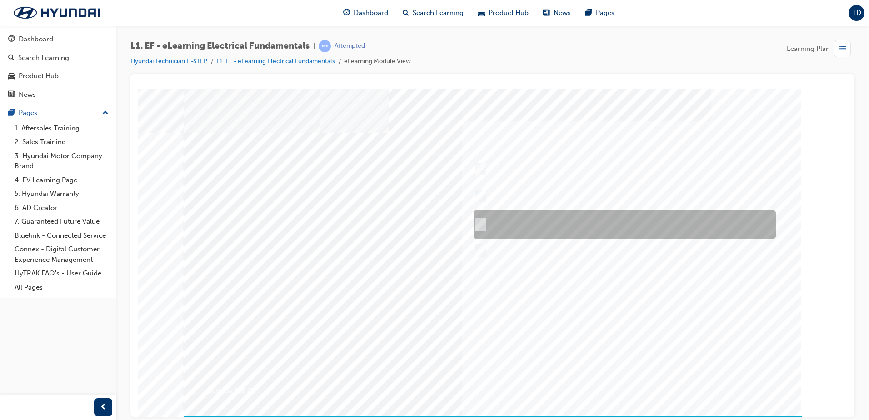
click at [480, 220] on input "Place the red multimeter lead across the Volts and Amps socket while checking v…" at bounding box center [479, 225] width 10 height 10
radio input "true"
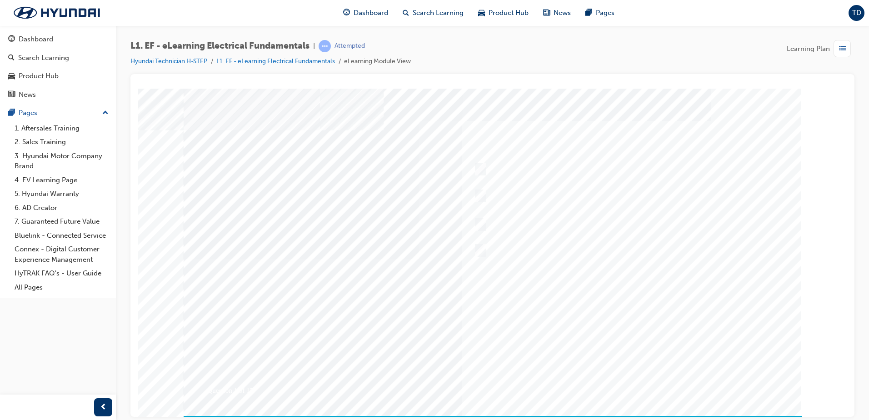
click at [625, 385] on div at bounding box center [493, 258] width 618 height 341
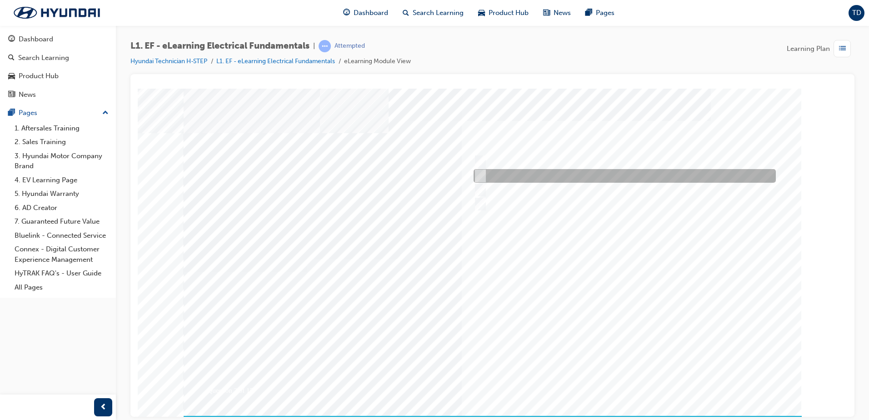
click at [477, 177] on input "Voltage drop" at bounding box center [479, 176] width 10 height 10
radio input "true"
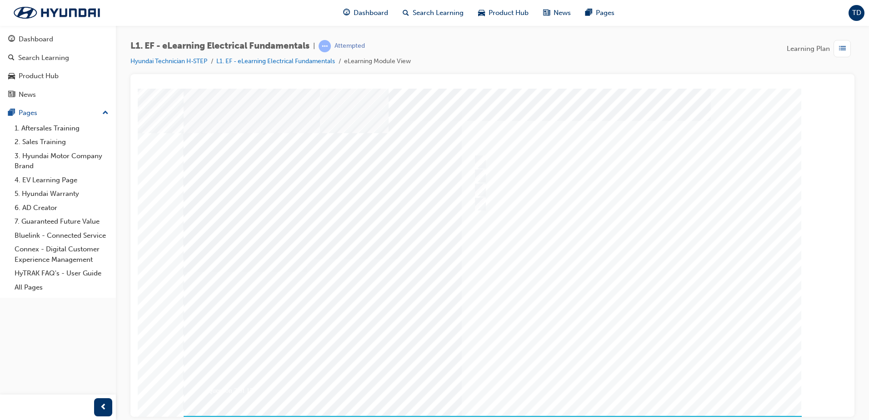
click at [622, 381] on div at bounding box center [493, 258] width 618 height 341
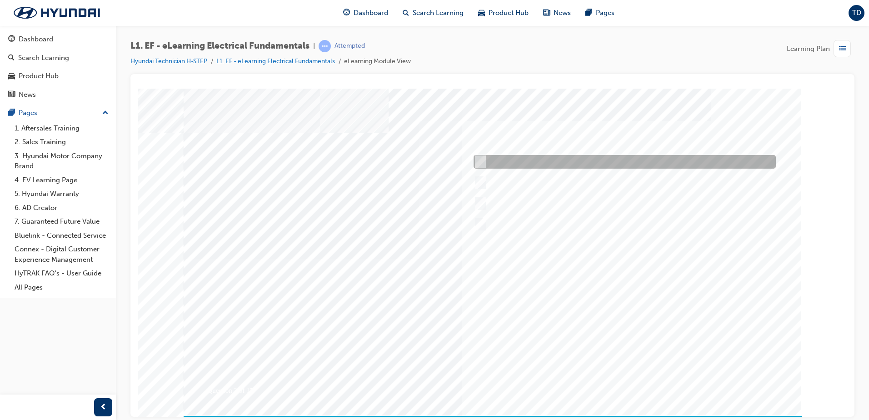
click at [563, 163] on div at bounding box center [622, 162] width 302 height 14
radio input "true"
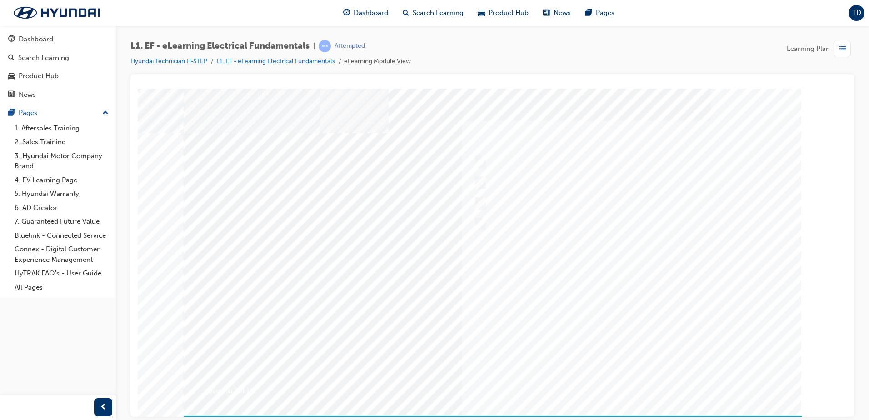
click at [611, 380] on div at bounding box center [493, 258] width 618 height 341
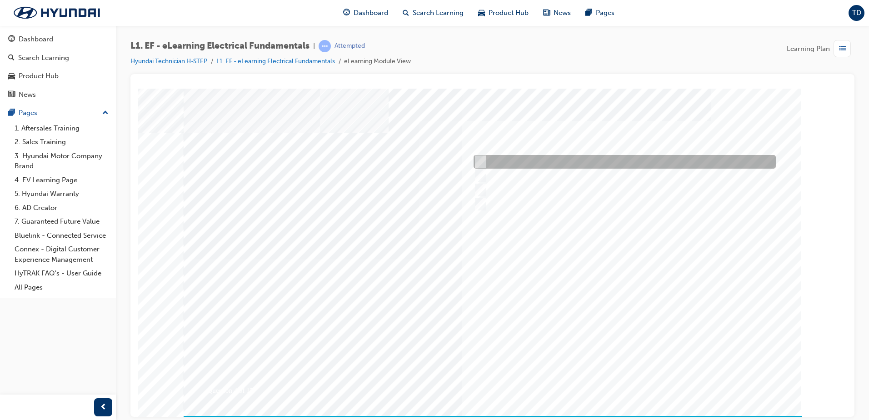
click at [484, 159] on div at bounding box center [622, 162] width 302 height 14
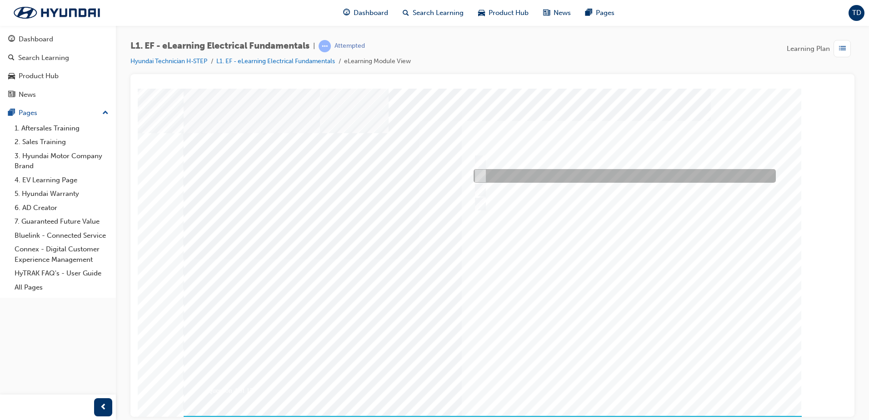
click at [537, 178] on div at bounding box center [622, 176] width 302 height 14
radio input "false"
radio input "true"
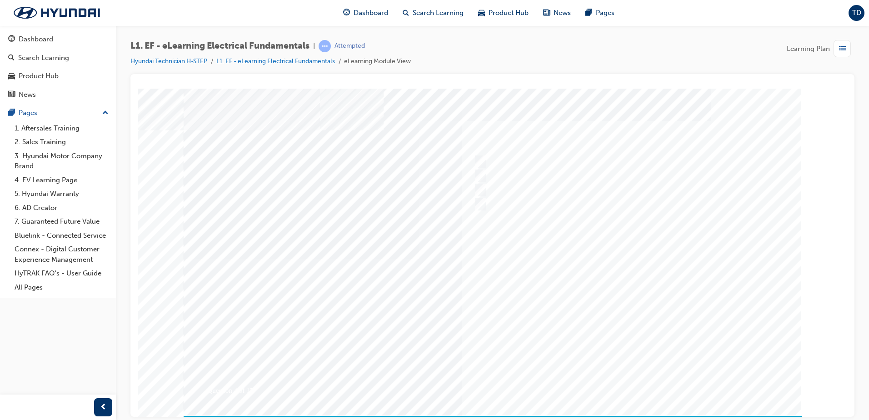
click at [620, 382] on div at bounding box center [493, 258] width 618 height 341
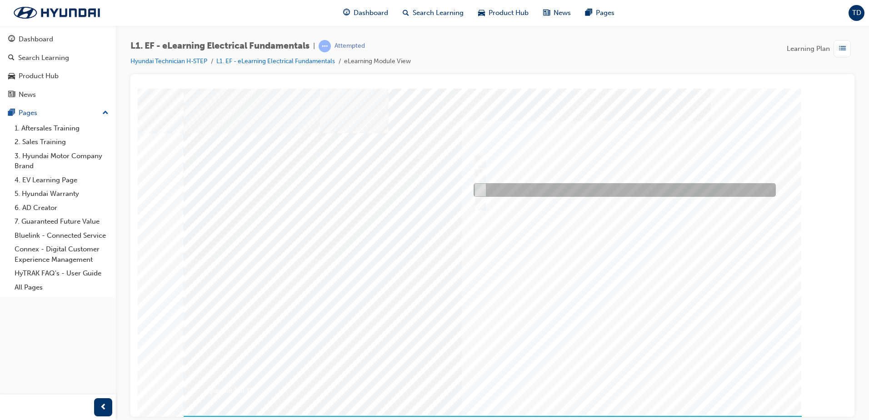
click at [505, 191] on div at bounding box center [622, 190] width 302 height 14
radio input "true"
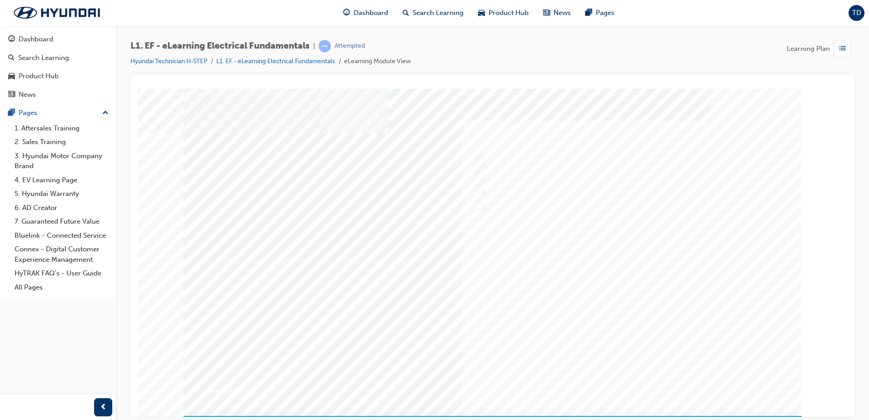
click at [615, 375] on div at bounding box center [493, 258] width 618 height 341
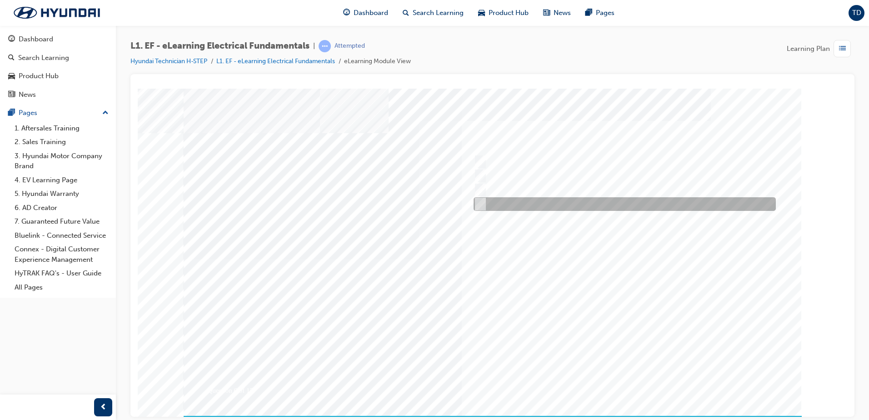
click at [477, 203] on input "Resistance will decrease as temperature increases" at bounding box center [479, 204] width 10 height 10
radio input "true"
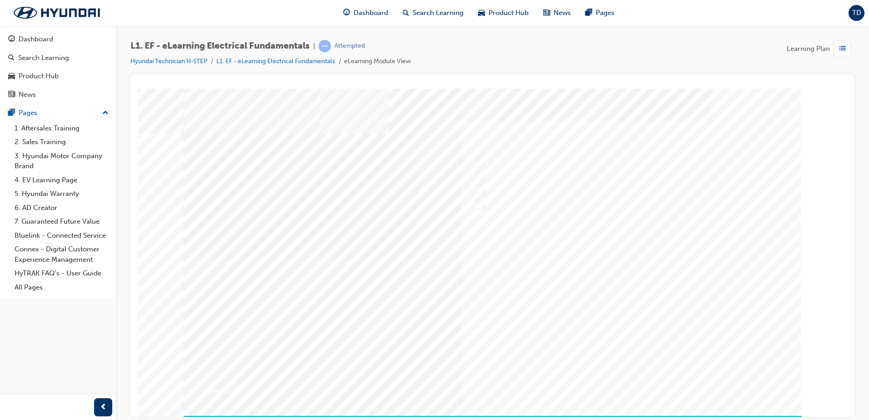
click at [622, 384] on div at bounding box center [493, 258] width 618 height 341
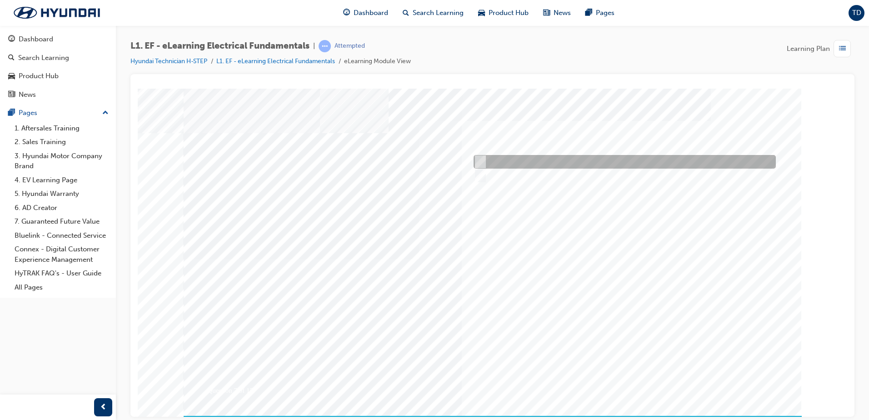
click at [477, 164] on input "True" at bounding box center [479, 162] width 10 height 10
radio input "true"
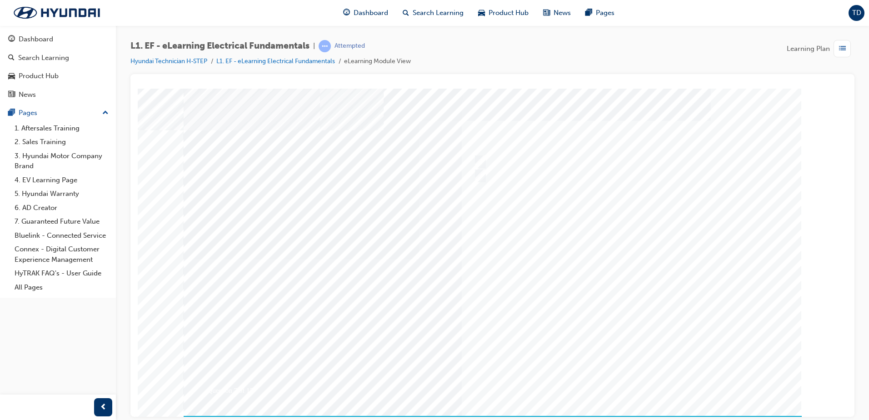
click at [643, 380] on div at bounding box center [493, 258] width 618 height 341
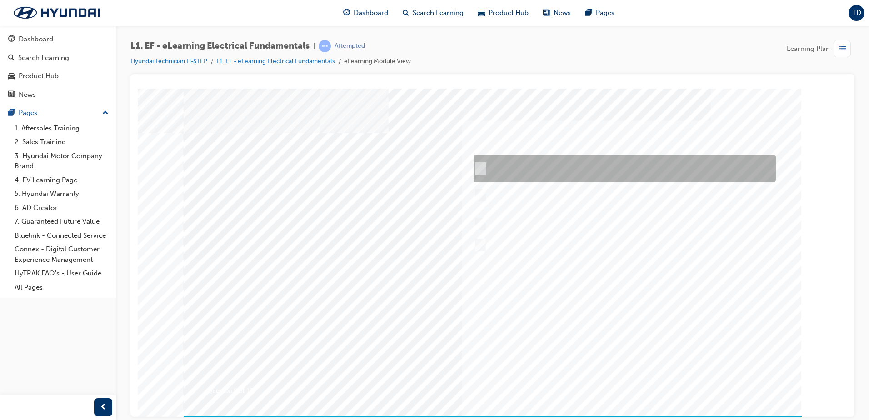
click at [523, 165] on div at bounding box center [622, 168] width 302 height 27
radio input "true"
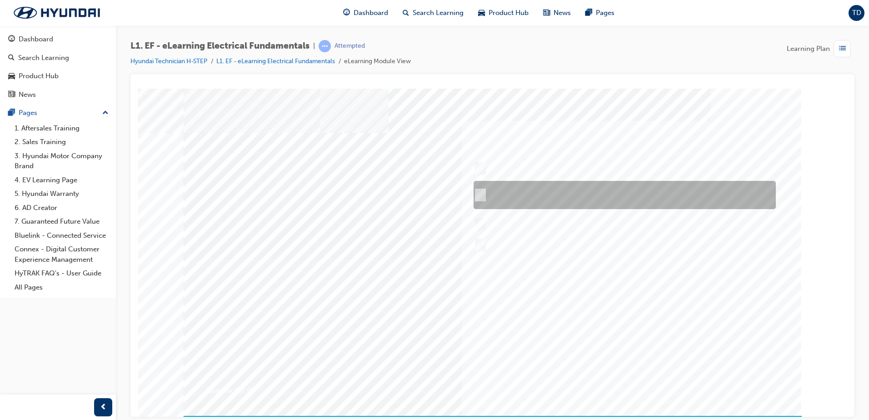
click at [475, 198] on input "Current drain on the battery by certain systems in the vehicle that remain acti…" at bounding box center [479, 195] width 10 height 10
radio input "true"
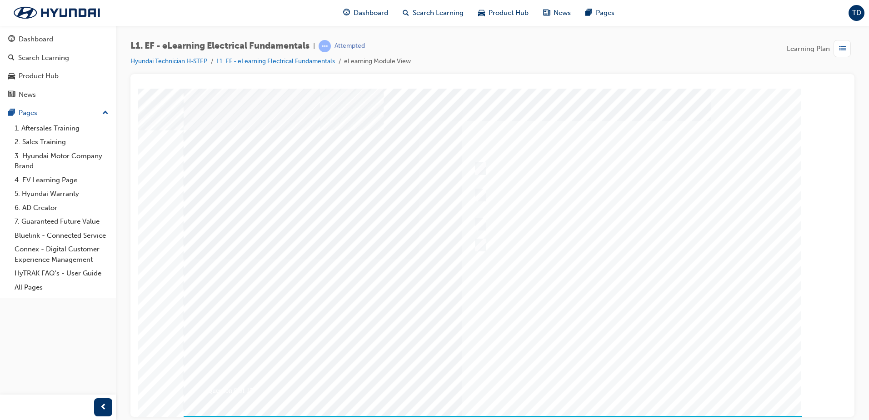
click at [610, 376] on div at bounding box center [493, 258] width 618 height 341
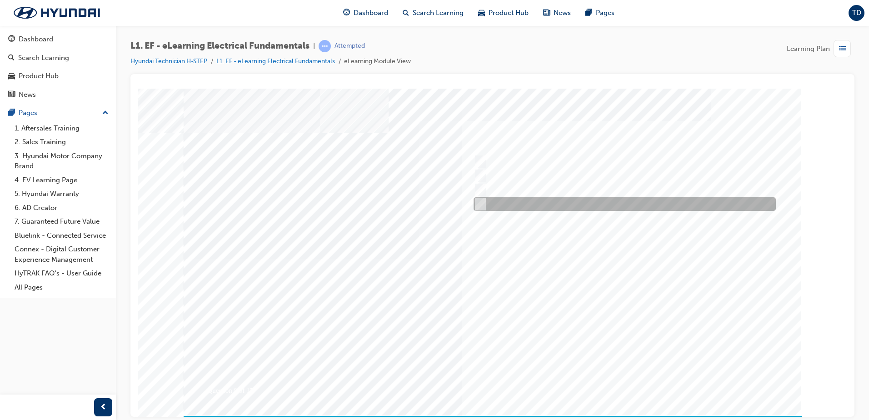
click at [480, 207] on input "Positively switched" at bounding box center [479, 204] width 10 height 10
radio input "true"
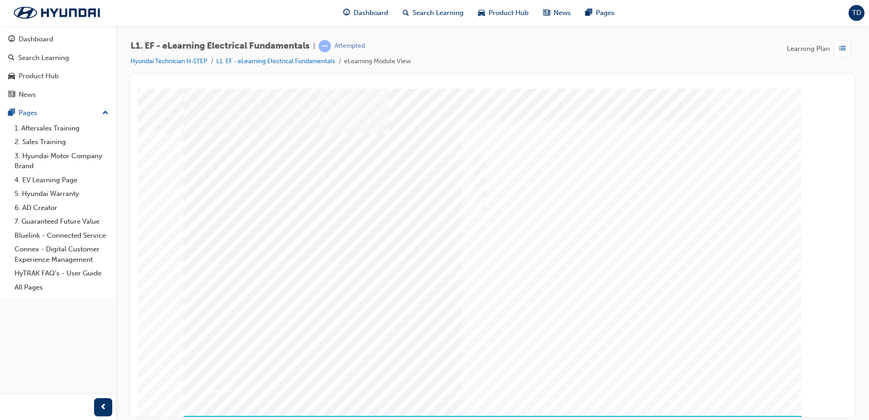
click at [615, 375] on div at bounding box center [493, 258] width 618 height 341
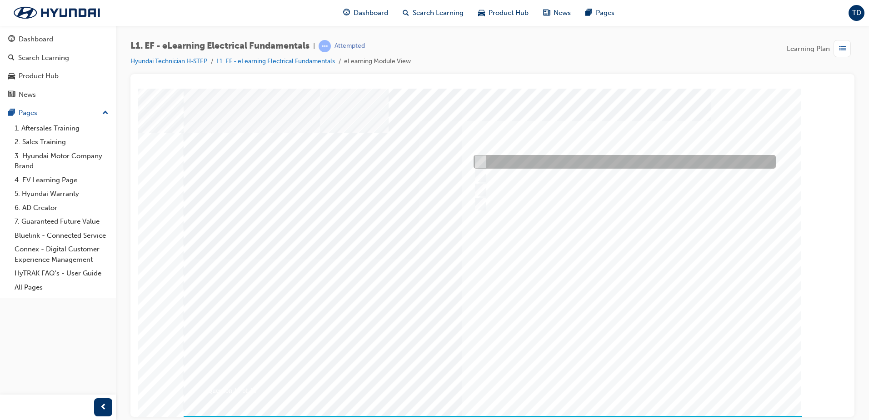
click at [494, 161] on div at bounding box center [622, 162] width 302 height 14
radio input "true"
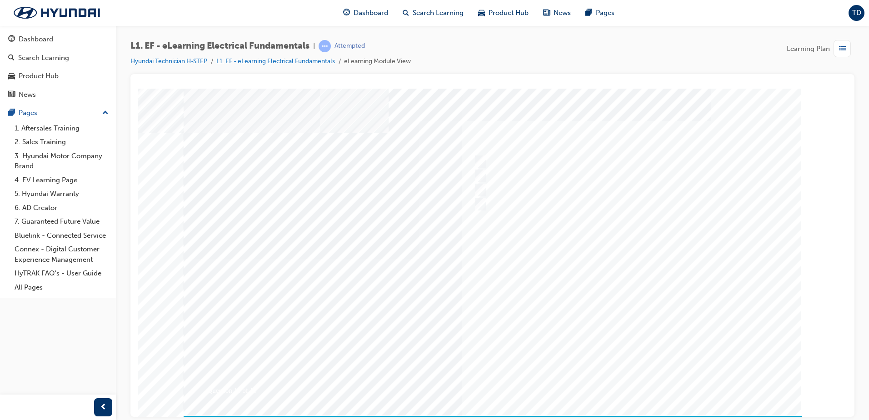
click at [619, 380] on div at bounding box center [493, 258] width 618 height 341
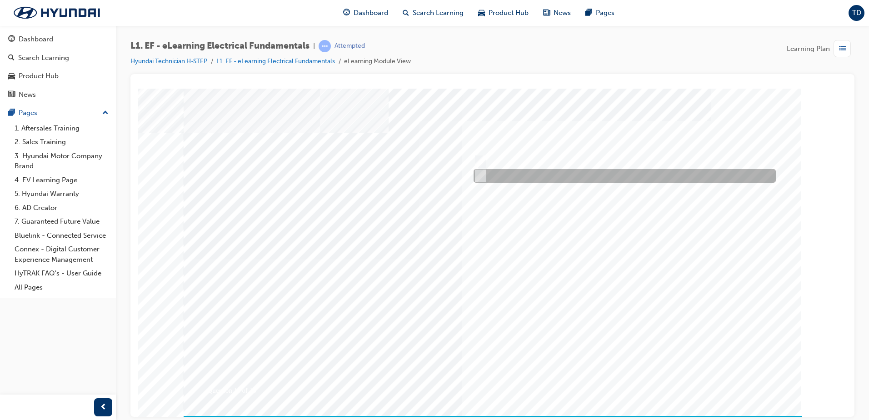
click at [491, 179] on div at bounding box center [622, 176] width 302 height 14
radio input "true"
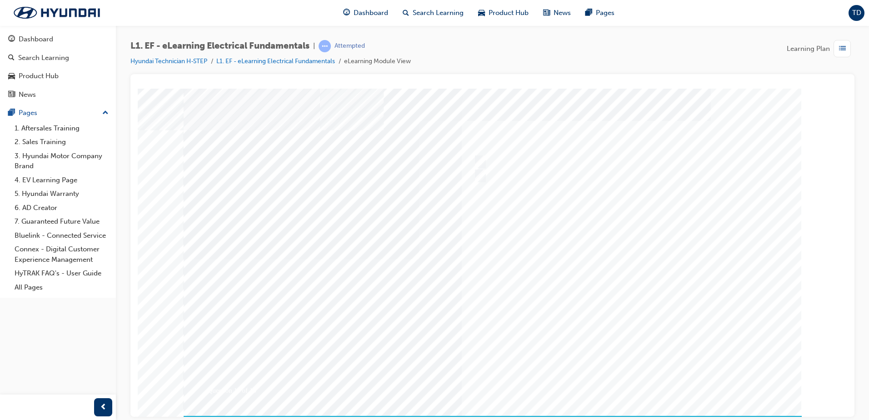
click at [642, 387] on div at bounding box center [493, 258] width 618 height 341
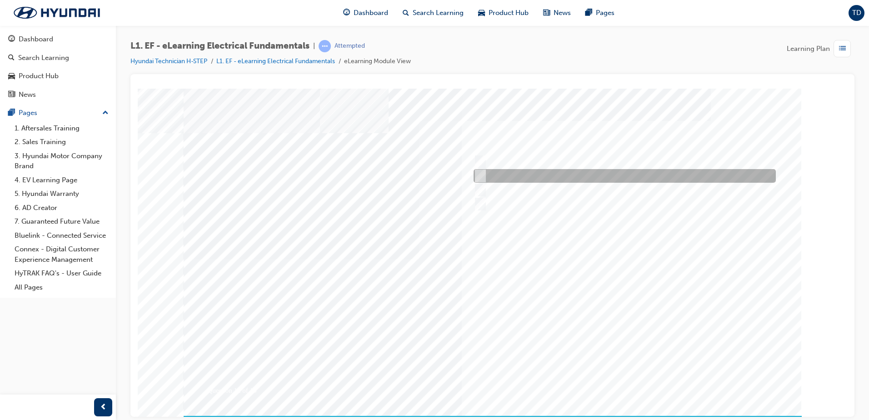
click at [555, 172] on div at bounding box center [622, 176] width 302 height 14
radio input "true"
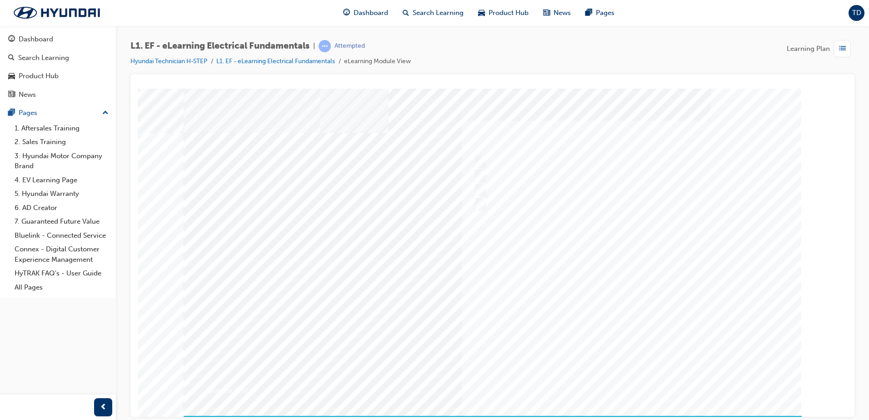
click at [631, 378] on div at bounding box center [493, 258] width 618 height 341
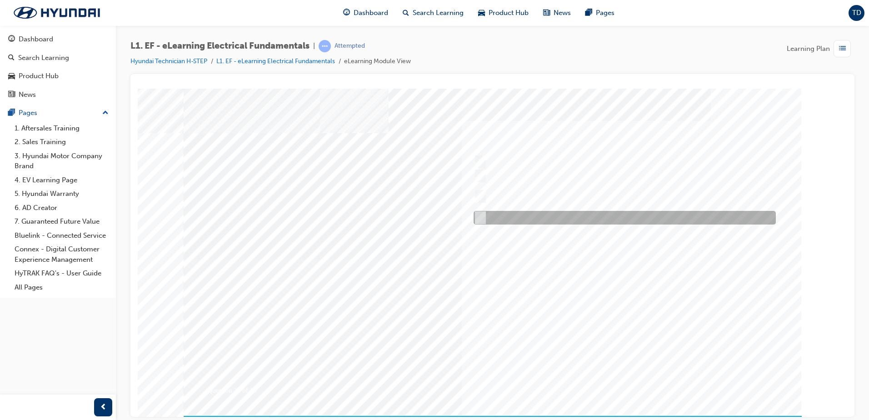
click at [487, 213] on div at bounding box center [622, 218] width 302 height 14
checkbox input "true"
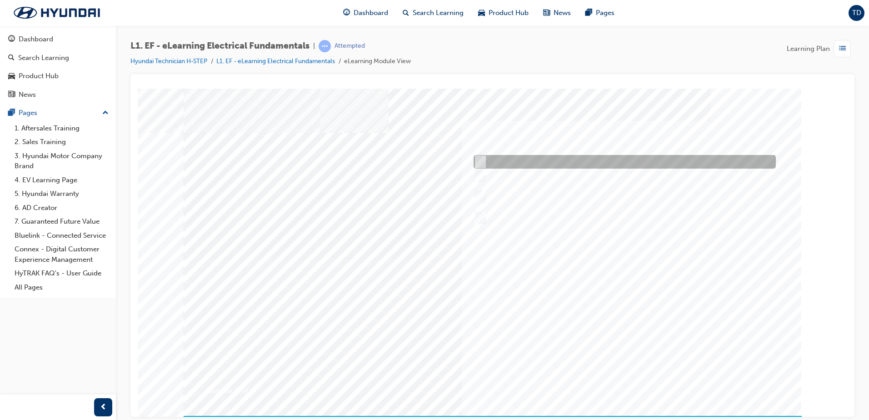
click at [525, 161] on div at bounding box center [622, 162] width 302 height 14
checkbox input "true"
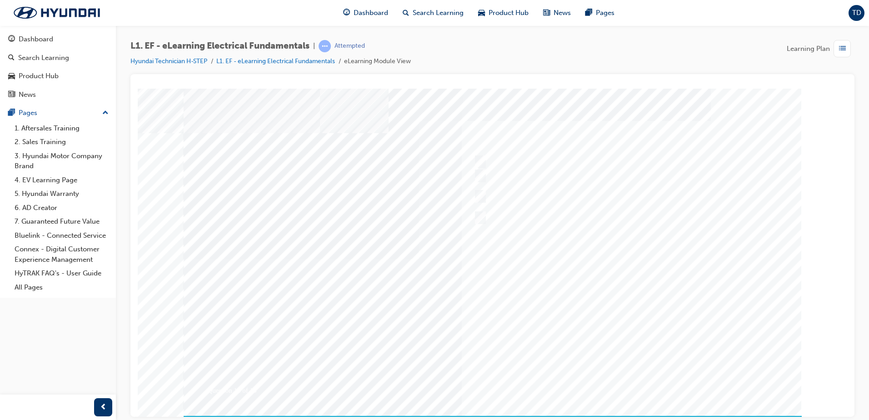
click at [640, 387] on div at bounding box center [493, 258] width 618 height 341
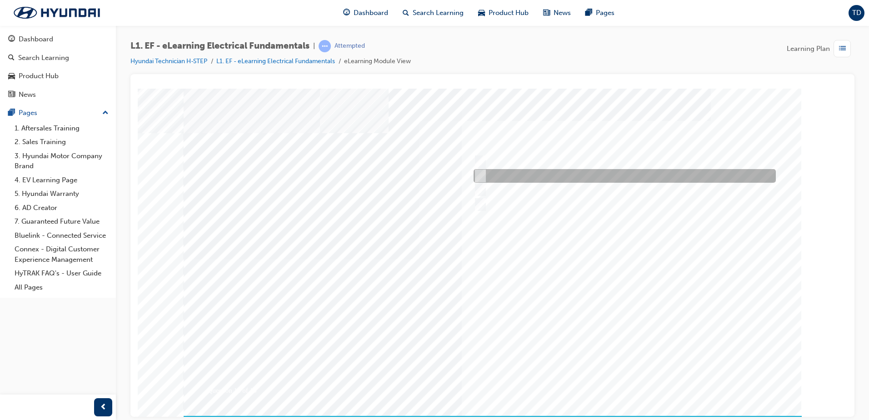
click at [491, 173] on div at bounding box center [622, 176] width 302 height 14
radio input "true"
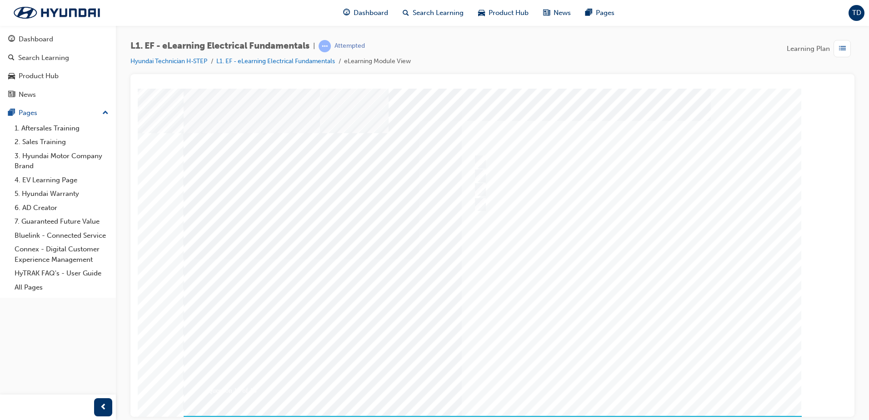
click at [642, 378] on div at bounding box center [493, 258] width 618 height 341
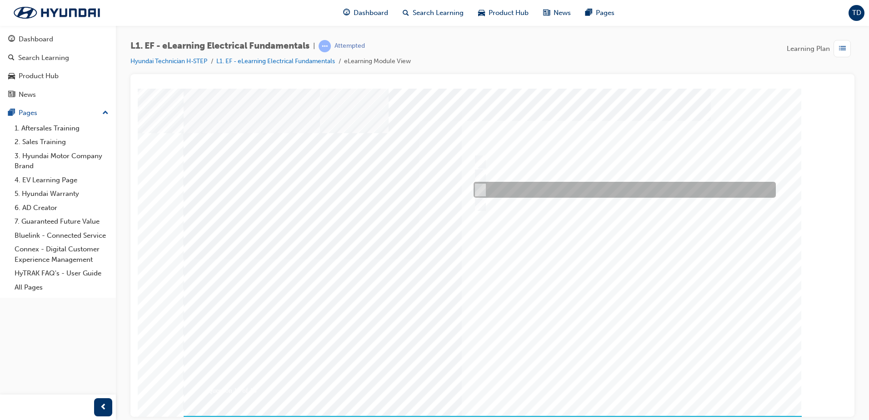
click at [626, 197] on div at bounding box center [622, 190] width 302 height 16
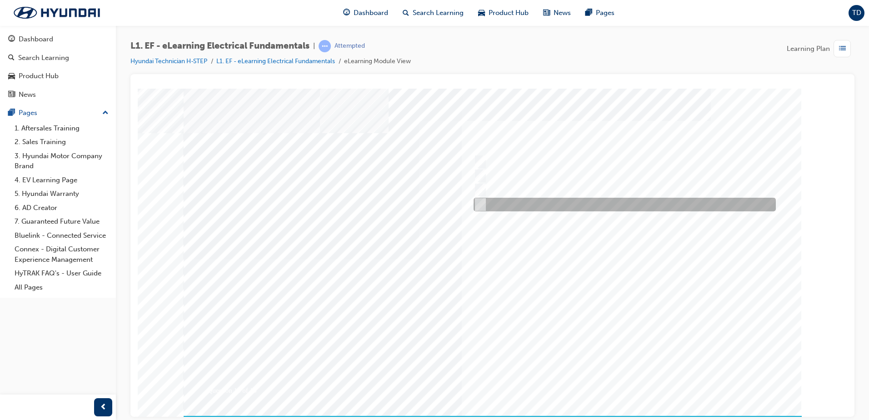
click at [614, 207] on div at bounding box center [622, 205] width 302 height 14
radio input "false"
radio input "true"
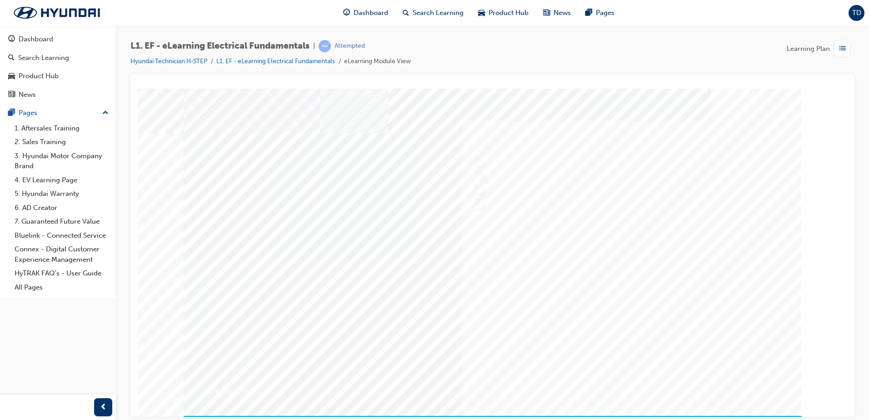
click at [621, 383] on div at bounding box center [493, 258] width 618 height 341
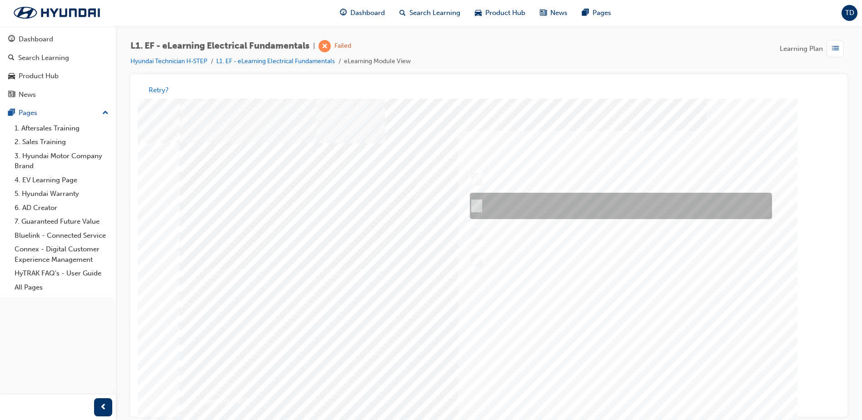
click at [476, 203] on input "Place the red multimeter lead across the Volts and Amps socket while checking r…" at bounding box center [475, 206] width 10 height 10
radio input "true"
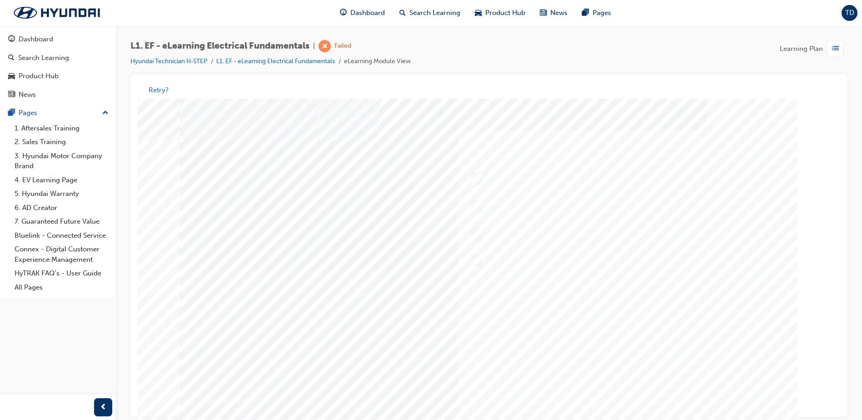
click at [629, 397] on div at bounding box center [489, 269] width 618 height 341
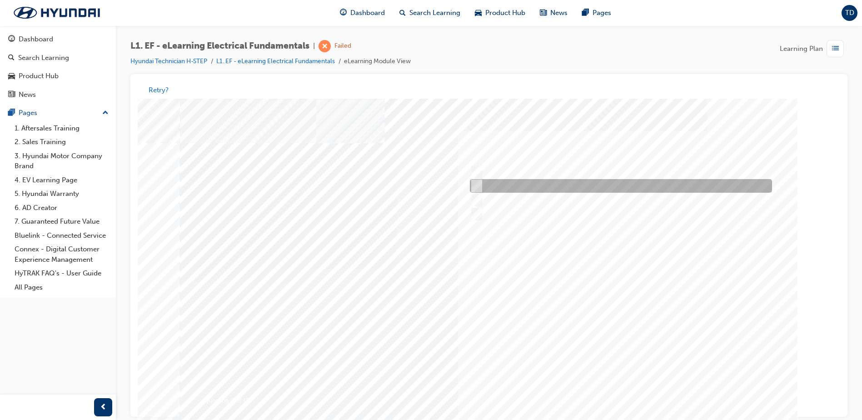
click at [479, 185] on input "Voltage drop" at bounding box center [475, 186] width 10 height 10
radio input "true"
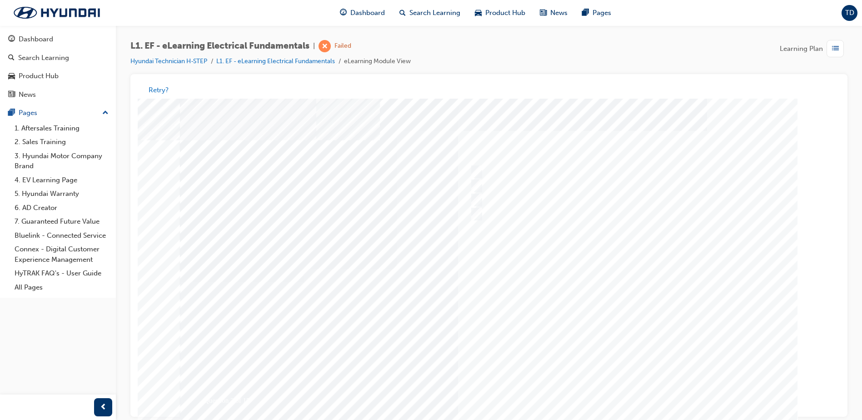
click at [615, 384] on div at bounding box center [489, 269] width 618 height 341
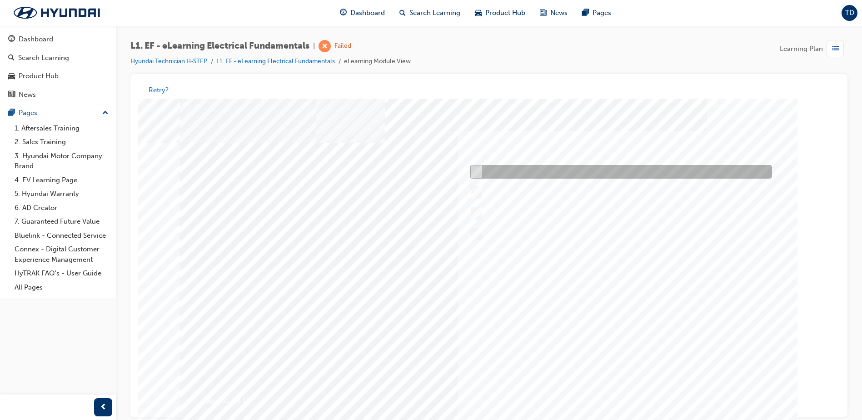
click at [574, 178] on div at bounding box center [619, 172] width 302 height 14
radio input "true"
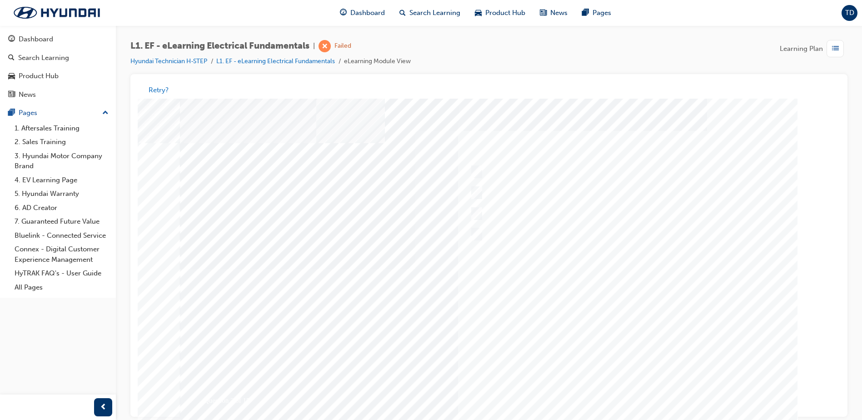
click at [623, 395] on div at bounding box center [489, 269] width 618 height 341
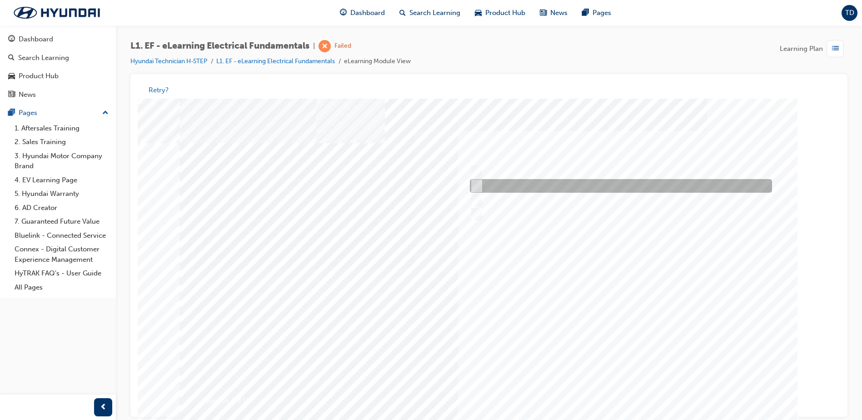
click at [552, 184] on div at bounding box center [619, 187] width 302 height 14
radio input "true"
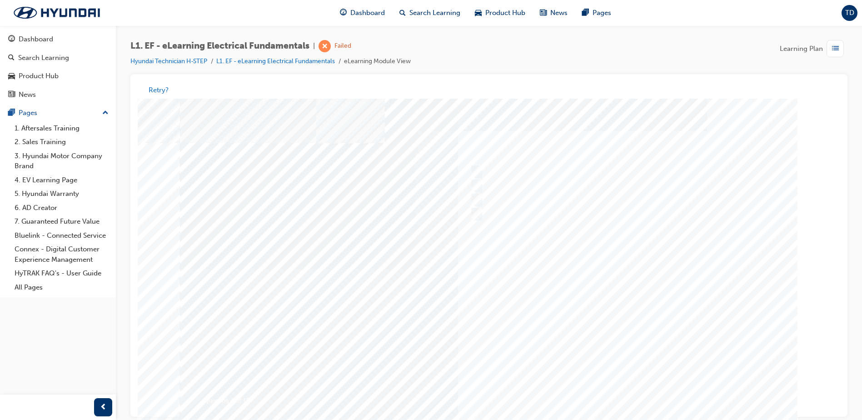
click at [613, 390] on div at bounding box center [489, 269] width 618 height 341
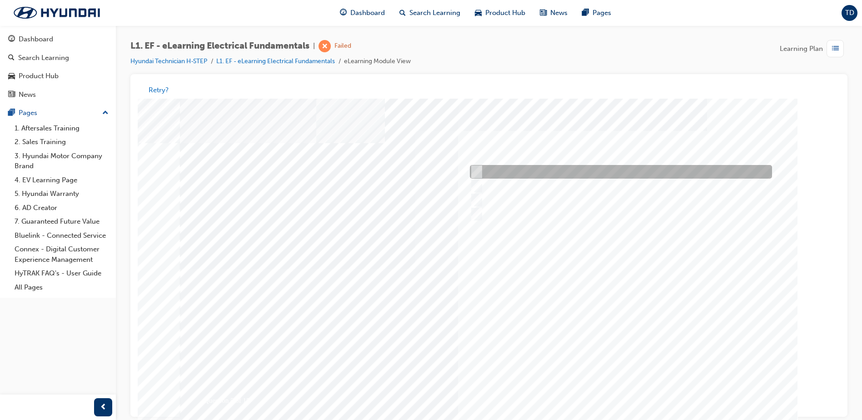
click at [480, 166] on div at bounding box center [619, 172] width 302 height 14
radio input "true"
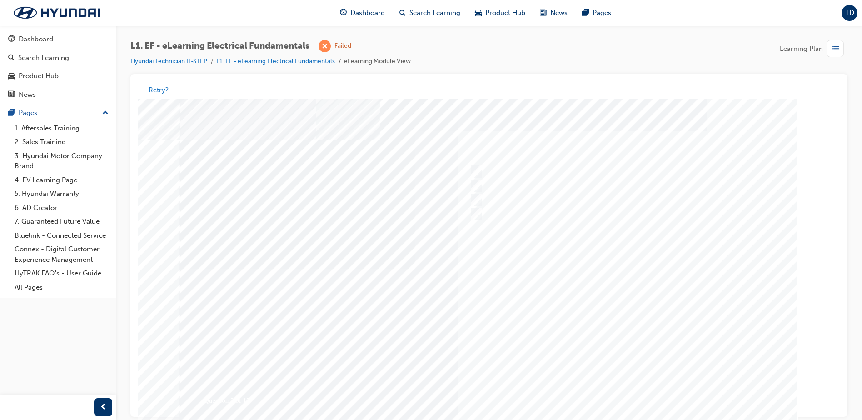
click at [614, 387] on div at bounding box center [489, 269] width 618 height 341
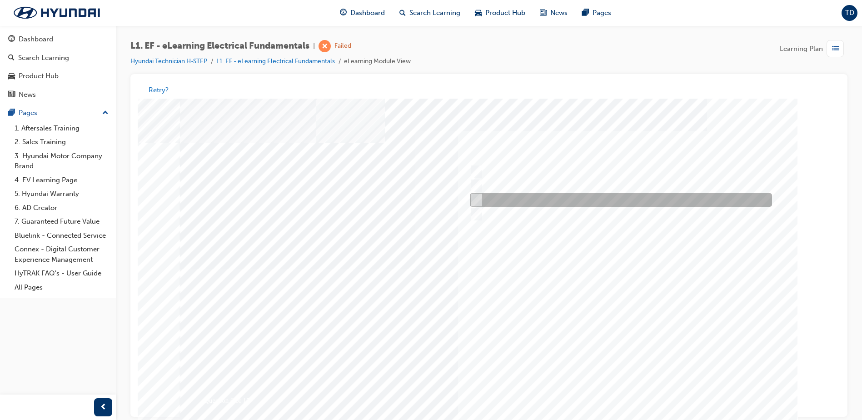
click at [476, 196] on input "Resistance will increase as temperature increases" at bounding box center [475, 200] width 10 height 10
radio input "true"
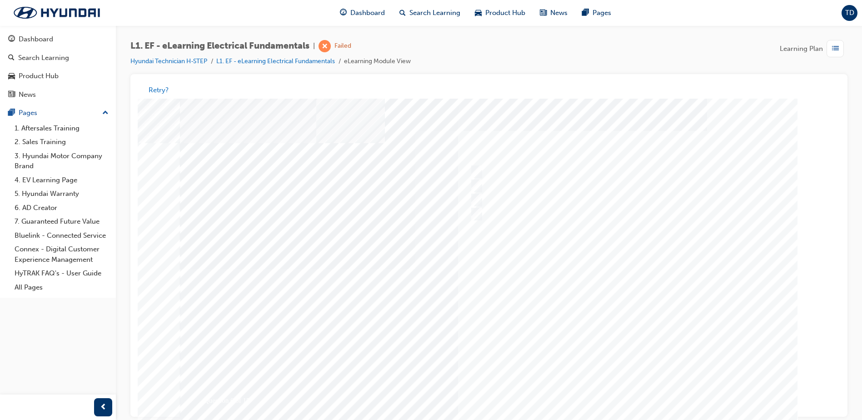
click at [636, 390] on div at bounding box center [489, 269] width 618 height 341
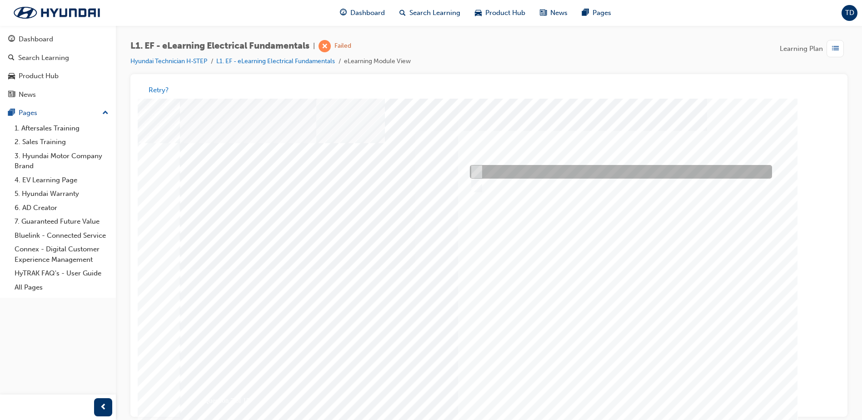
click at [517, 173] on div at bounding box center [619, 172] width 302 height 14
radio input "true"
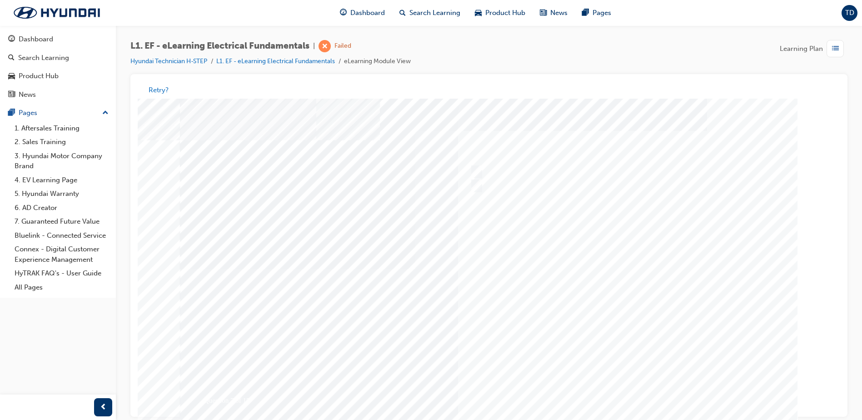
click at [625, 388] on div at bounding box center [489, 269] width 618 height 341
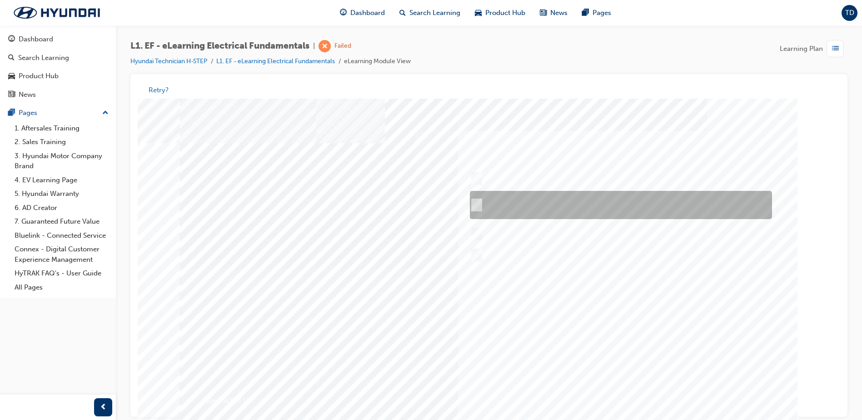
click at [544, 215] on div at bounding box center [619, 205] width 302 height 28
radio input "true"
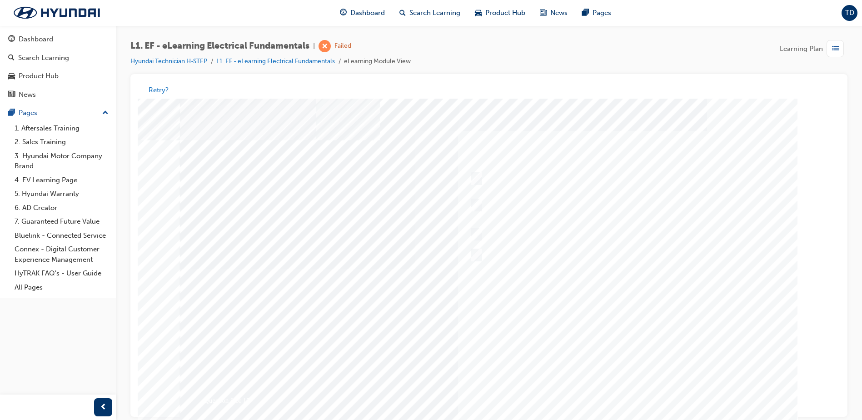
click at [622, 393] on div at bounding box center [489, 269] width 618 height 341
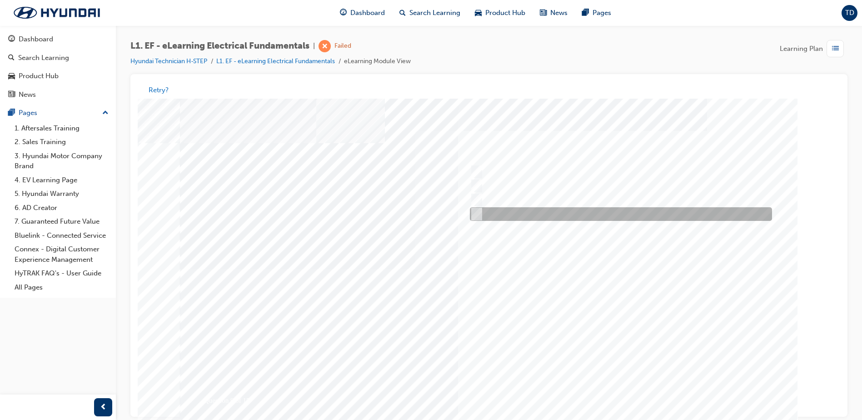
click at [525, 218] on div at bounding box center [619, 215] width 302 height 14
radio input "true"
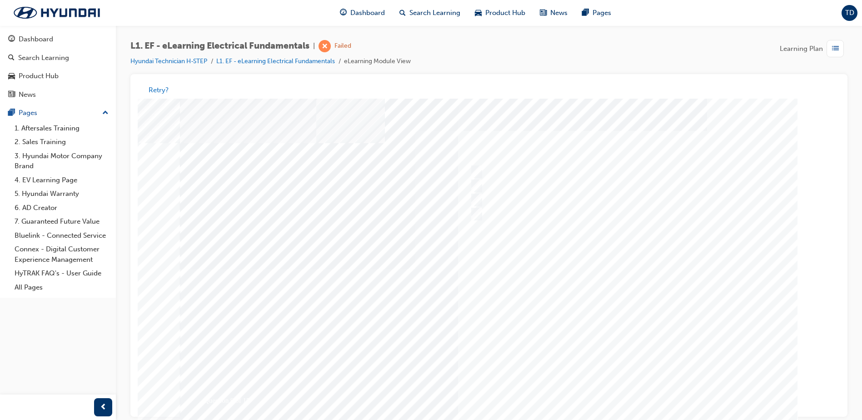
click at [633, 396] on div at bounding box center [489, 269] width 618 height 341
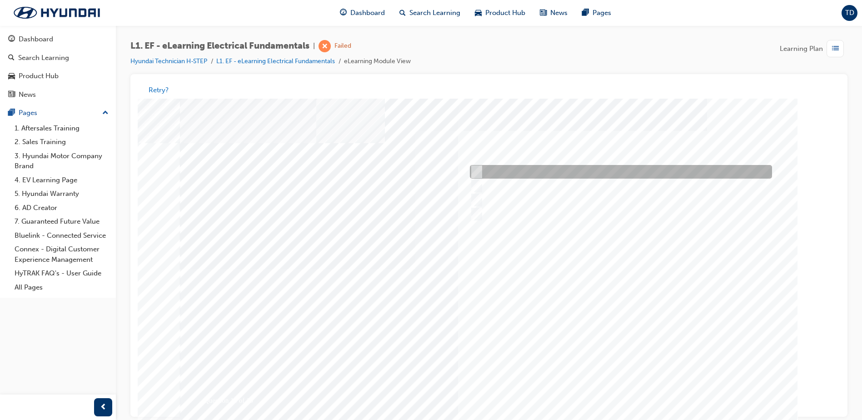
click at [472, 173] on input "The pin number" at bounding box center [475, 172] width 10 height 10
radio input "true"
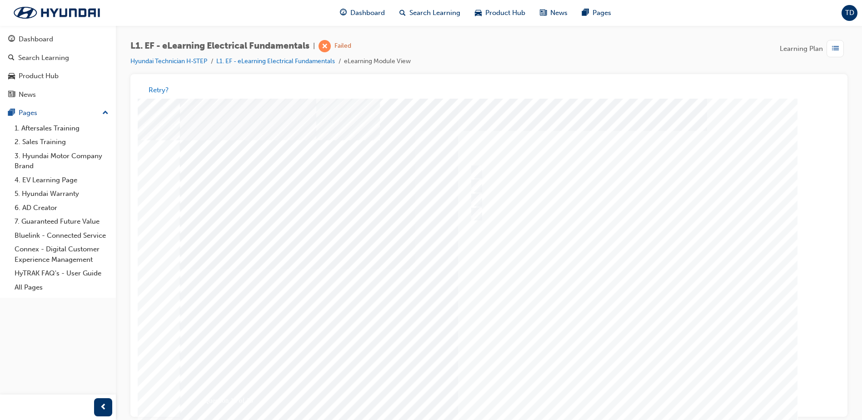
click at [601, 382] on div at bounding box center [489, 269] width 618 height 341
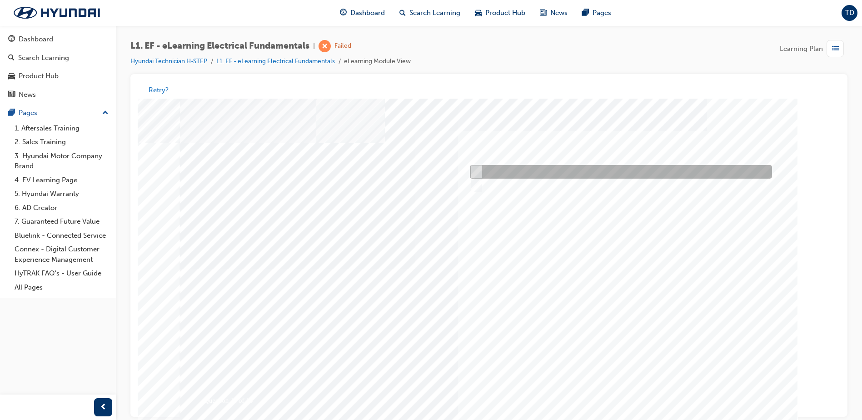
click at [484, 172] on div at bounding box center [619, 172] width 302 height 14
radio input "true"
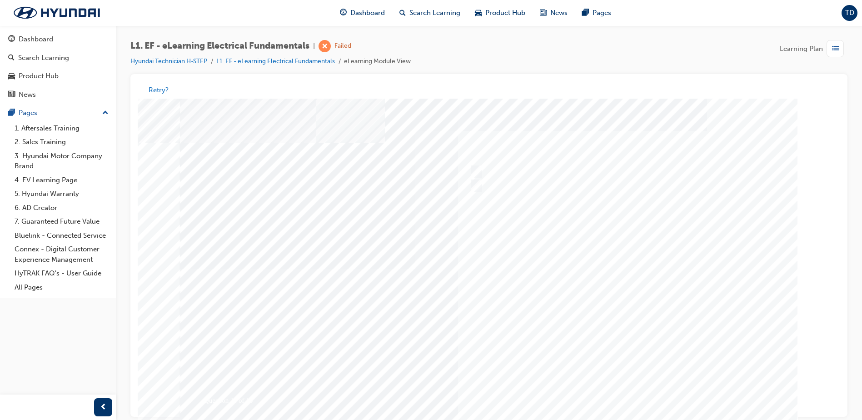
click at [615, 389] on div at bounding box center [489, 269] width 618 height 341
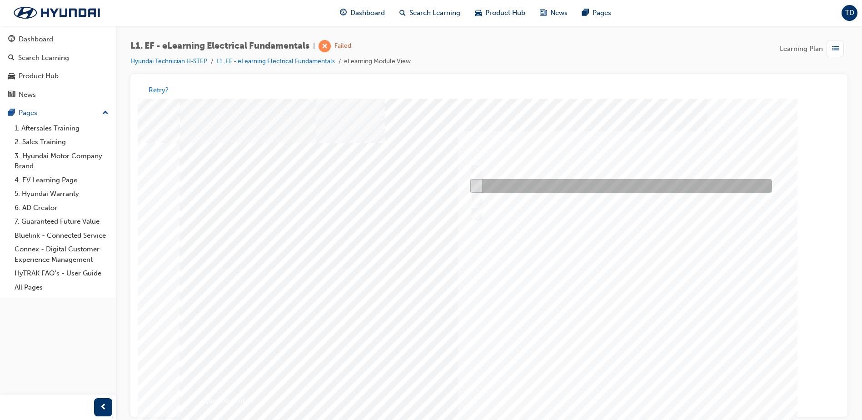
click at [475, 184] on input "Blue" at bounding box center [475, 186] width 10 height 10
radio input "true"
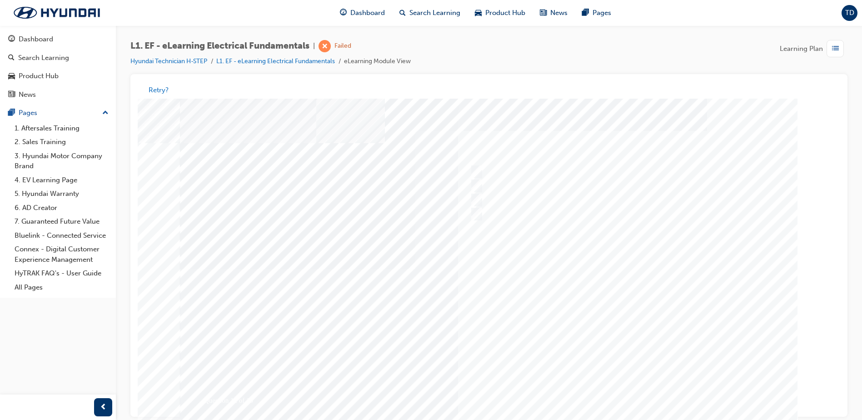
click at [627, 391] on div at bounding box center [489, 269] width 618 height 341
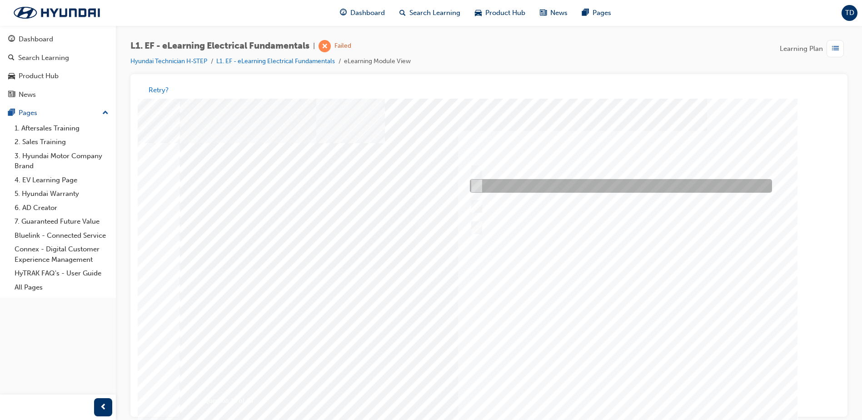
click at [478, 184] on input "May have a resistor or diode built in" at bounding box center [475, 186] width 10 height 10
checkbox input "true"
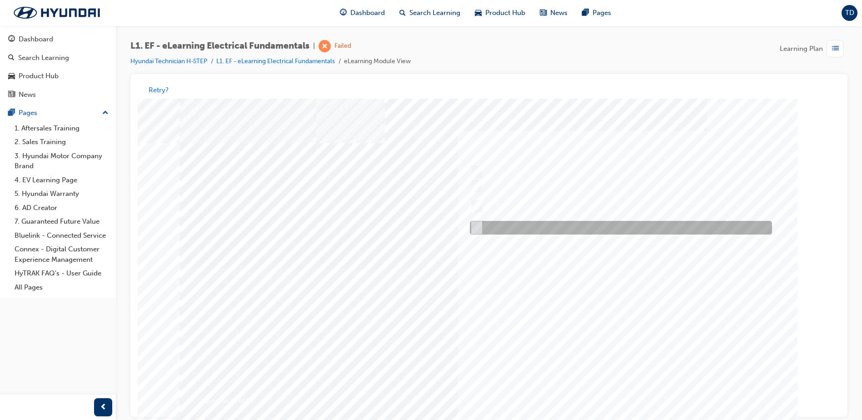
click at [480, 227] on div at bounding box center [619, 228] width 302 height 14
checkbox input "true"
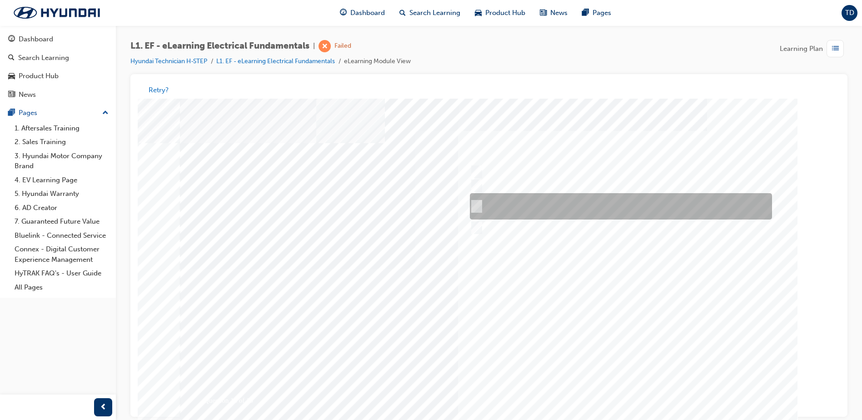
click at [479, 207] on input "Should be tested for correct operation if a relay controlled circuit has a prob…" at bounding box center [475, 207] width 10 height 10
checkbox input "true"
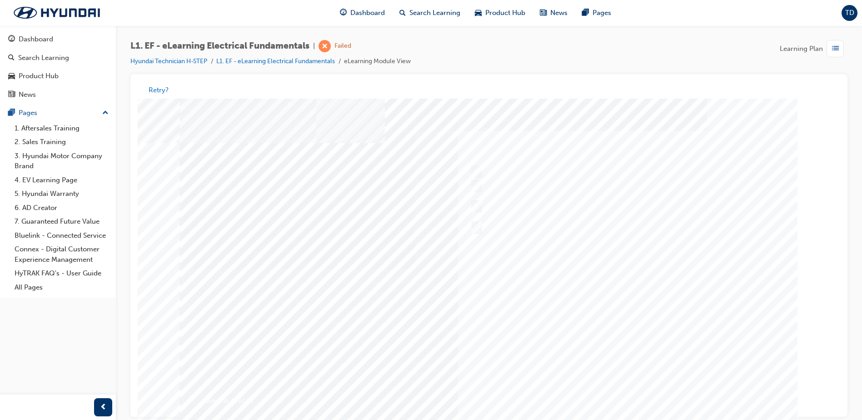
click at [617, 388] on div at bounding box center [489, 269] width 618 height 341
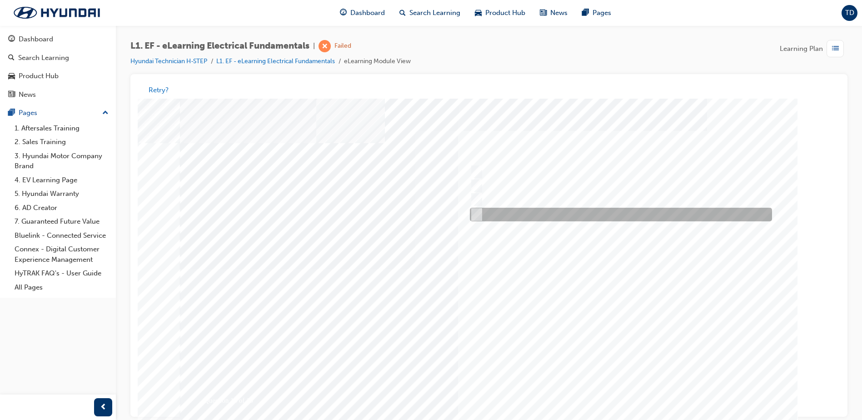
click at [515, 209] on div at bounding box center [619, 215] width 302 height 14
radio input "true"
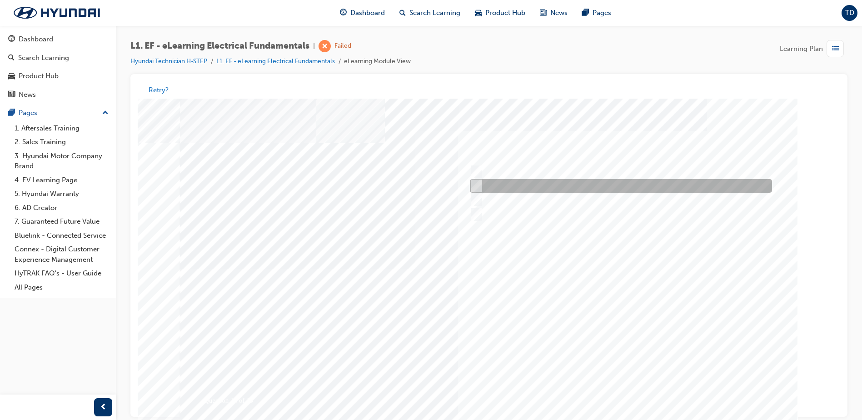
click at [485, 181] on div at bounding box center [619, 187] width 302 height 14
radio input "true"
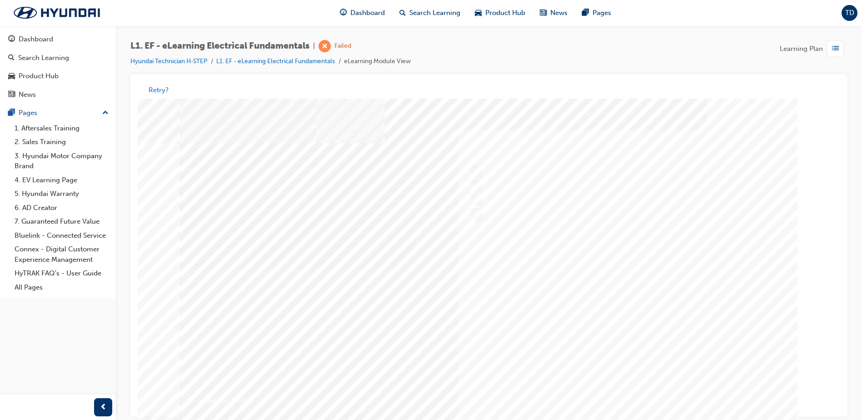
click at [627, 391] on div at bounding box center [489, 269] width 618 height 341
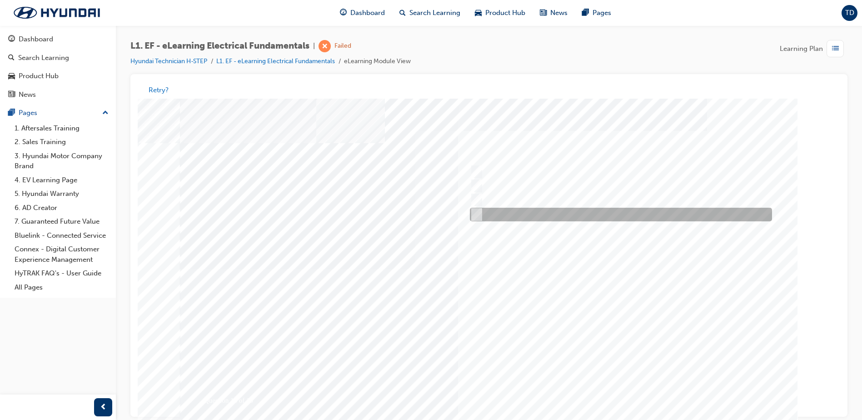
click at [526, 216] on div at bounding box center [619, 215] width 302 height 14
radio input "true"
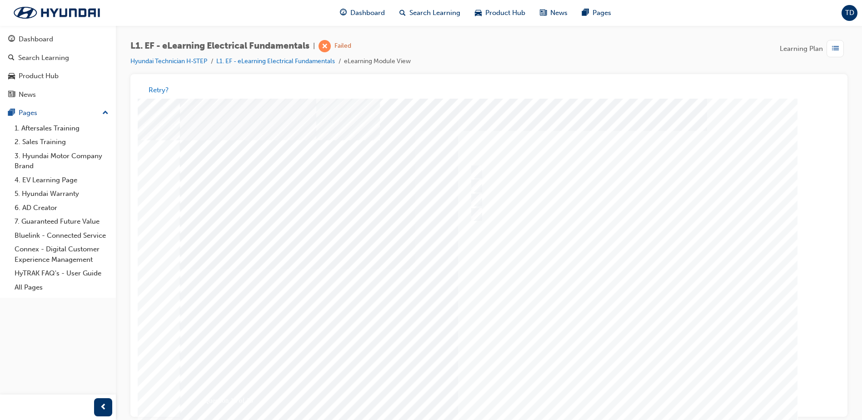
click at [628, 391] on div at bounding box center [489, 269] width 618 height 341
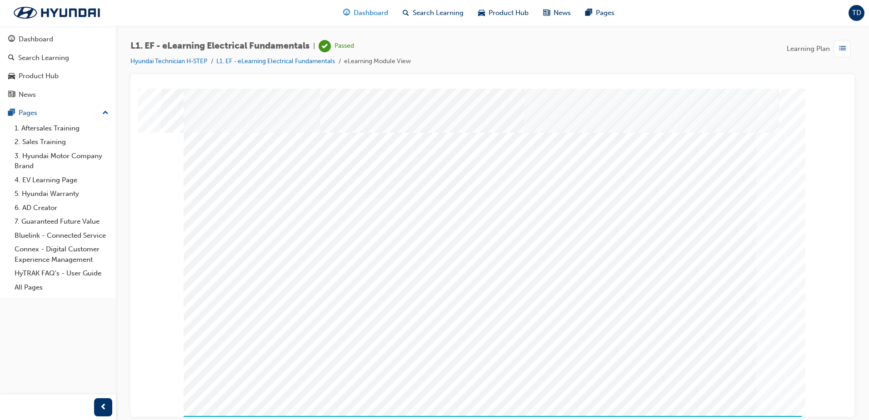
click at [372, 14] on span "Dashboard" at bounding box center [371, 13] width 35 height 10
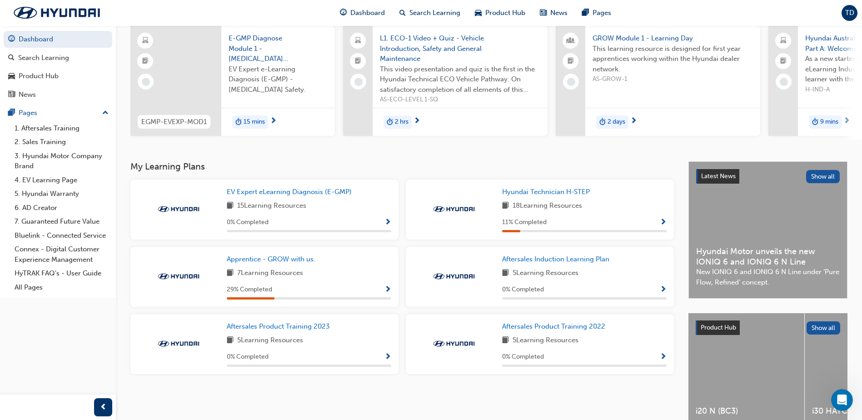
scroll to position [91, 0]
